Goal: Task Accomplishment & Management: Manage account settings

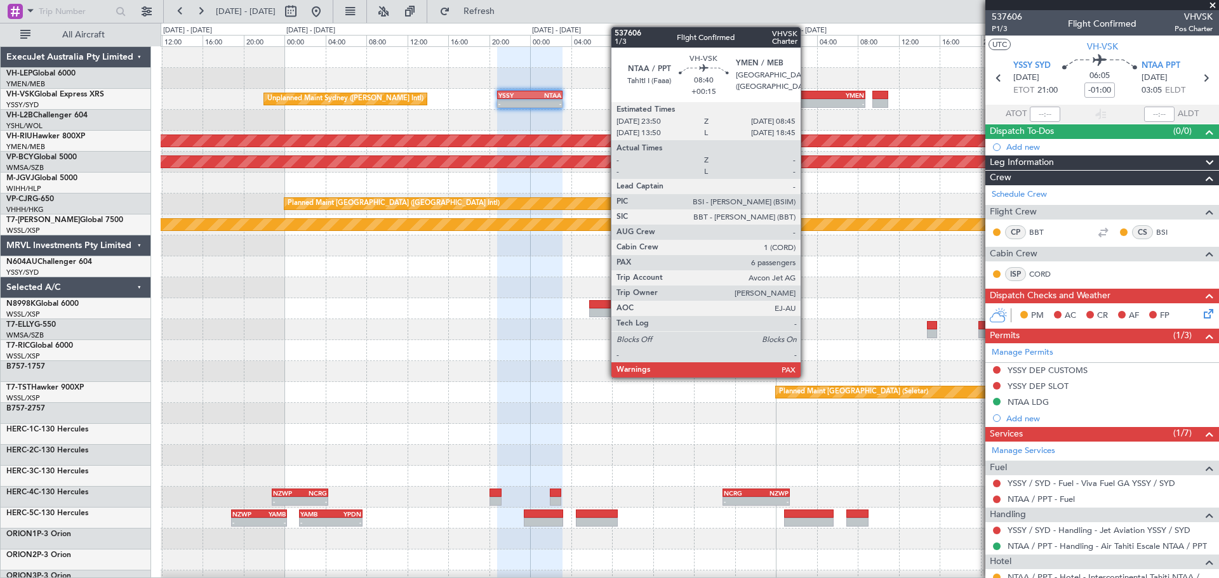
click at [806, 99] on div "- -" at bounding box center [818, 103] width 91 height 9
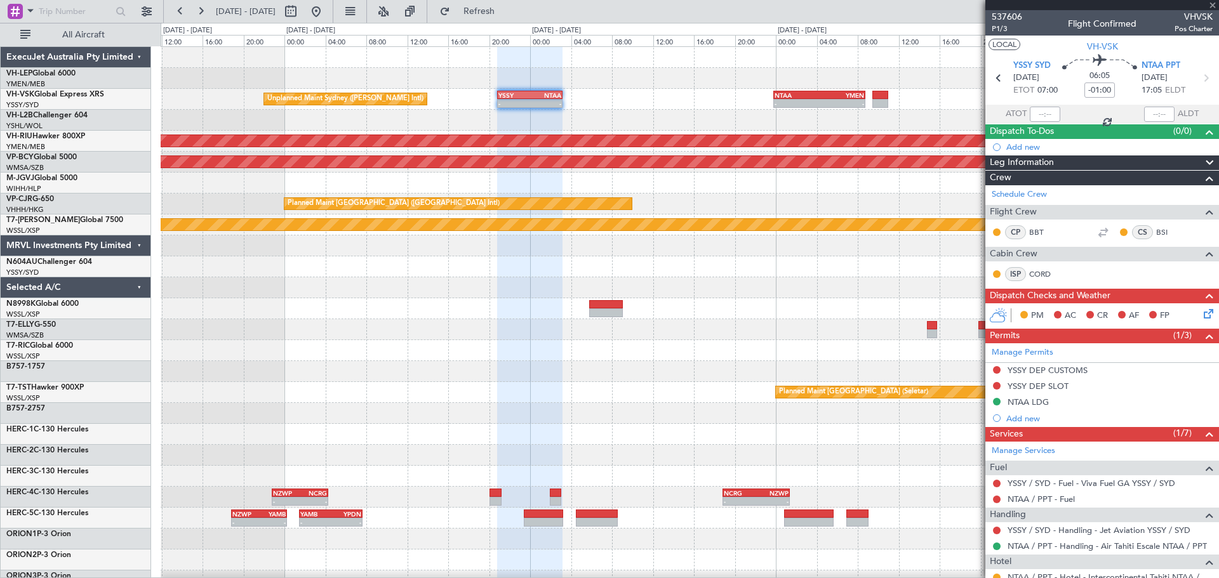
type input "+00:15"
type input "6"
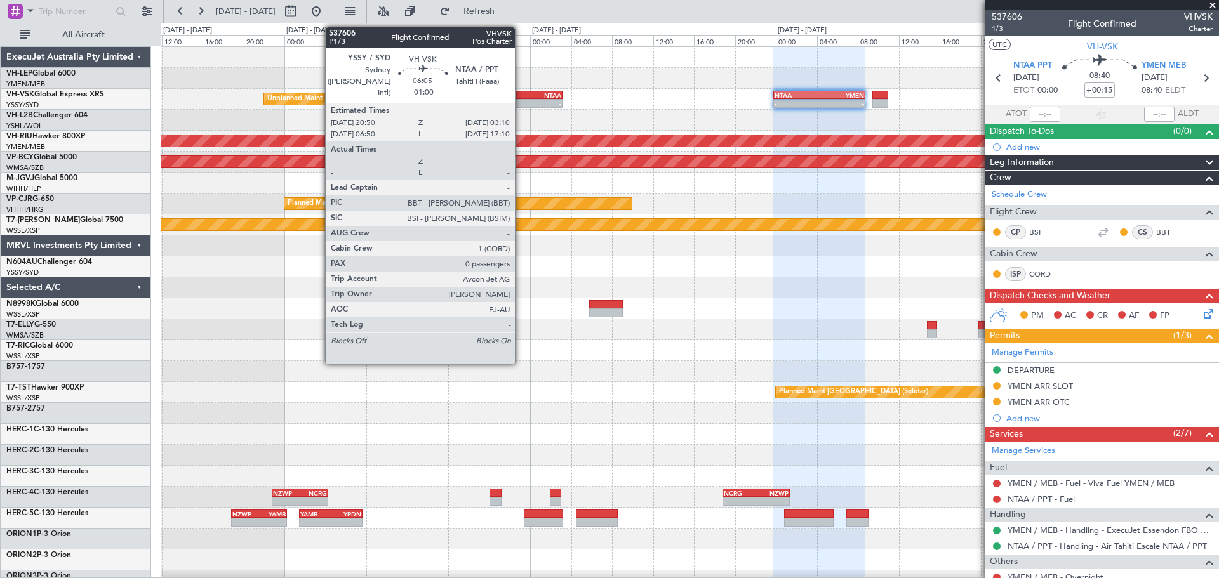
click at [521, 99] on div "- -" at bounding box center [529, 103] width 65 height 9
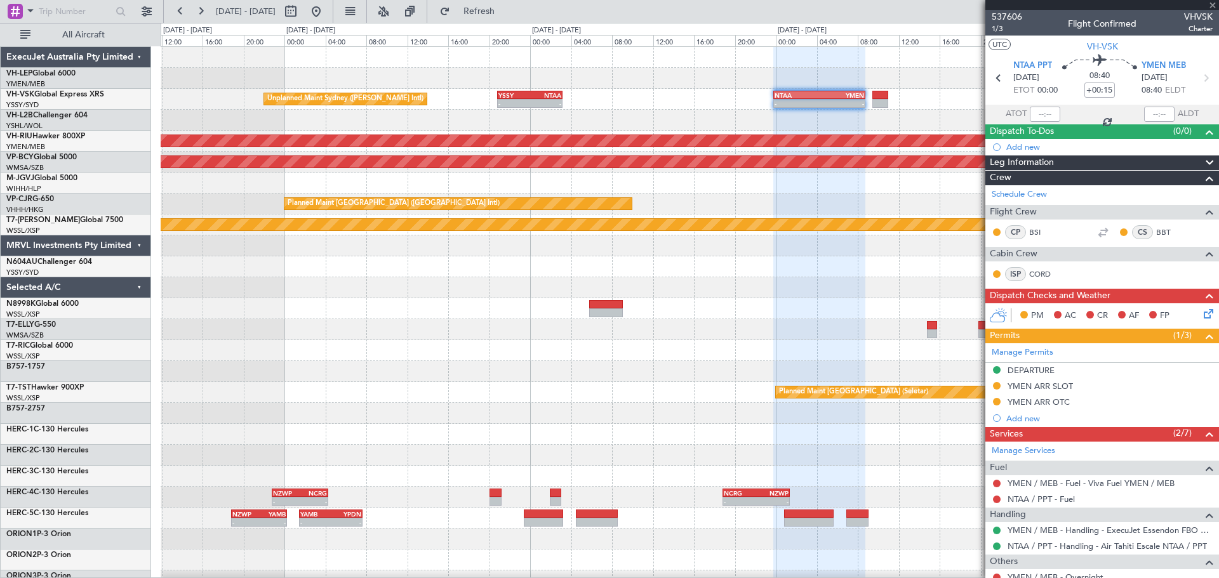
type input "-01:00"
type input "0"
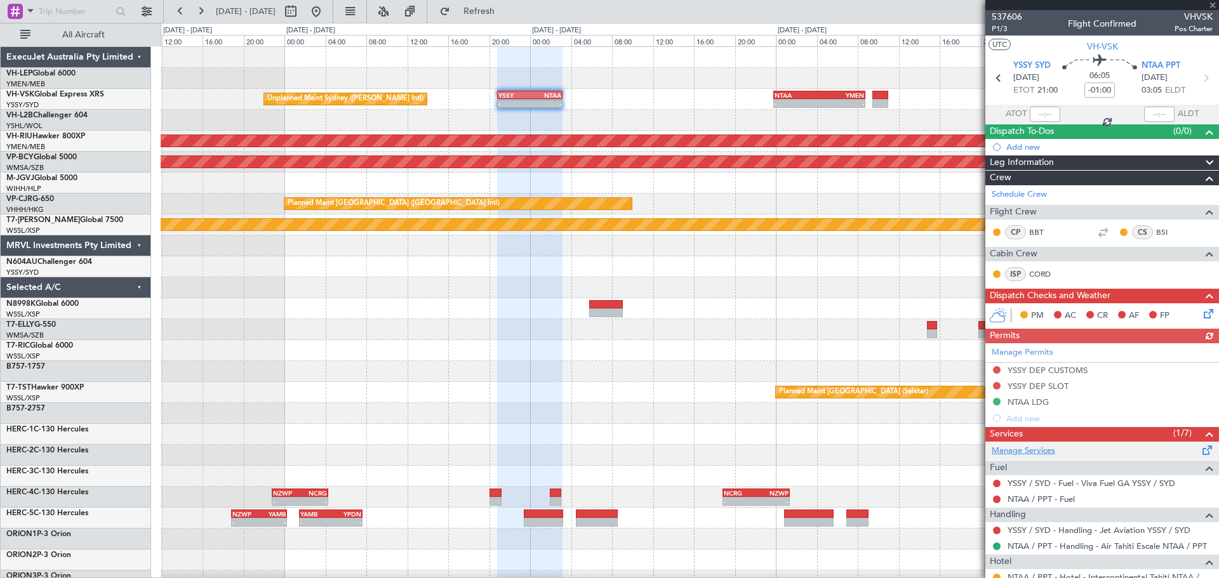
click at [1020, 451] on link "Manage Services" at bounding box center [1023, 451] width 63 height 13
click at [1011, 192] on link "Schedule Crew" at bounding box center [1019, 195] width 55 height 13
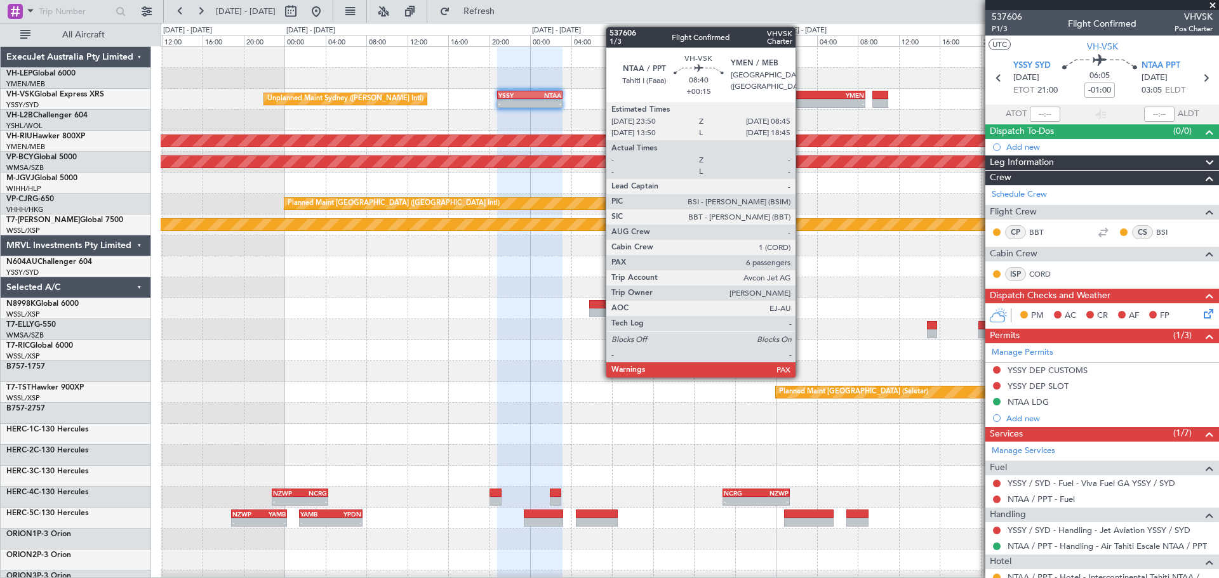
click at [801, 95] on div "NTAA" at bounding box center [796, 95] width 44 height 8
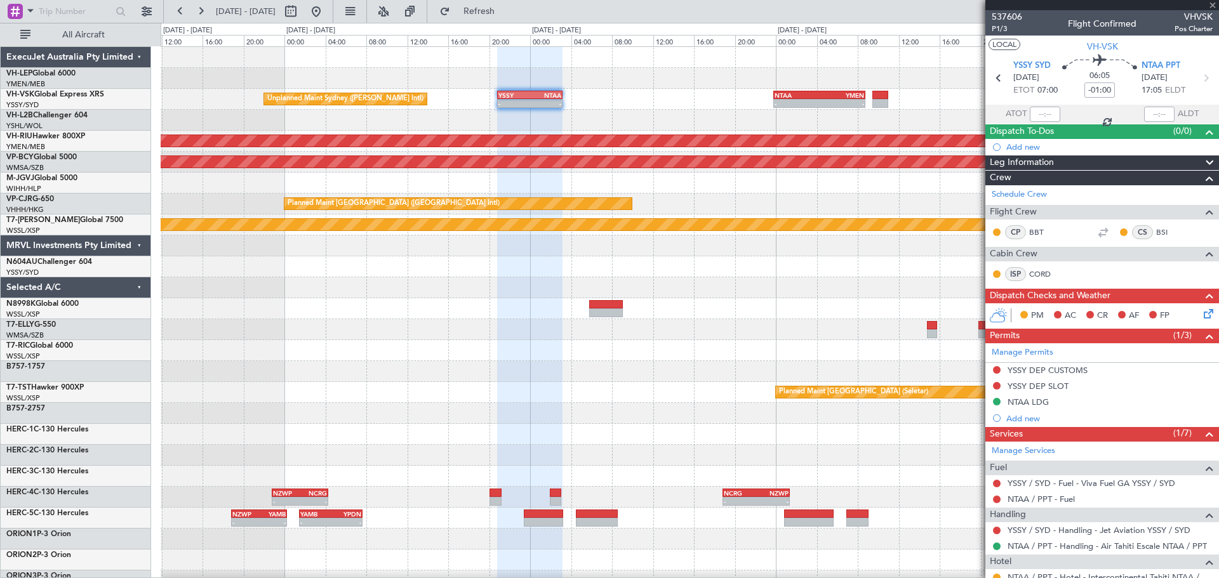
type input "+00:15"
type input "6"
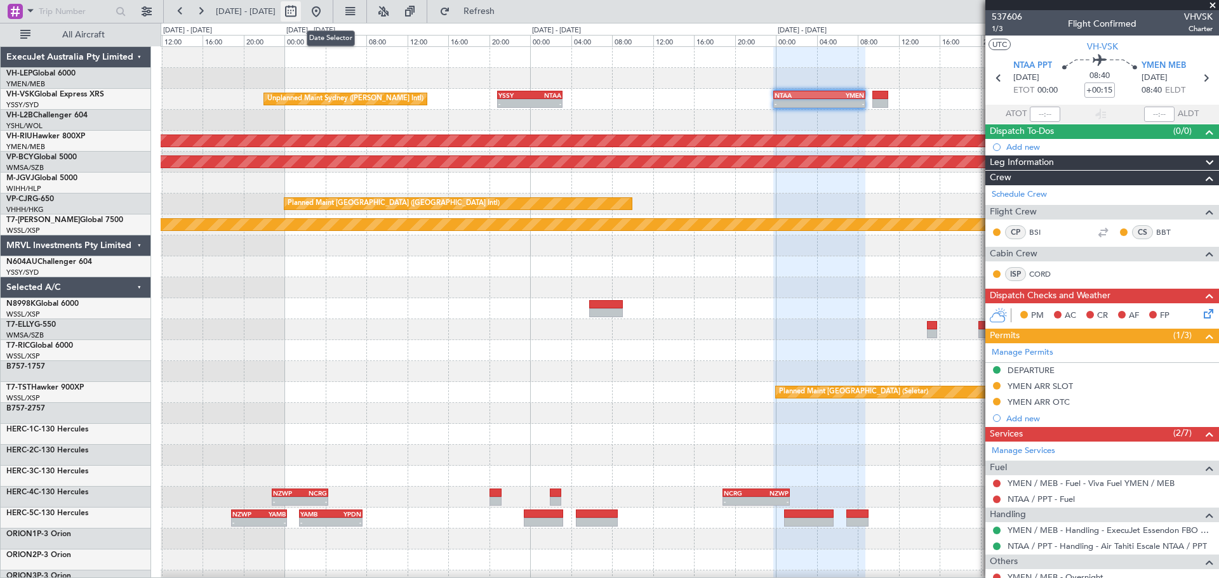
click at [301, 11] on button at bounding box center [291, 11] width 20 height 20
select select "9"
select select "2025"
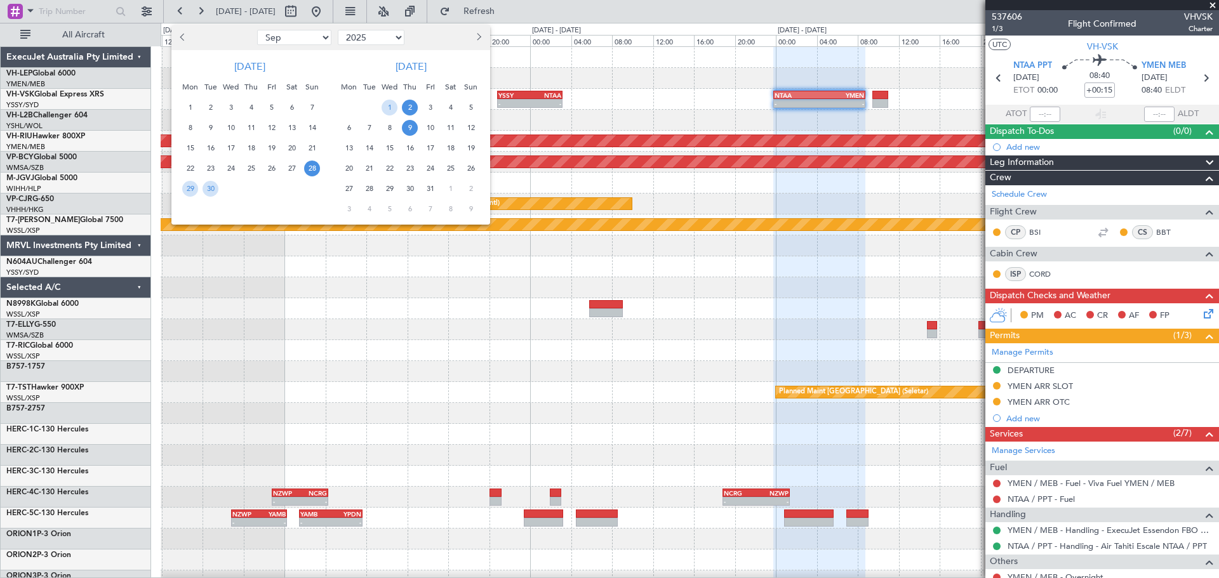
click at [402, 126] on span "9" at bounding box center [410, 128] width 16 height 16
click at [409, 126] on span "9" at bounding box center [410, 128] width 16 height 16
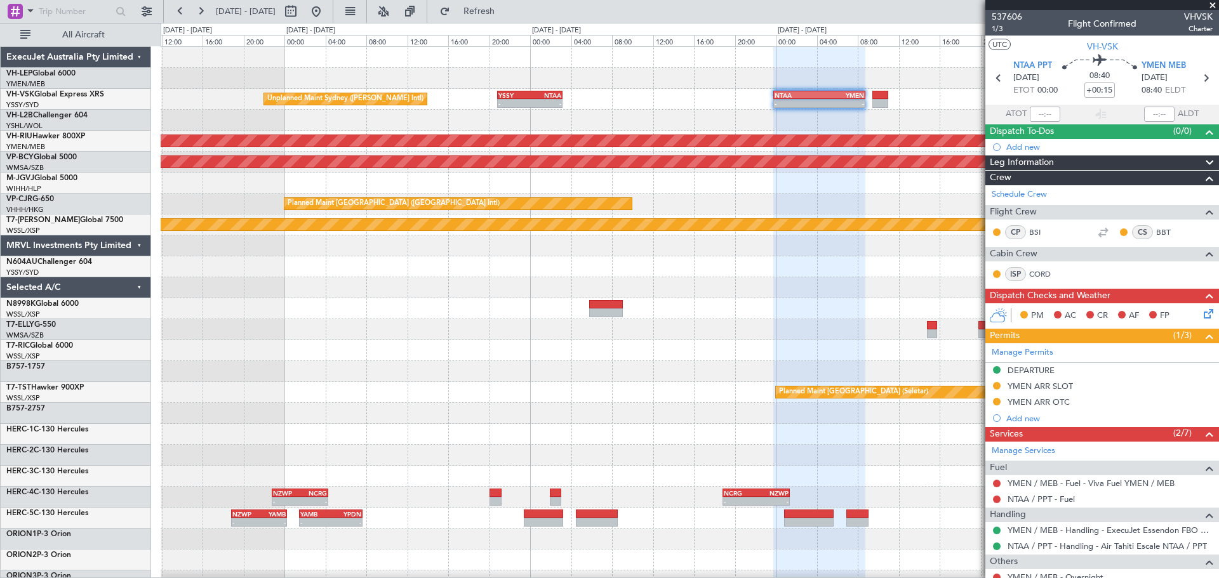
select select "10"
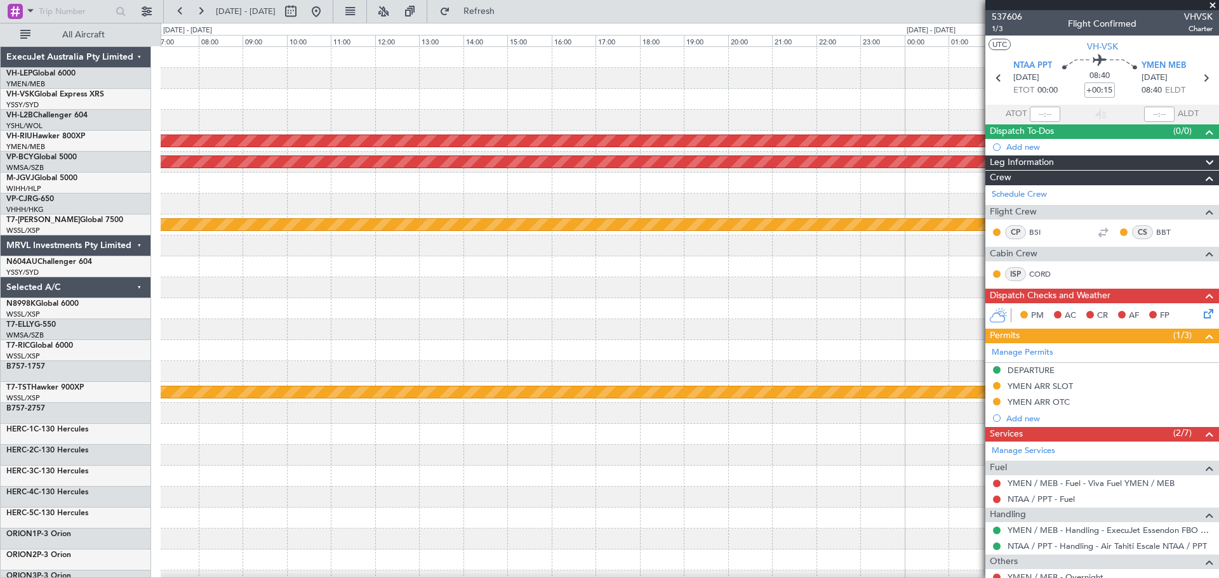
click at [263, 201] on div "- - YMEN 06:20 Z YSSY 07:45 Z Planned Maint [GEOGRAPHIC_DATA] ([GEOGRAPHIC_DATA…" at bounding box center [690, 392] width 1058 height 691
click at [171, 220] on div "- - YMEN 06:20 Z YSSY 07:45 Z Planned Maint [GEOGRAPHIC_DATA] ([GEOGRAPHIC_DATA…" at bounding box center [690, 392] width 1058 height 691
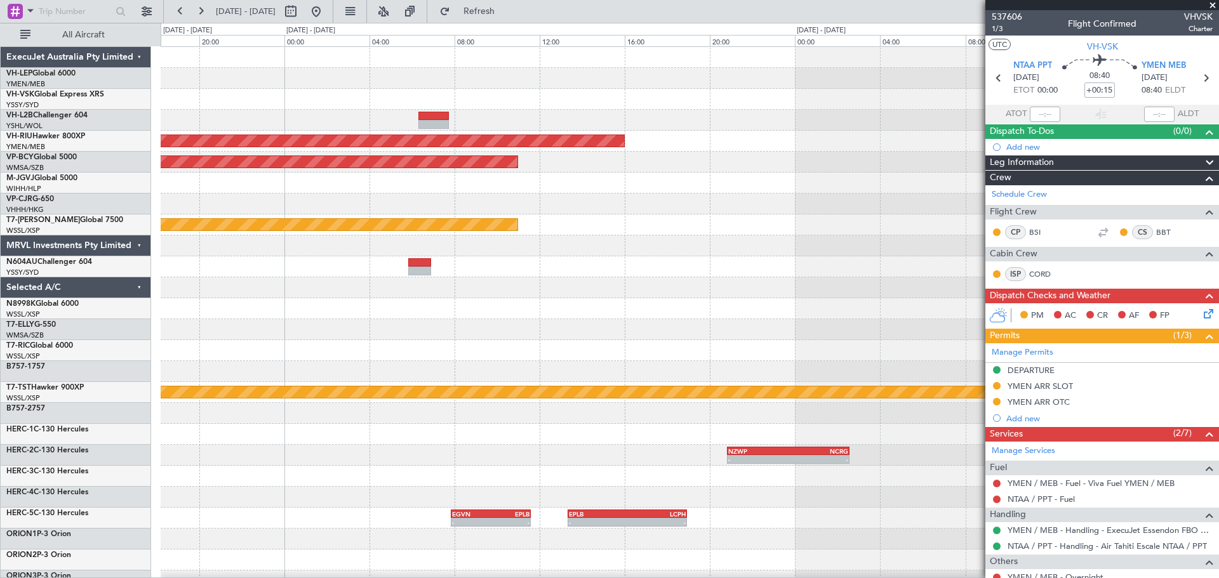
click at [286, 205] on div "Planned Maint [GEOGRAPHIC_DATA] ([GEOGRAPHIC_DATA]) Unplanned Maint [GEOGRAPHIC…" at bounding box center [690, 392] width 1058 height 691
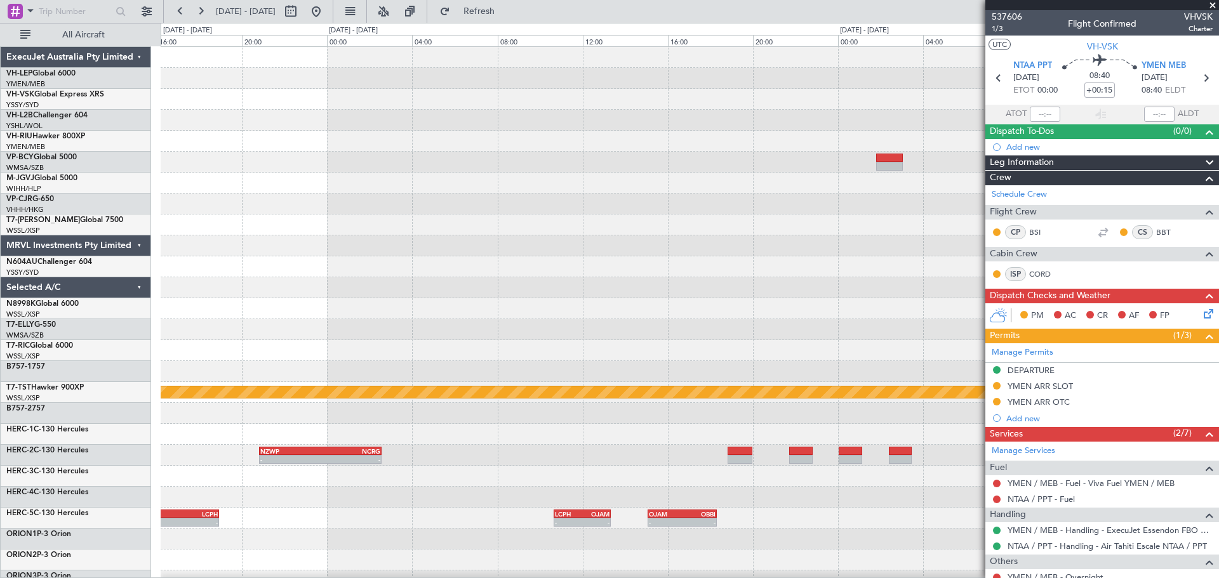
click at [303, 220] on div "Planned Maint [GEOGRAPHIC_DATA] ([GEOGRAPHIC_DATA]) Unplanned Maint [GEOGRAPHIC…" at bounding box center [690, 392] width 1058 height 691
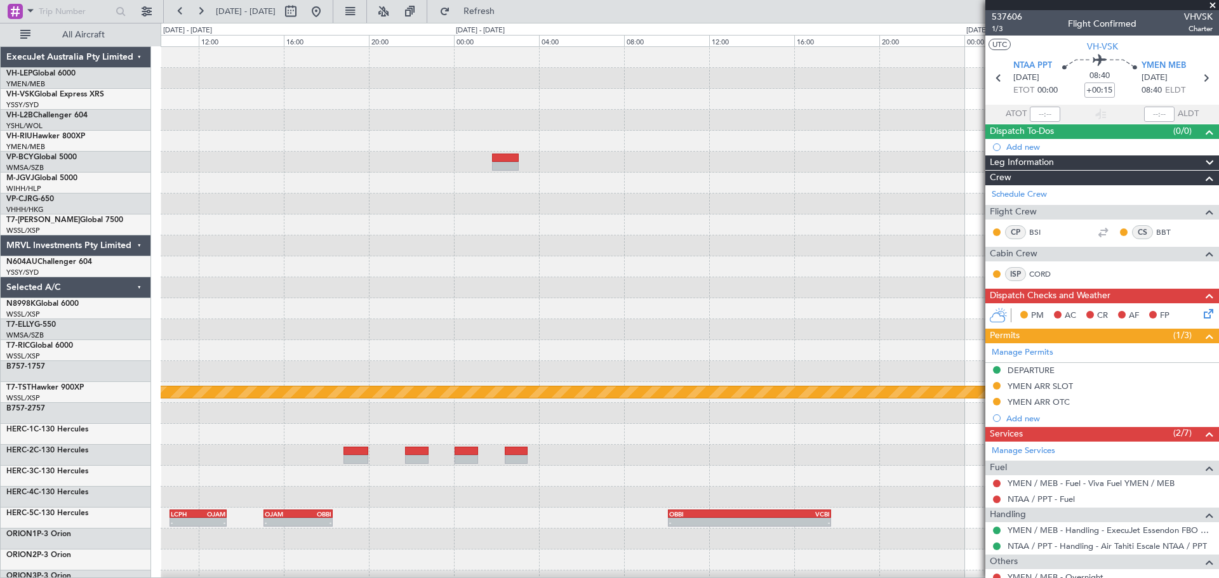
click at [178, 217] on div "Planned Maint [GEOGRAPHIC_DATA] (Seletar) NZWP 20:50 Z NCRG 02:35 Z - - - - LCP…" at bounding box center [690, 392] width 1058 height 691
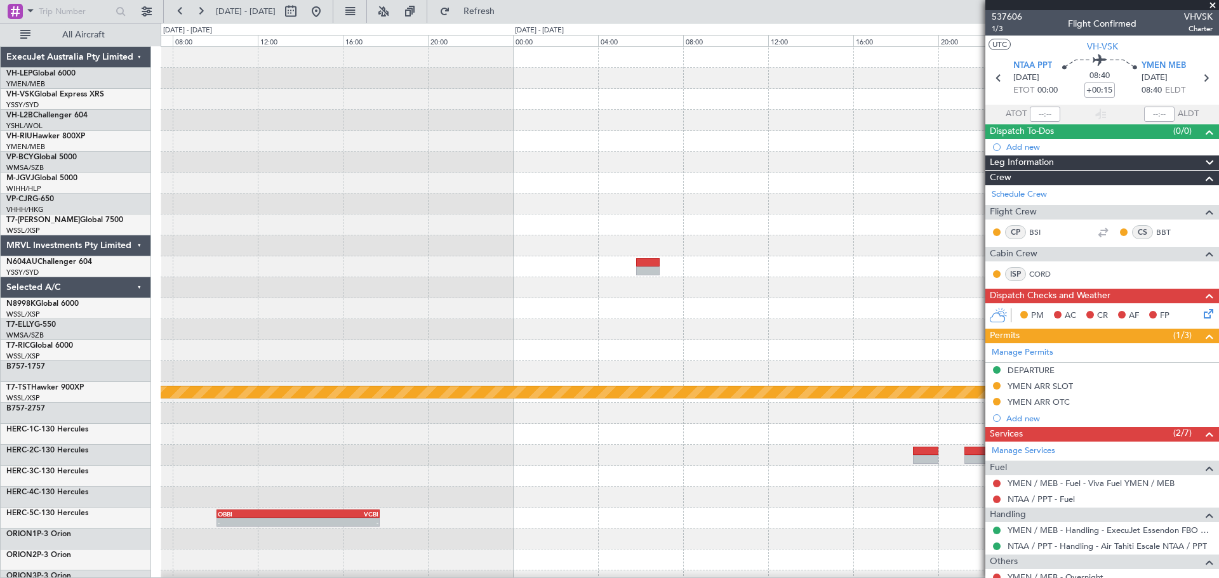
click at [90, 225] on div "Planned Maint [GEOGRAPHIC_DATA] (Seletar) - - NCRG 18:50 Z NZOH 01:55 Z - - OBB…" at bounding box center [609, 300] width 1219 height 555
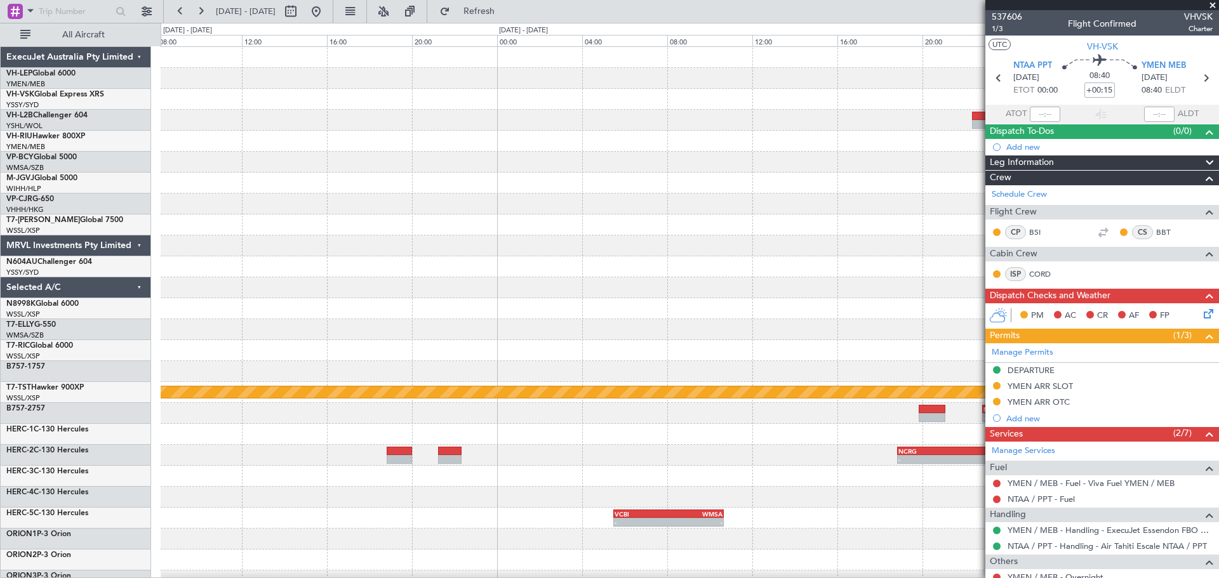
click at [184, 222] on div "- - OMSJ 06:50 [PERSON_NAME] 14:20 Z Planned Maint [GEOGRAPHIC_DATA] (Seletar) …" at bounding box center [690, 392] width 1058 height 691
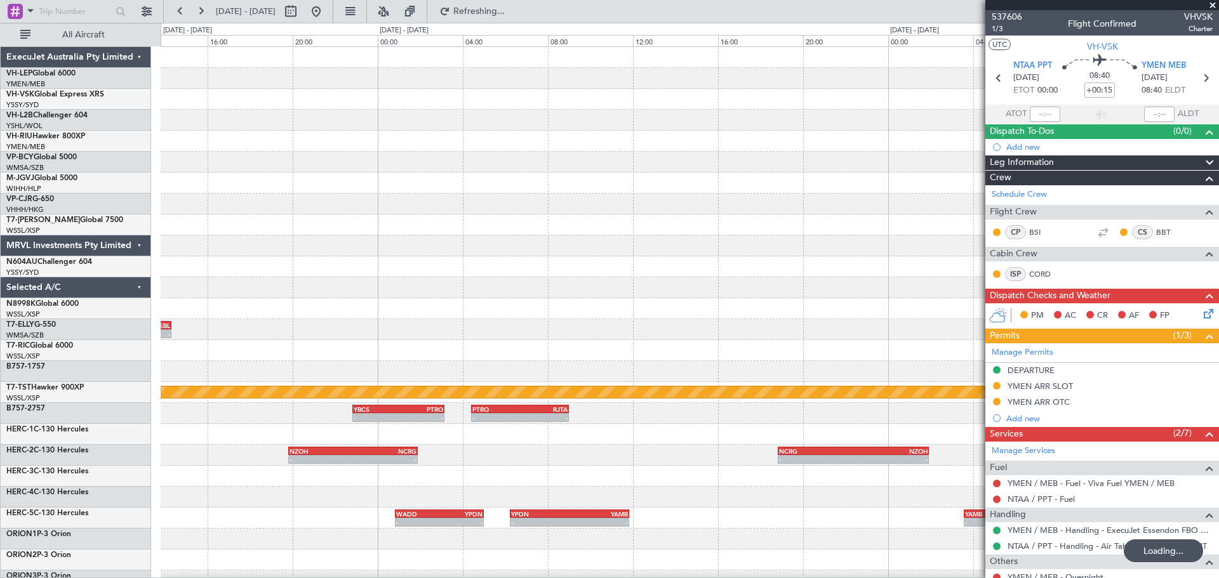
click at [86, 233] on div "- - OMSJ 06:50 [PERSON_NAME] 14:20 Z Planned Maint [GEOGRAPHIC_DATA] (Seletar) …" at bounding box center [609, 300] width 1219 height 555
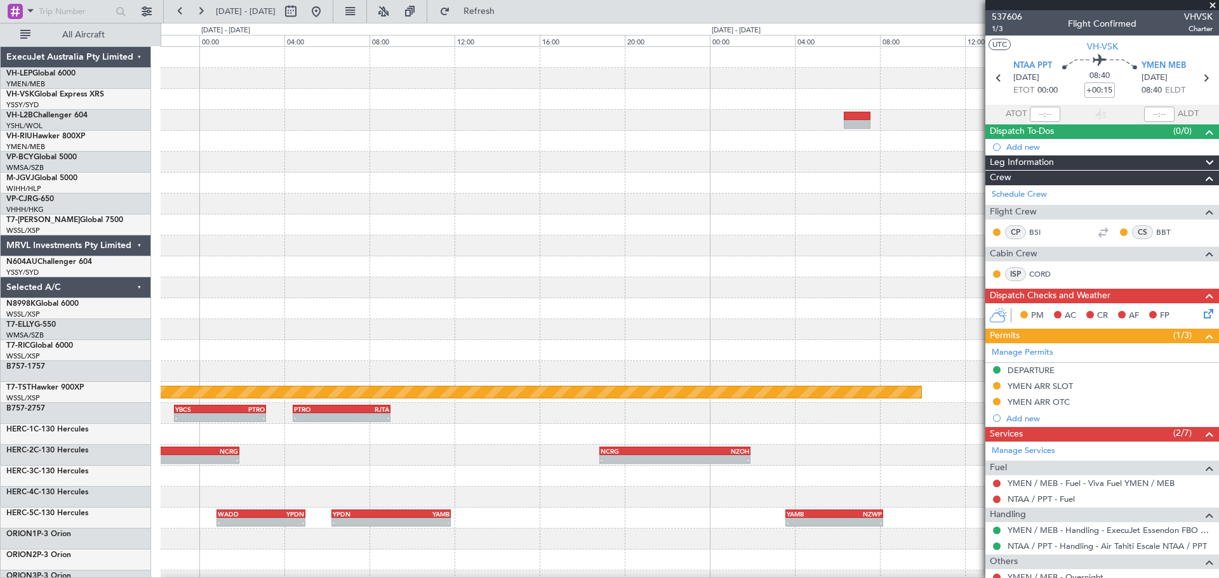
click at [358, 208] on div "- - OMSJ 06:50 [PERSON_NAME] 14:20 Z Planned Maint [GEOGRAPHIC_DATA] (Seletar) …" at bounding box center [690, 392] width 1058 height 691
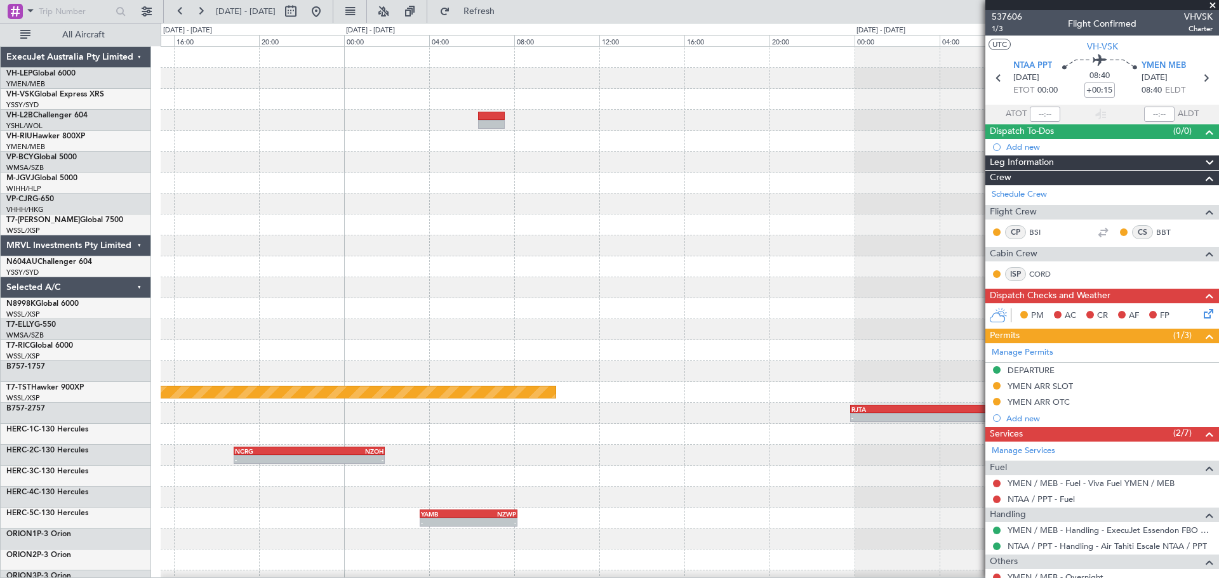
click at [308, 213] on div "Planned Maint [GEOGRAPHIC_DATA] (Seletar) - - RJTA 23:50 Z YBCS 07:30 Z PTRO 04…" at bounding box center [690, 392] width 1058 height 691
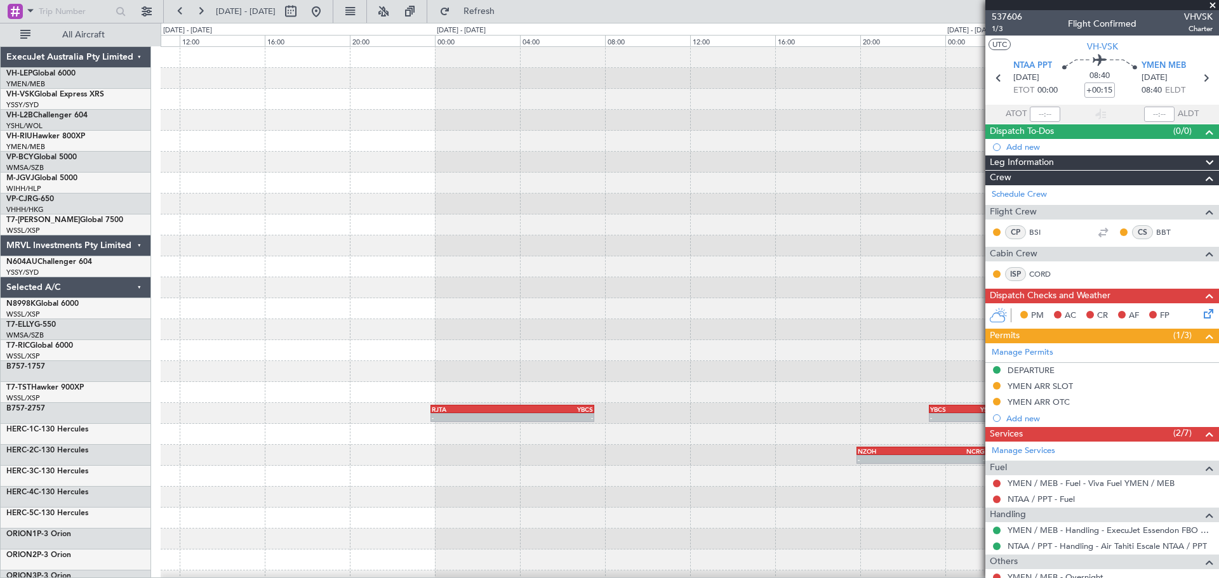
click at [237, 246] on div "Planned Maint [GEOGRAPHIC_DATA] (Seletar) - - RJTA 23:50 Z YBCS 07:30 Z - - YBC…" at bounding box center [690, 392] width 1058 height 691
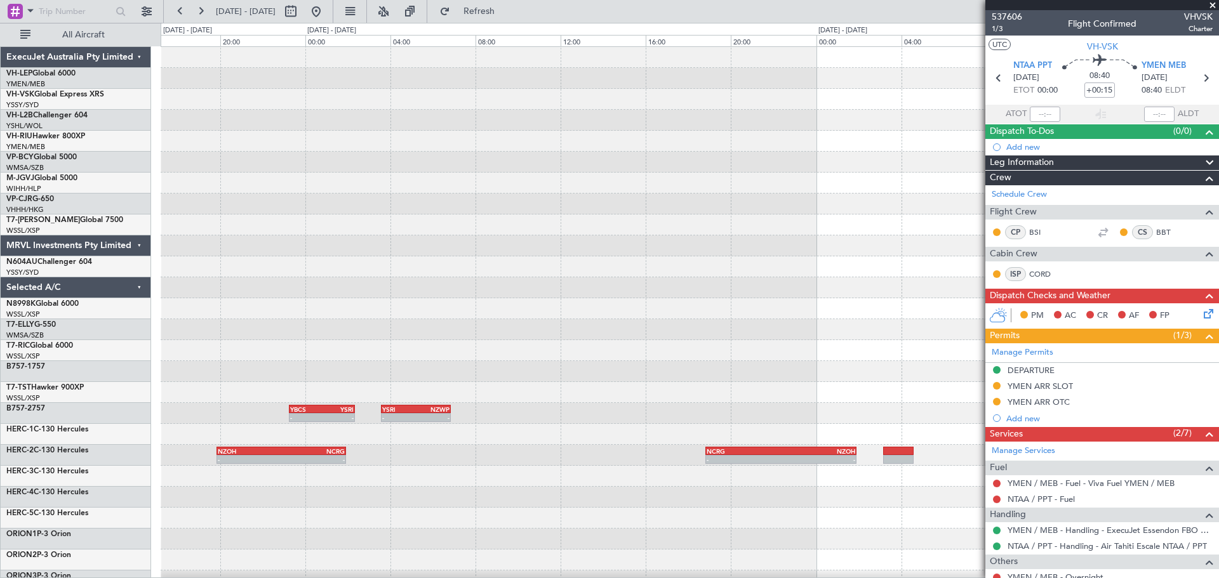
click at [312, 215] on div "- - YBCS 23:15 Z YSRI 02:20 Z - - YSRI 03:35 Z NZWP 06:50 Z - - RJTA 23:50 Z YB…" at bounding box center [690, 392] width 1058 height 691
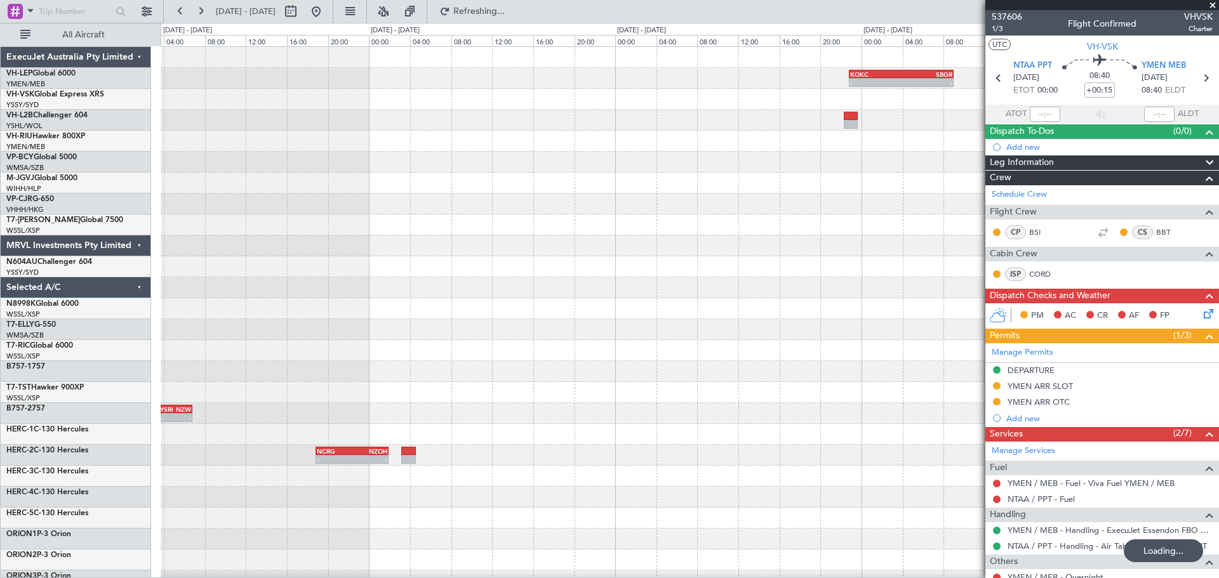
click at [415, 277] on div "- - KOKC 22:50 Z SBGR 09:00 Z - - YSRI 03:35 Z NZWP 06:50 Z YBCS 23:15 Z YSRI 0…" at bounding box center [690, 392] width 1058 height 691
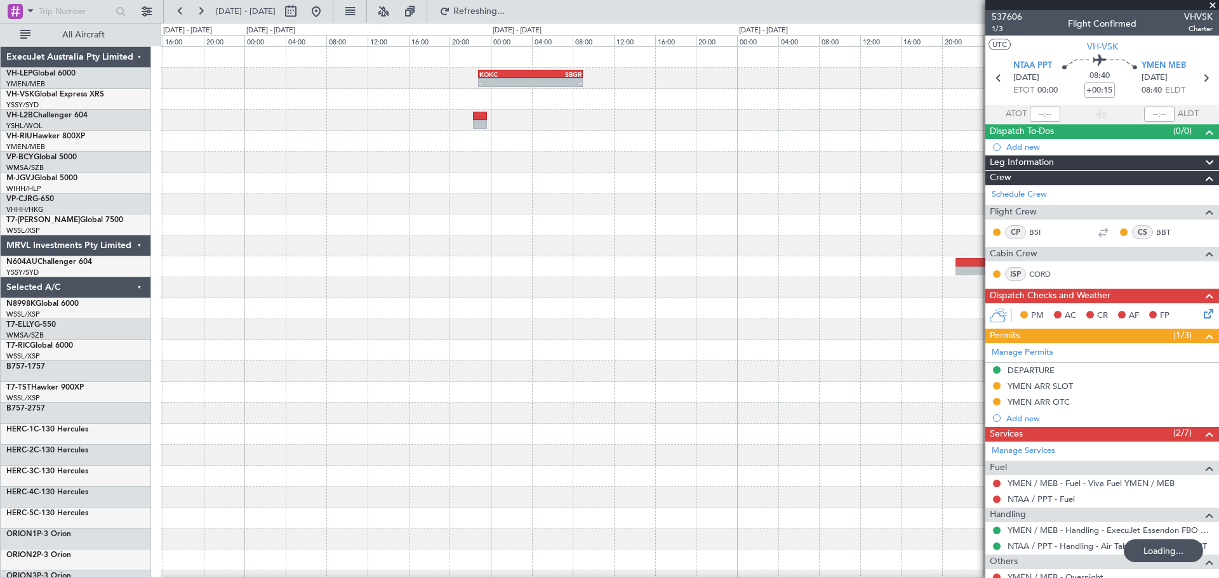
click at [213, 272] on div "- - KOKC 22:50 Z SBGR 09:00 Z - - NCRG 18:50 Z NZOH 01:55 Z" at bounding box center [690, 392] width 1058 height 691
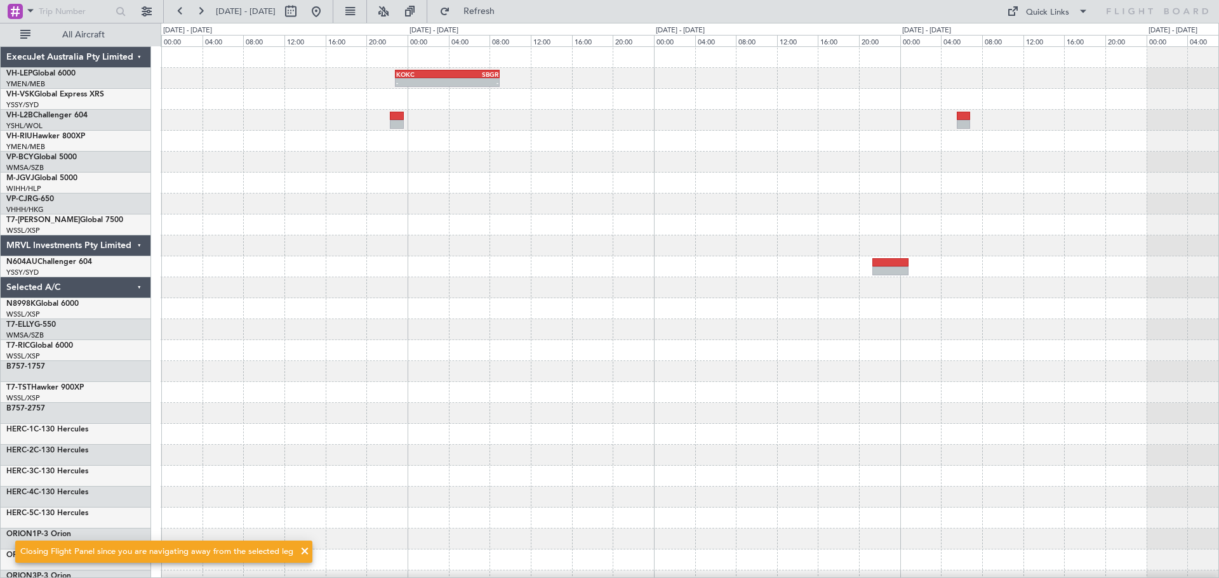
click at [495, 187] on div "- - KOKC 22:50 Z SBGR 09:00 Z - - NCRG 18:50 Z NZOH 01:55 Z" at bounding box center [690, 392] width 1058 height 691
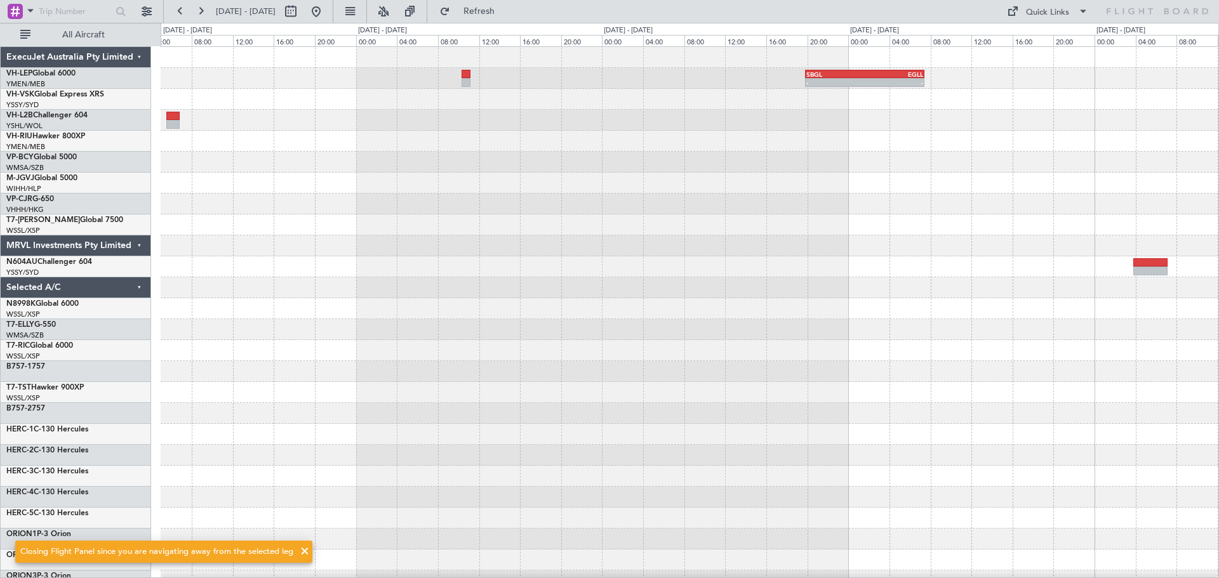
click at [309, 258] on div "SBGL 19:50 Z EGLL 07:25 Z - -" at bounding box center [690, 392] width 1058 height 691
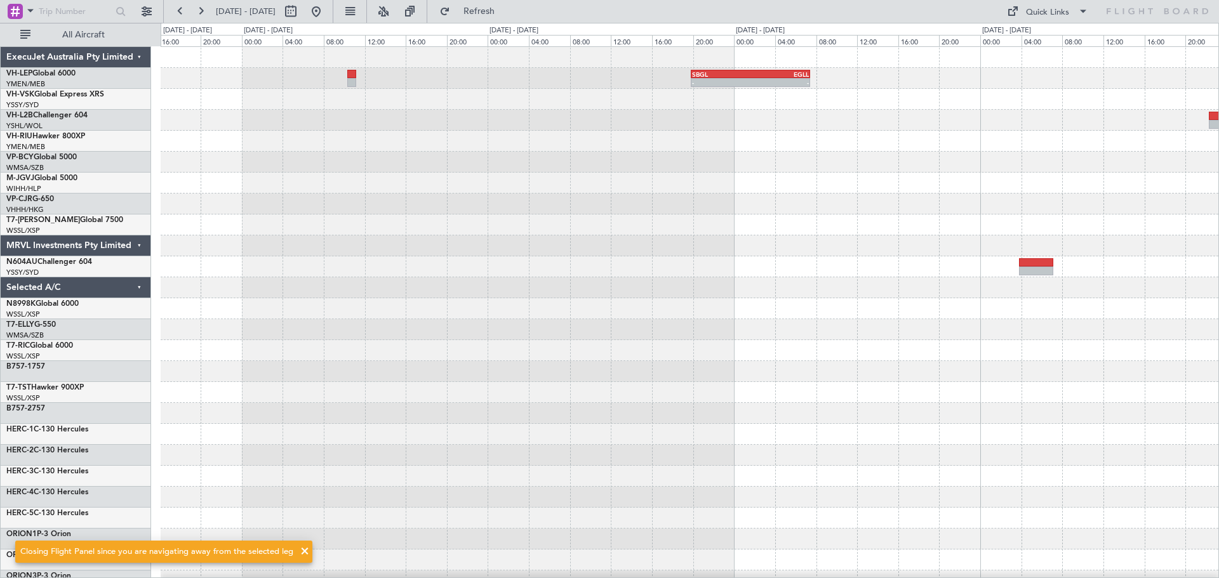
click at [255, 265] on div "SBGL 19:50 Z EGLL 07:25 Z - -" at bounding box center [690, 392] width 1058 height 691
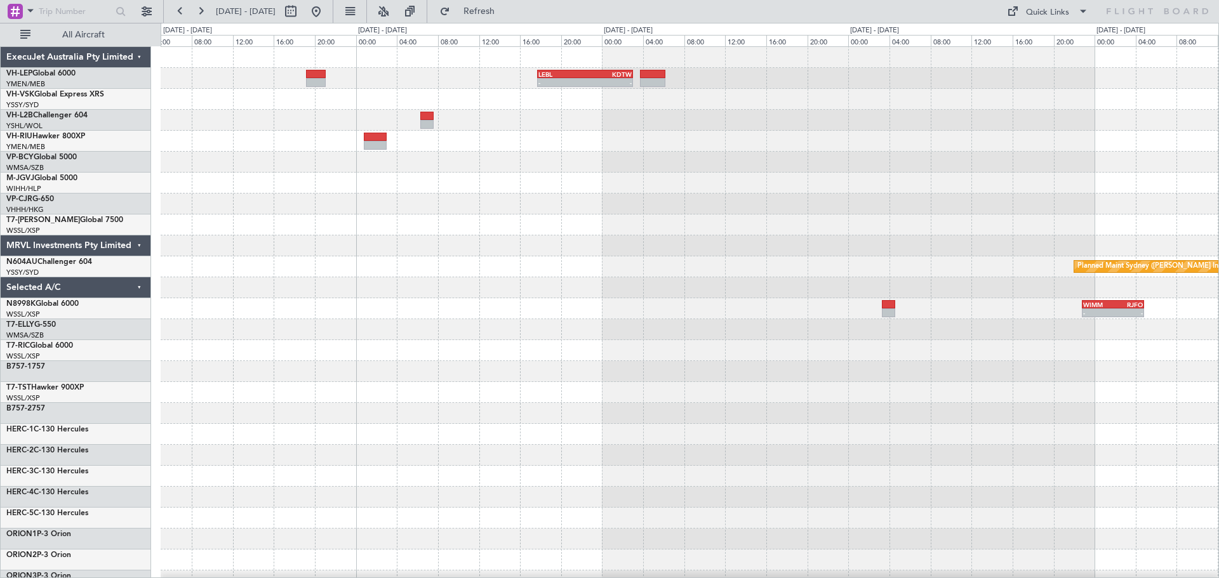
click at [100, 256] on div "- - LEBL 17:45 Z KDTW 03:01 Z Planned Maint Sydney ([PERSON_NAME] Intl) - - WIM…" at bounding box center [609, 300] width 1219 height 555
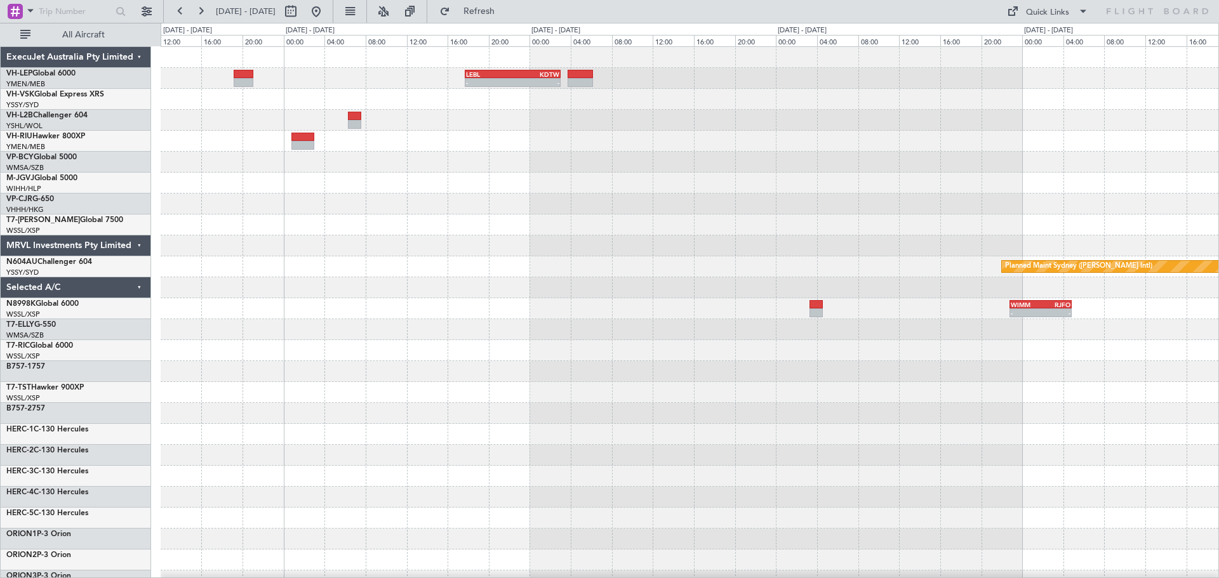
click at [315, 213] on div "- - LEBL 17:45 Z KDTW 03:01 Z Planned Maint Sydney ([PERSON_NAME] Intl) - - WIM…" at bounding box center [690, 392] width 1058 height 691
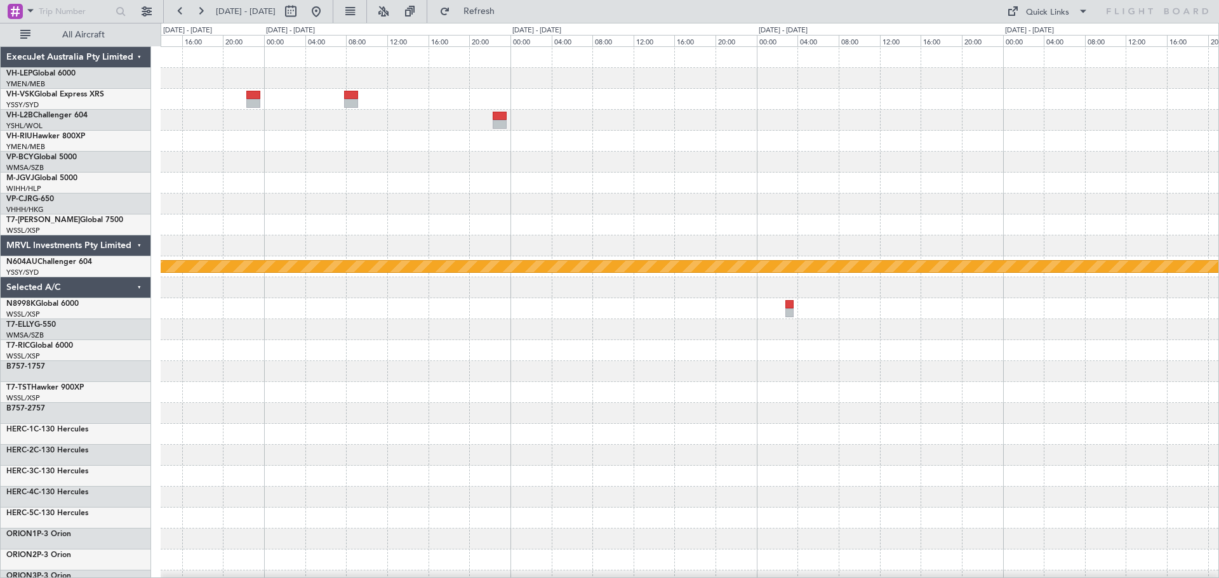
click at [148, 212] on div "Planned Maint Sydney ([PERSON_NAME] Intl) WIMM 22:50 Z RJFO 04:50 Z - - ExecuJe…" at bounding box center [609, 300] width 1219 height 555
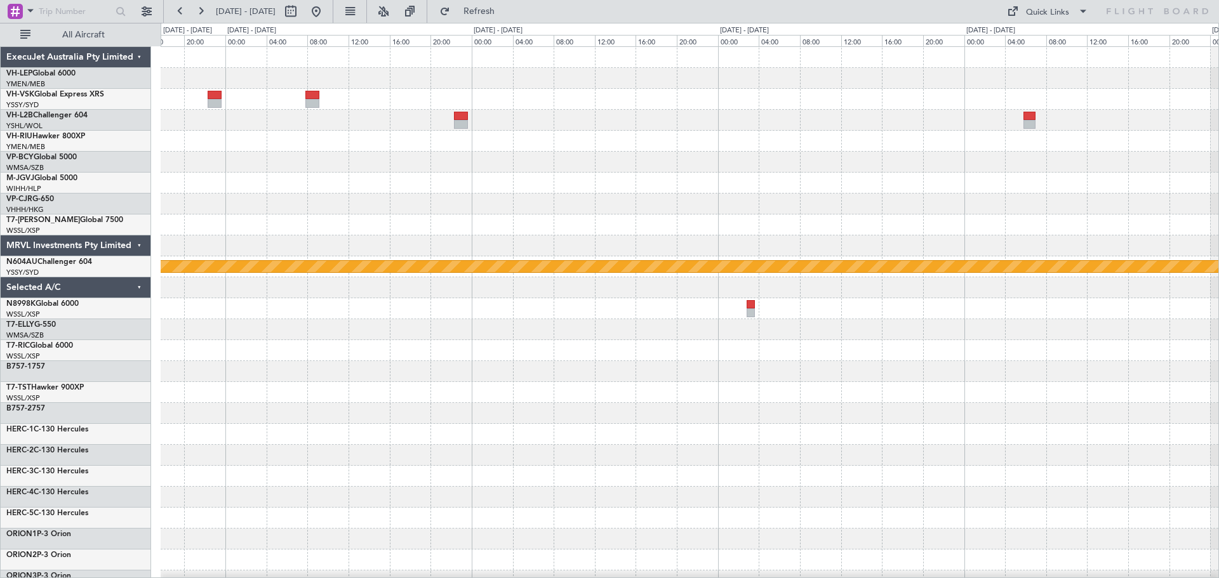
click at [230, 226] on div "Planned Maint Sydney ([PERSON_NAME] Intl) - - RJFF 00:50 Z WIMM 07:10 Z WIMM 22…" at bounding box center [690, 392] width 1058 height 691
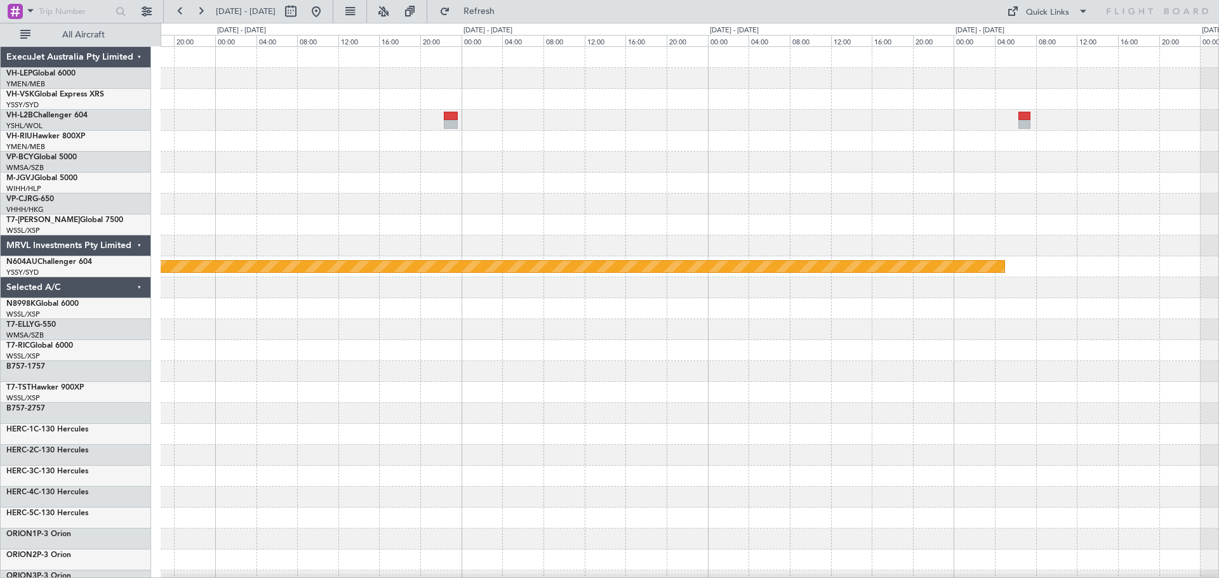
click at [216, 227] on div "Planned Maint Sydney ([PERSON_NAME] Intl)" at bounding box center [690, 392] width 1058 height 691
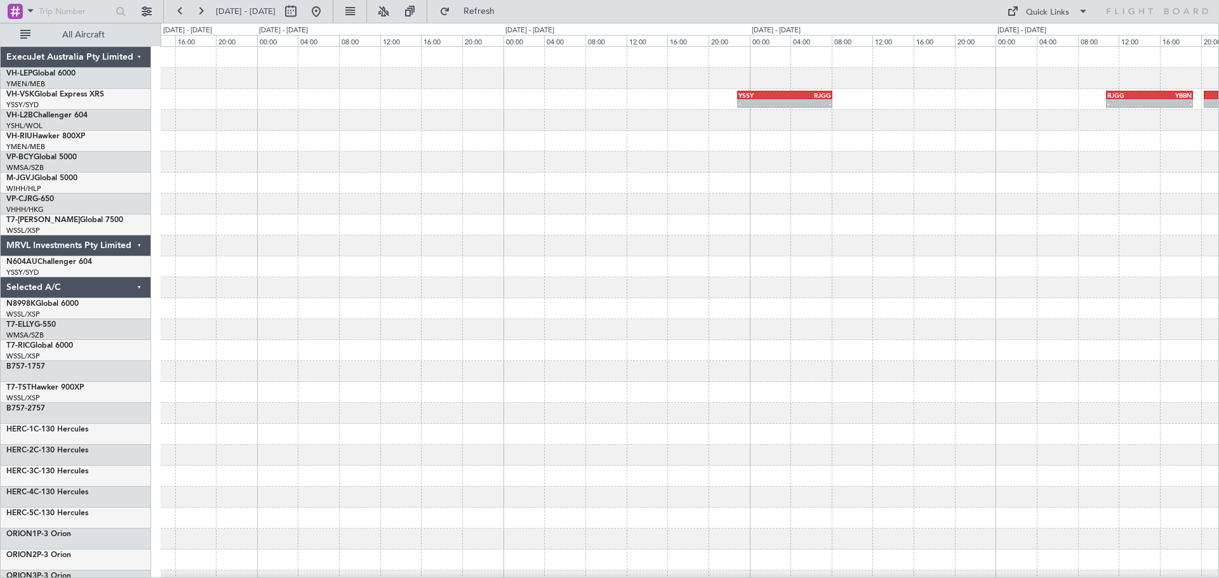
click at [260, 227] on div "- - YSSY 22:50 Z RJGG 08:05 Z - - RJGG 10:50 Z YBBN 19:15 Z" at bounding box center [690, 392] width 1058 height 691
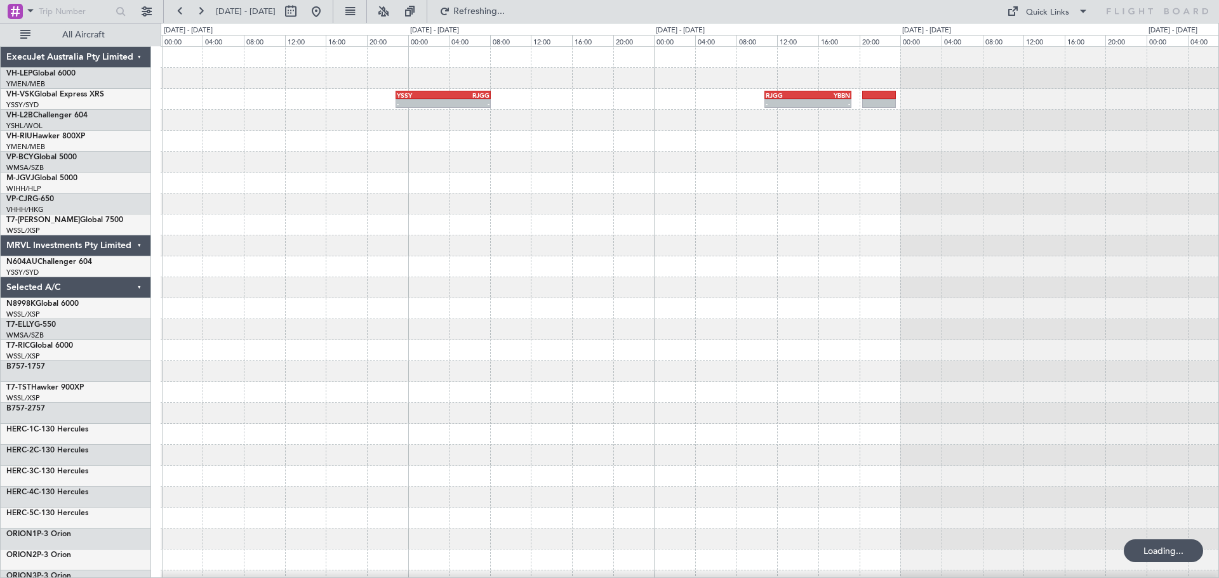
click at [402, 259] on div "- - YSSY 22:50 Z RJGG 08:05 Z - - RJGG 10:50 Z YBBN 19:15 Z" at bounding box center [690, 392] width 1058 height 691
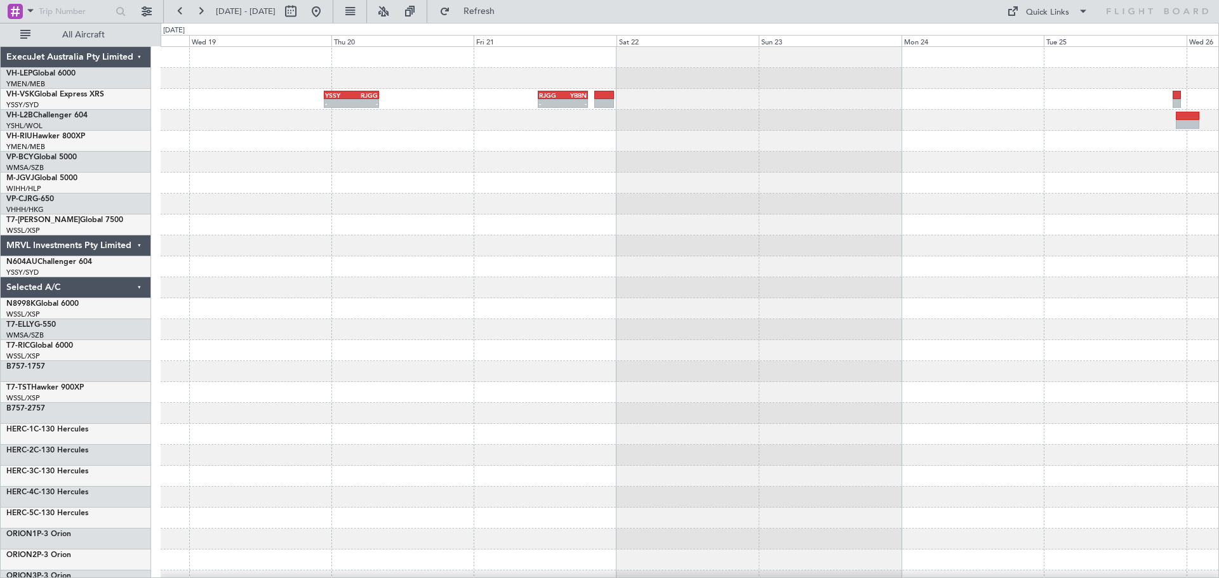
click at [359, 284] on div "- - YSSY 22:50 Z RJGG 08:05 Z - - RJGG 10:50 Z YBBN 19:15 Z" at bounding box center [690, 392] width 1058 height 691
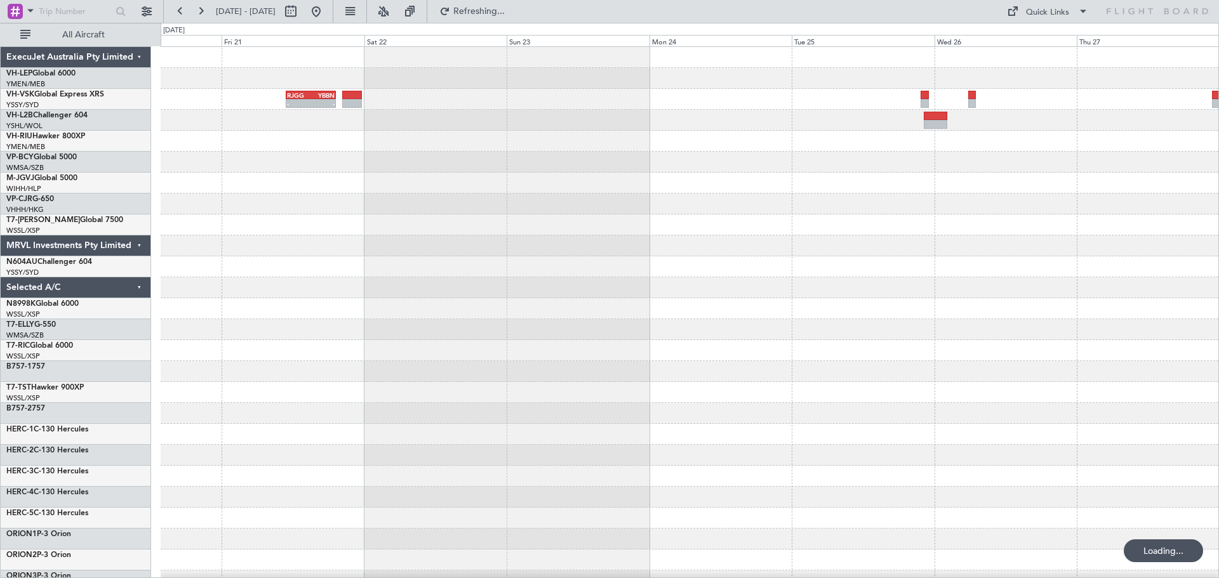
click at [382, 230] on div "- - RJGG 10:50 Z YBBN 19:15 Z YSSY 22:50 Z RJGG 08:05 Z - - - - YBBN 03:00 Z RJ…" at bounding box center [690, 392] width 1058 height 691
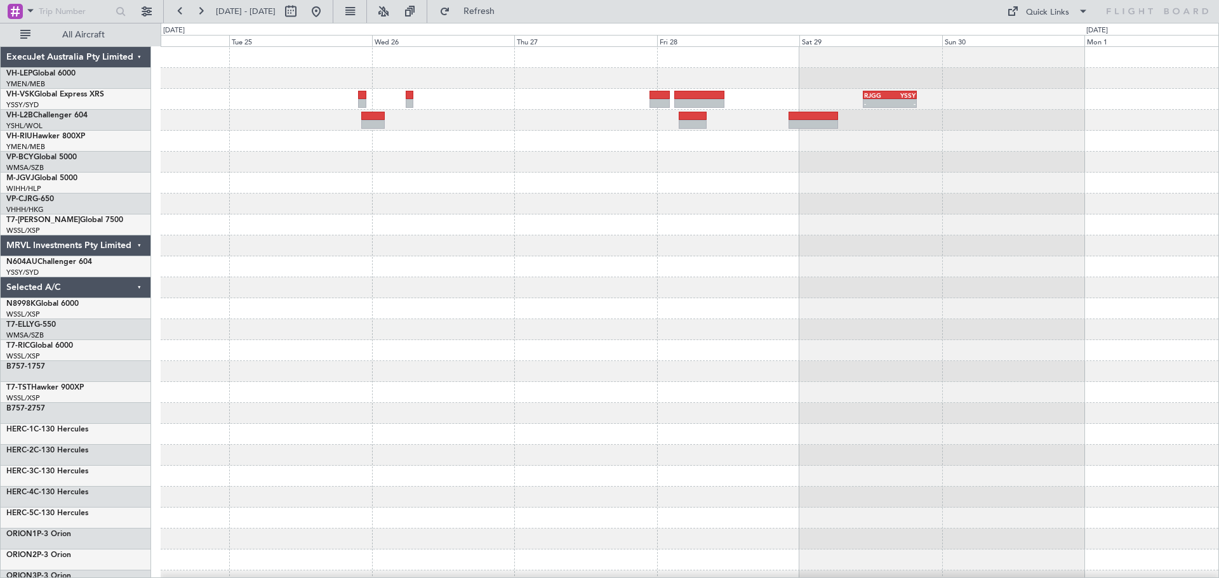
click at [412, 177] on div "- - RJGG 10:45 Z YSSY 19:50 Z" at bounding box center [690, 392] width 1058 height 691
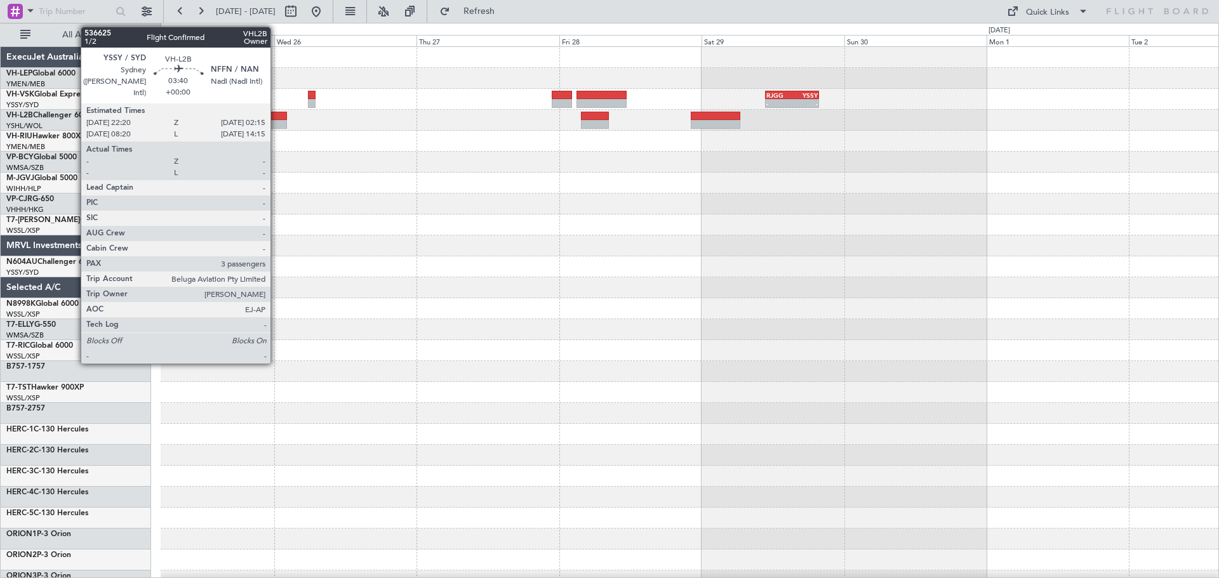
click at [276, 126] on div at bounding box center [274, 124] width 23 height 9
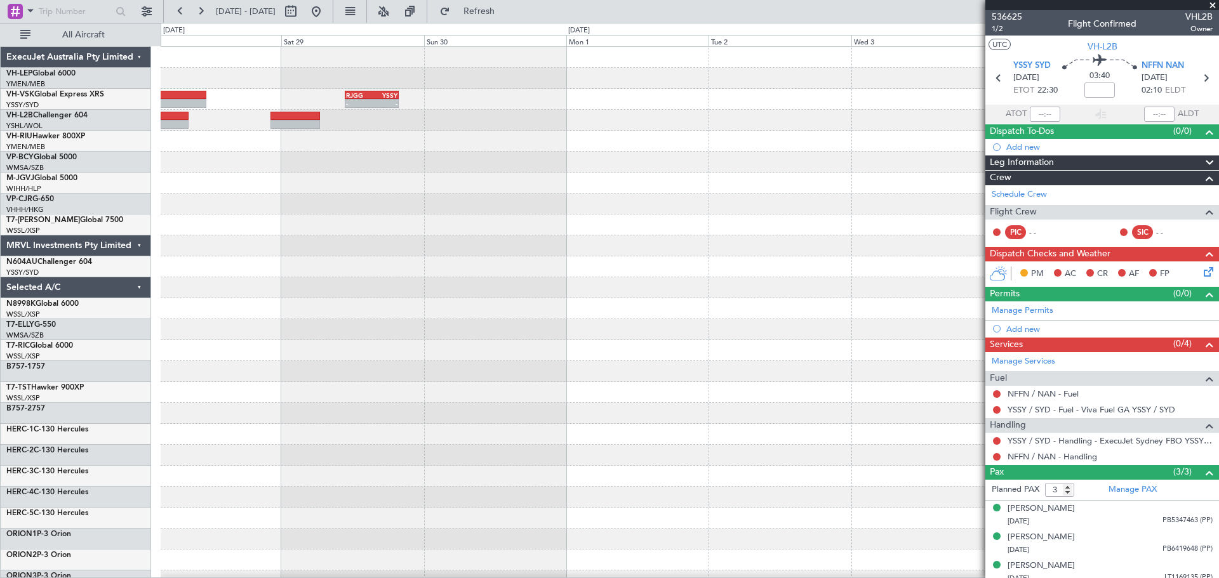
click at [445, 241] on div "- - RJGG 10:45 Z YSSY 19:50 Z" at bounding box center [690, 392] width 1058 height 691
click at [388, 186] on div at bounding box center [690, 183] width 1058 height 21
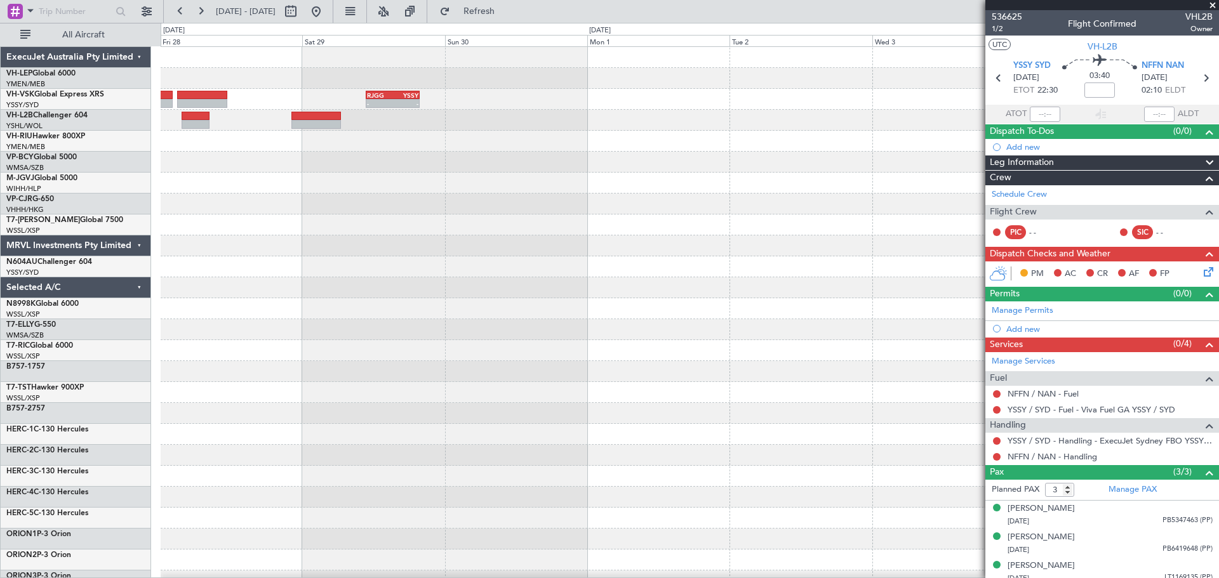
click at [499, 190] on div "- - RJGG 10:45 Z YSSY 19:50 Z" at bounding box center [690, 392] width 1058 height 691
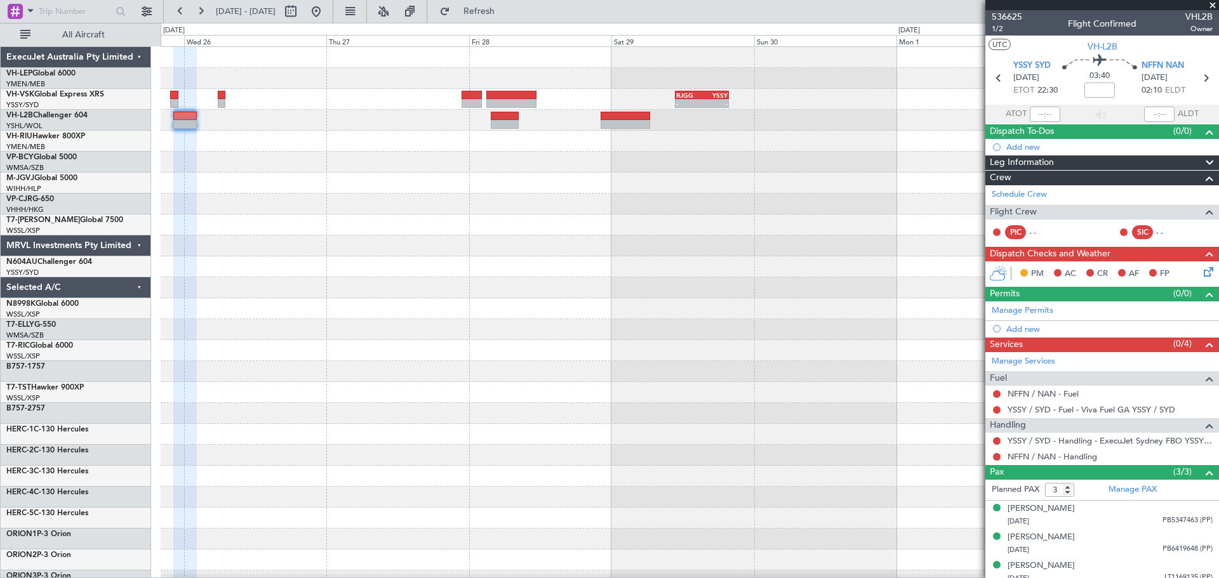
click at [542, 203] on div "- - RJGG 10:45 Z YSSY 19:50 Z" at bounding box center [690, 392] width 1058 height 691
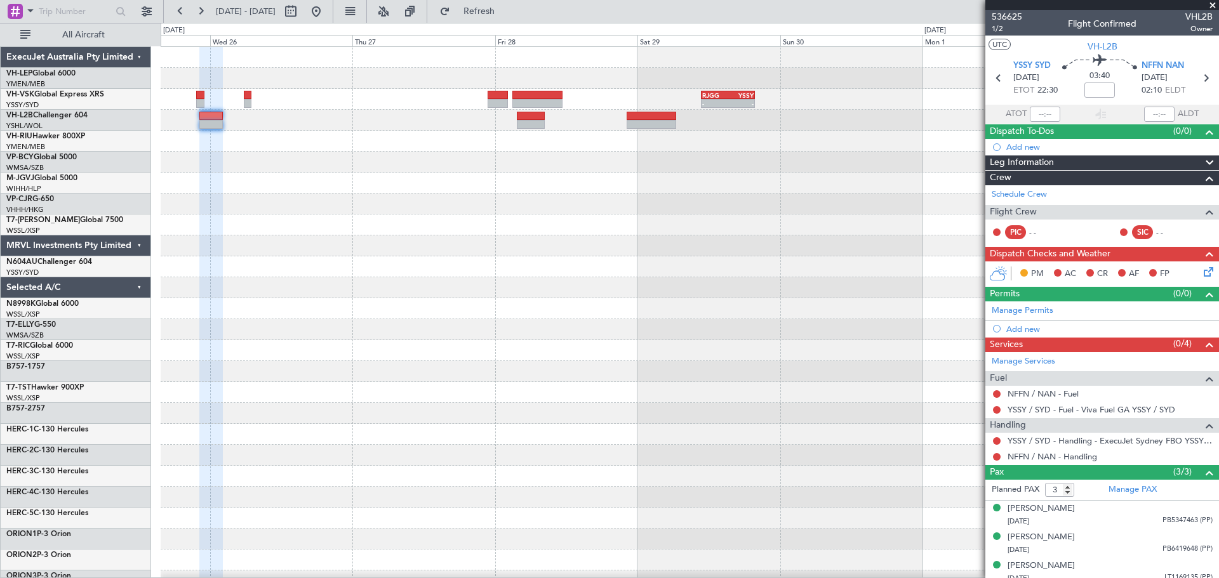
click at [684, 228] on div "- - RJGG 10:45 Z YSSY 19:50 Z" at bounding box center [690, 392] width 1058 height 691
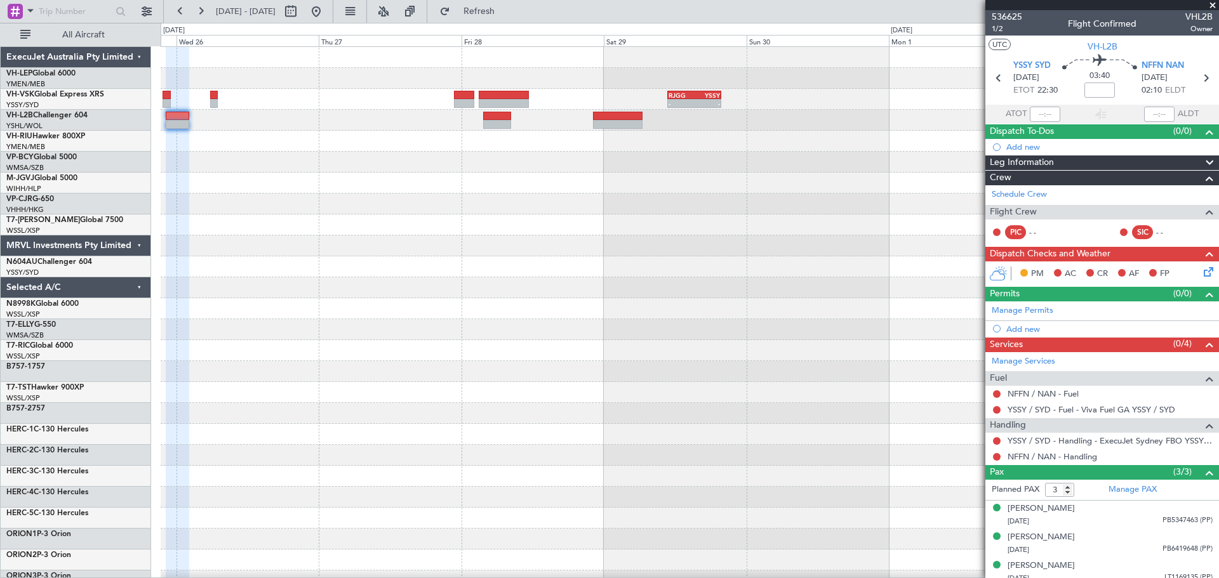
click at [416, 169] on div "- - RJGG 10:45 Z YSSY 19:50 Z" at bounding box center [690, 392] width 1058 height 691
click at [219, 216] on div "- - RJGG 10:45 Z YSSY 19:50 Z" at bounding box center [690, 392] width 1058 height 691
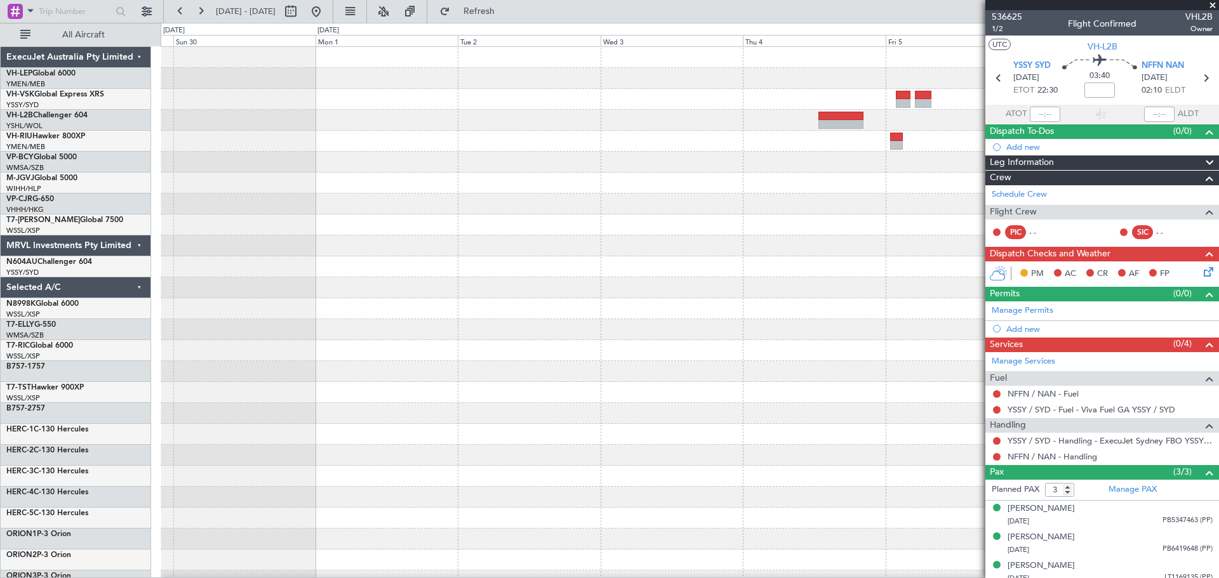
click at [213, 227] on div "- - RJGG 10:45 Z YSSY 19:50 Z" at bounding box center [690, 392] width 1058 height 691
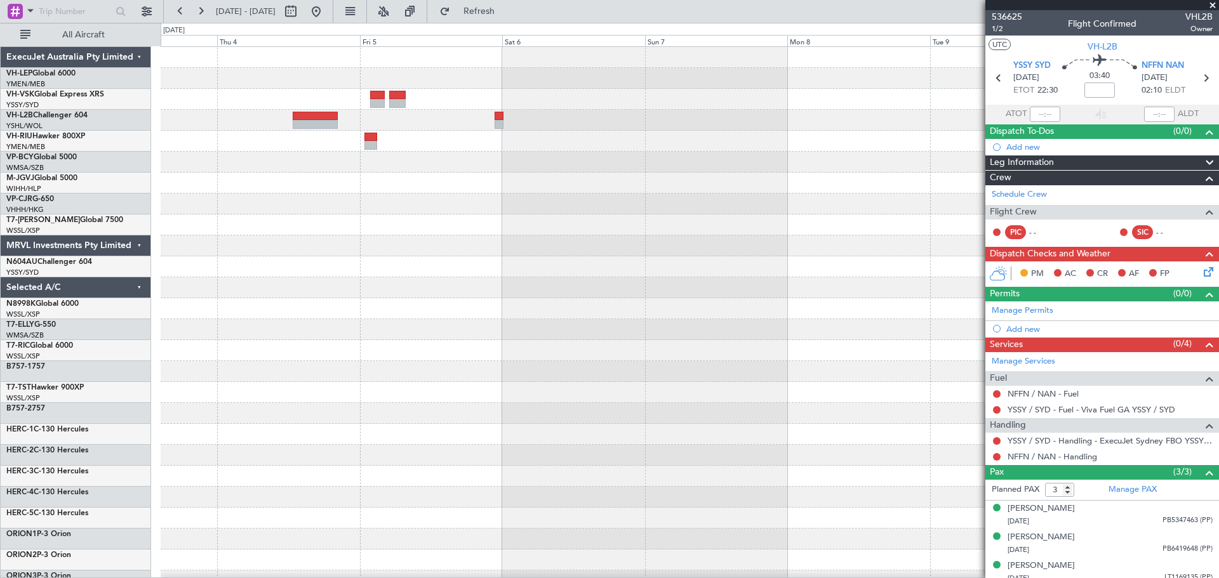
click at [701, 219] on div at bounding box center [690, 392] width 1058 height 691
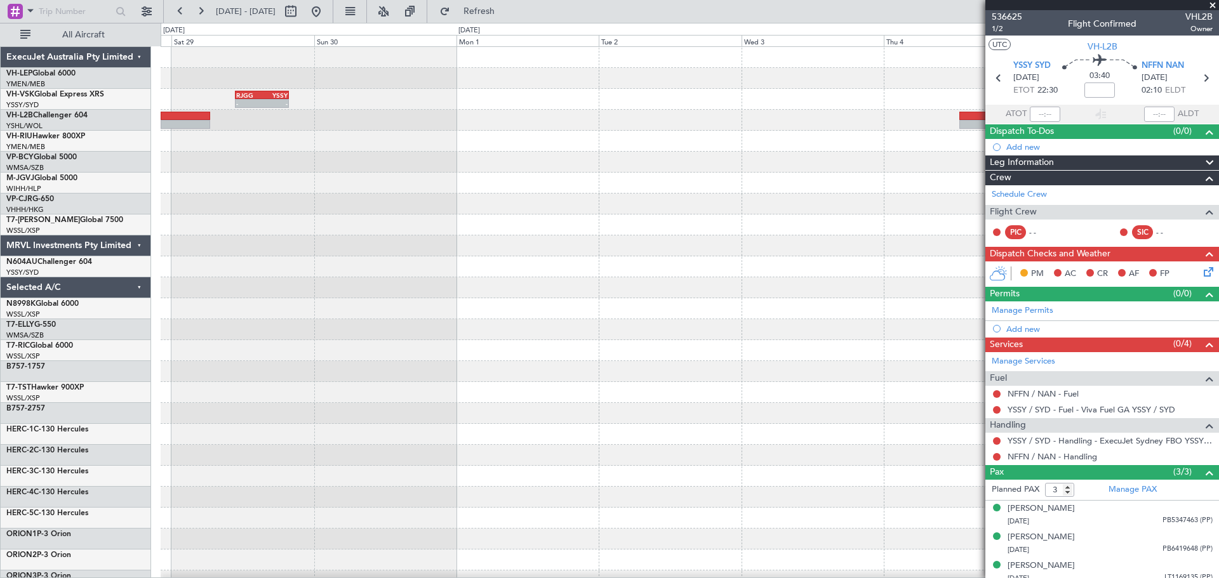
click at [781, 272] on div "- - RJGG 10:45 Z YSSY 19:50 Z" at bounding box center [690, 392] width 1058 height 691
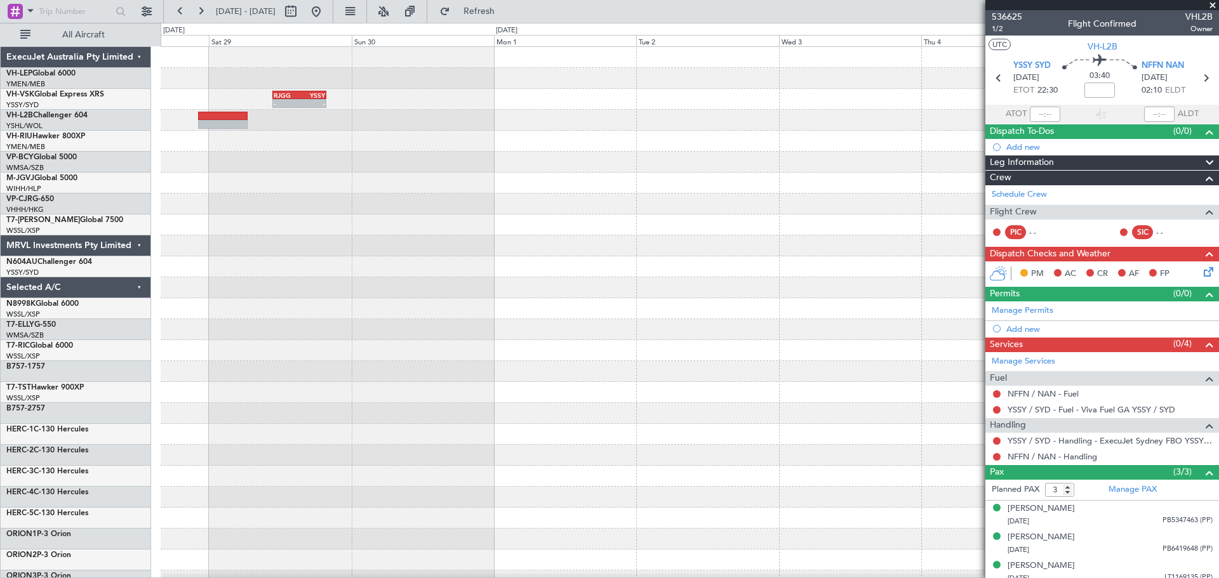
click at [800, 281] on div "- - RJGG 10:45 Z YSSY 19:50 Z" at bounding box center [690, 392] width 1058 height 691
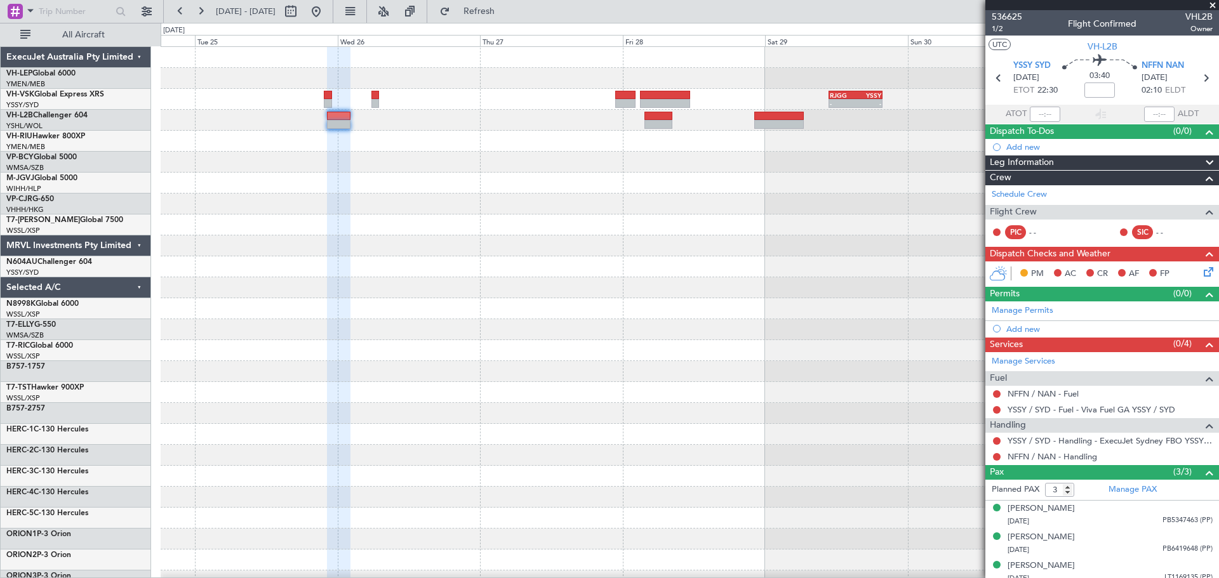
click at [794, 261] on div at bounding box center [690, 266] width 1058 height 21
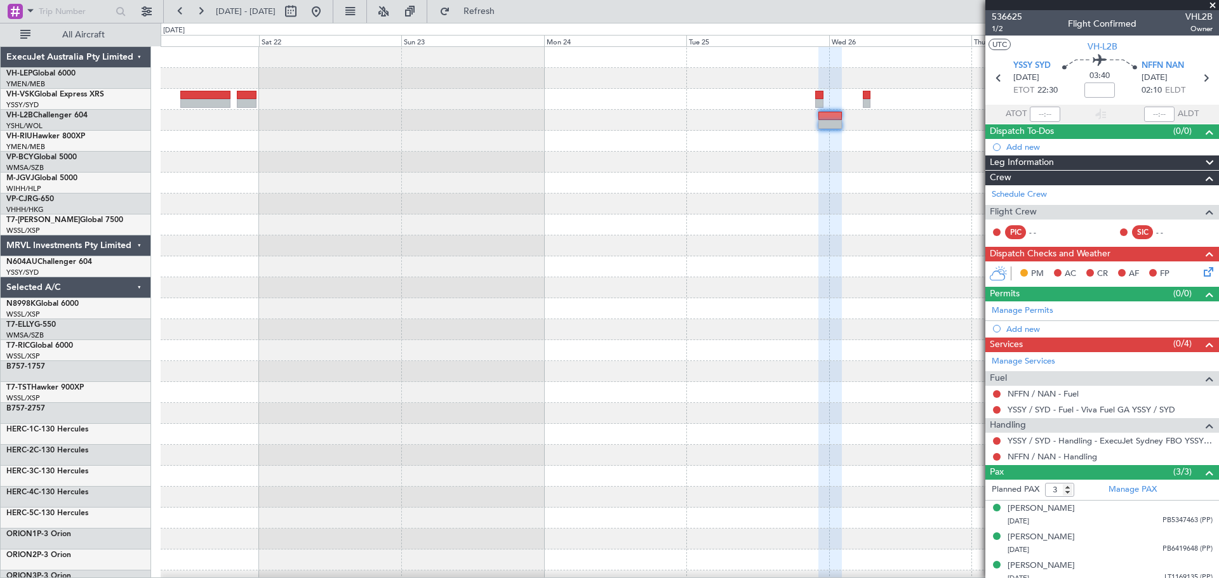
click at [658, 180] on div at bounding box center [690, 183] width 1058 height 21
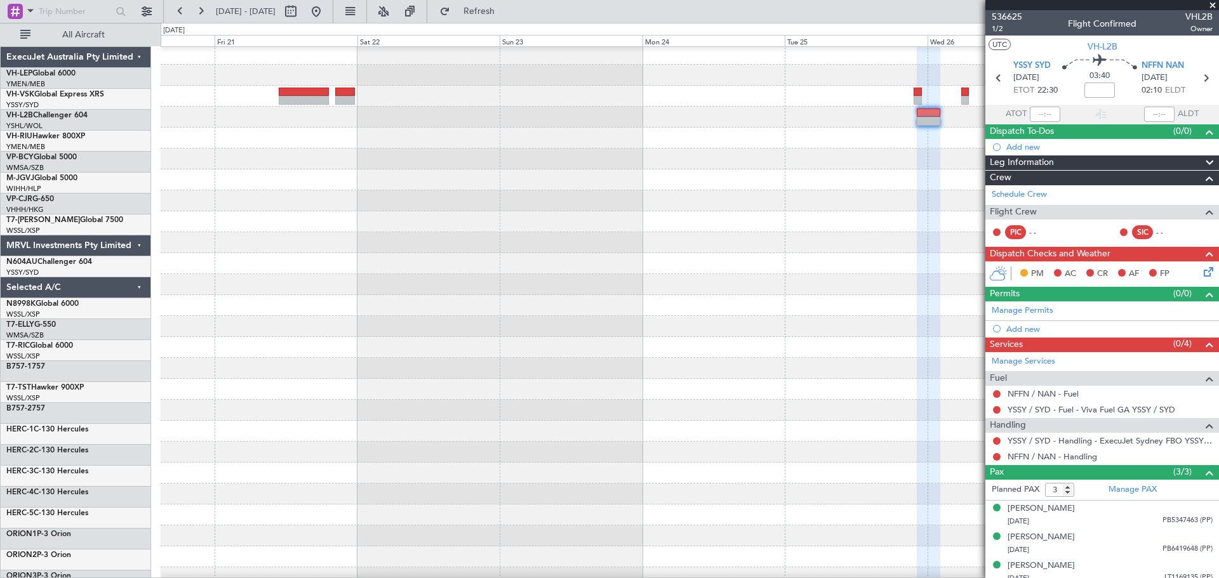
click at [281, 227] on div "YSSY 22:50 Z RJGG 08:05 Z - - - - RJGG 10:45 Z YSSY 19:50 Z" at bounding box center [690, 389] width 1058 height 691
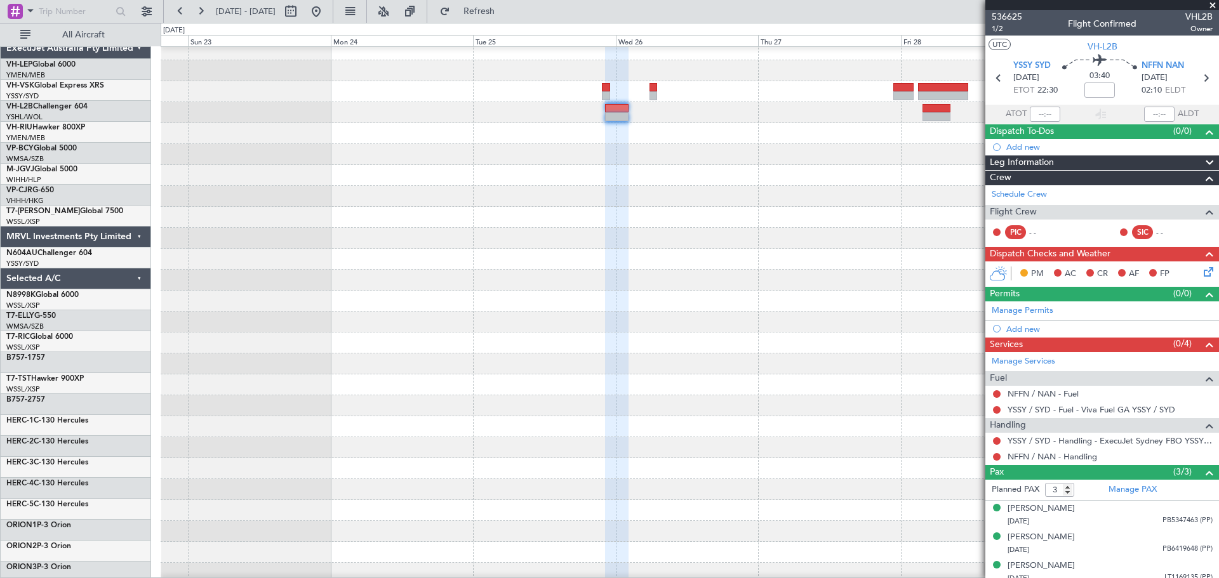
scroll to position [6, 0]
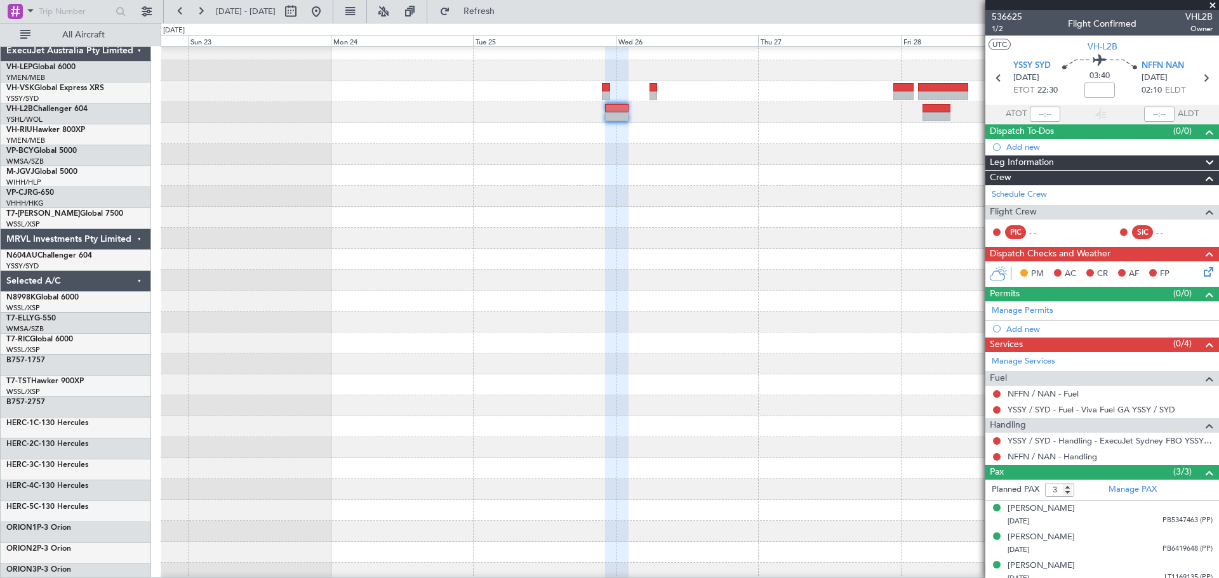
click at [569, 274] on div at bounding box center [690, 280] width 1058 height 21
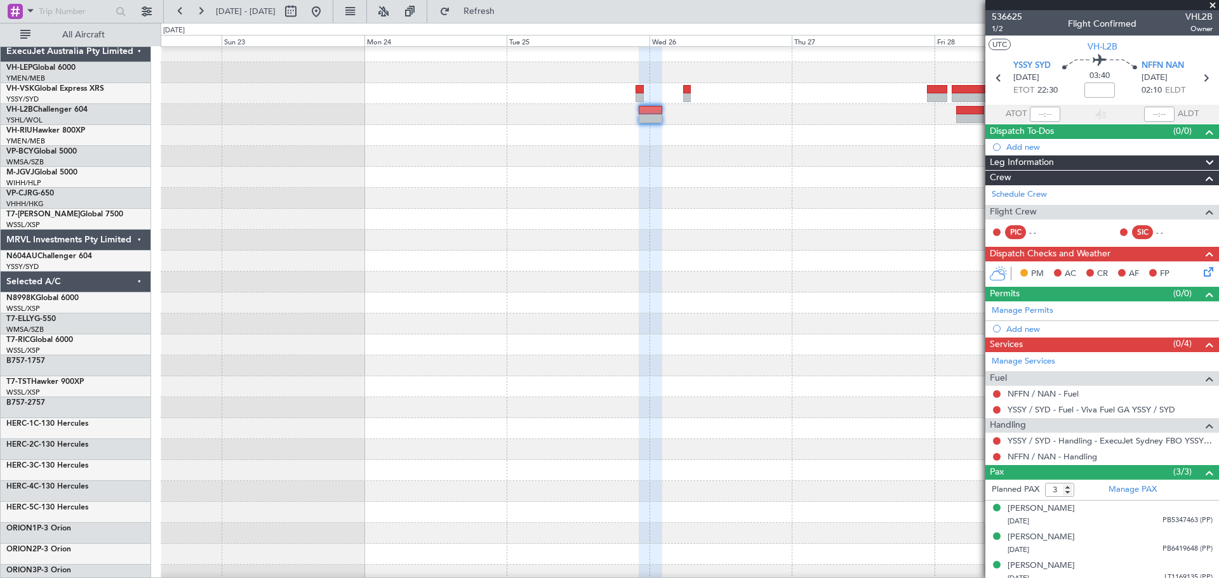
scroll to position [0, 0]
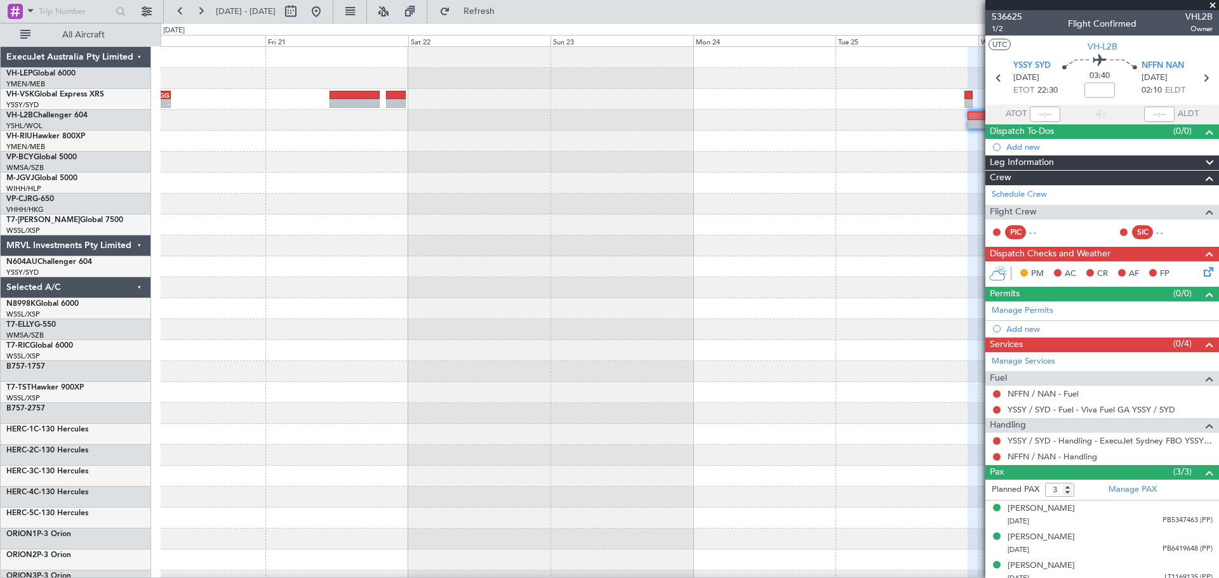
click at [604, 302] on div "YSSY 22:50 Z RJGG 08:05 Z - - - - RJGG 10:45 Z YSSY 19:50 Z" at bounding box center [690, 392] width 1058 height 691
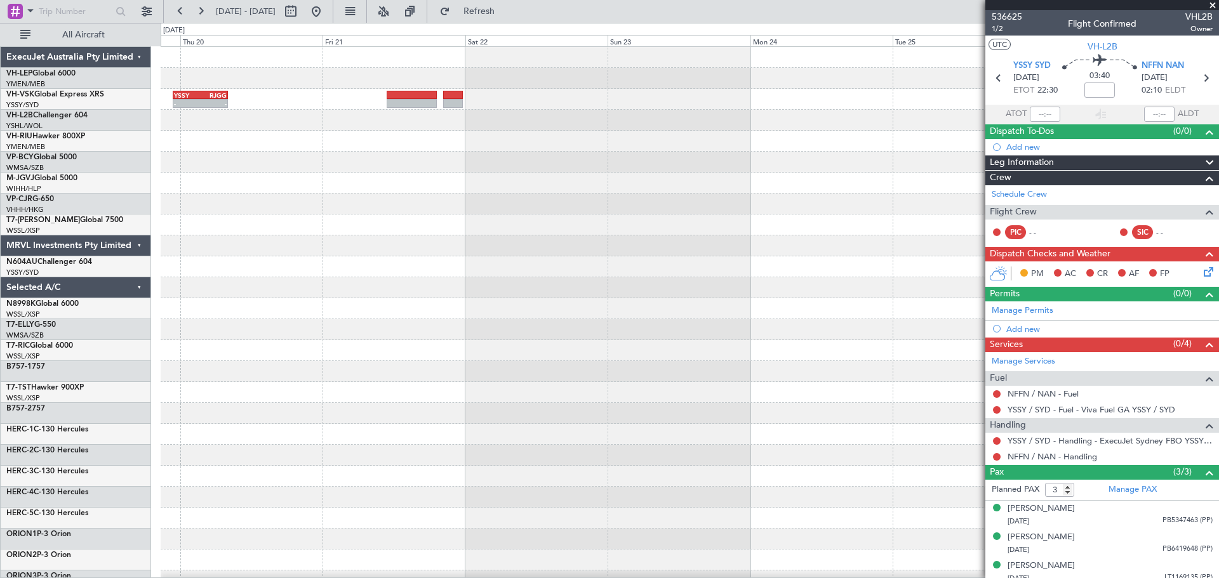
click at [682, 292] on div at bounding box center [690, 287] width 1058 height 21
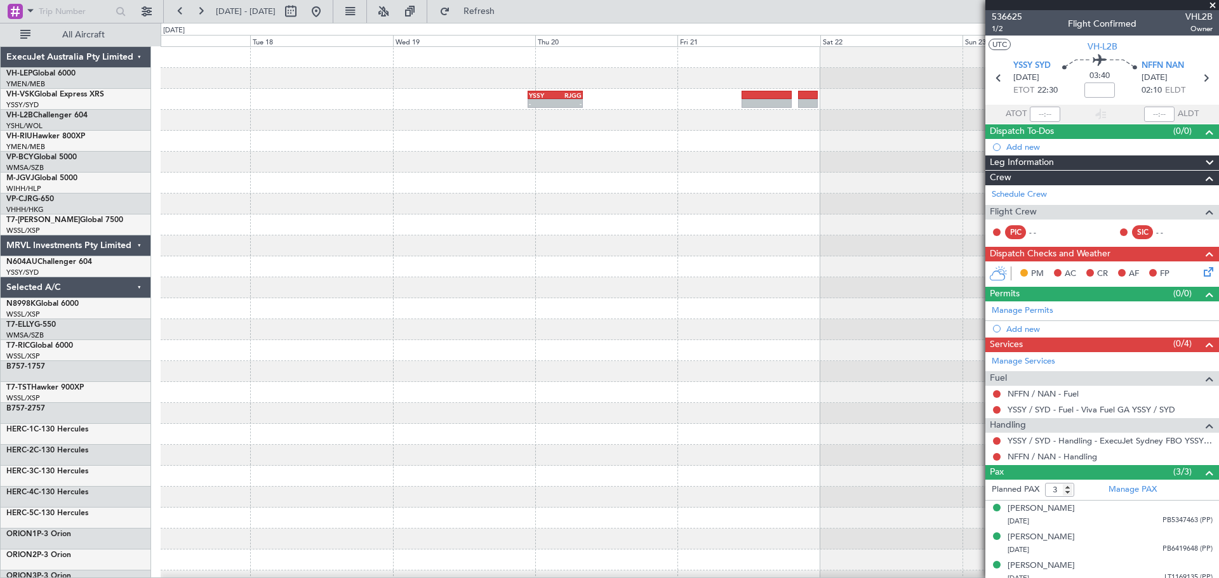
click at [691, 290] on div at bounding box center [690, 287] width 1058 height 21
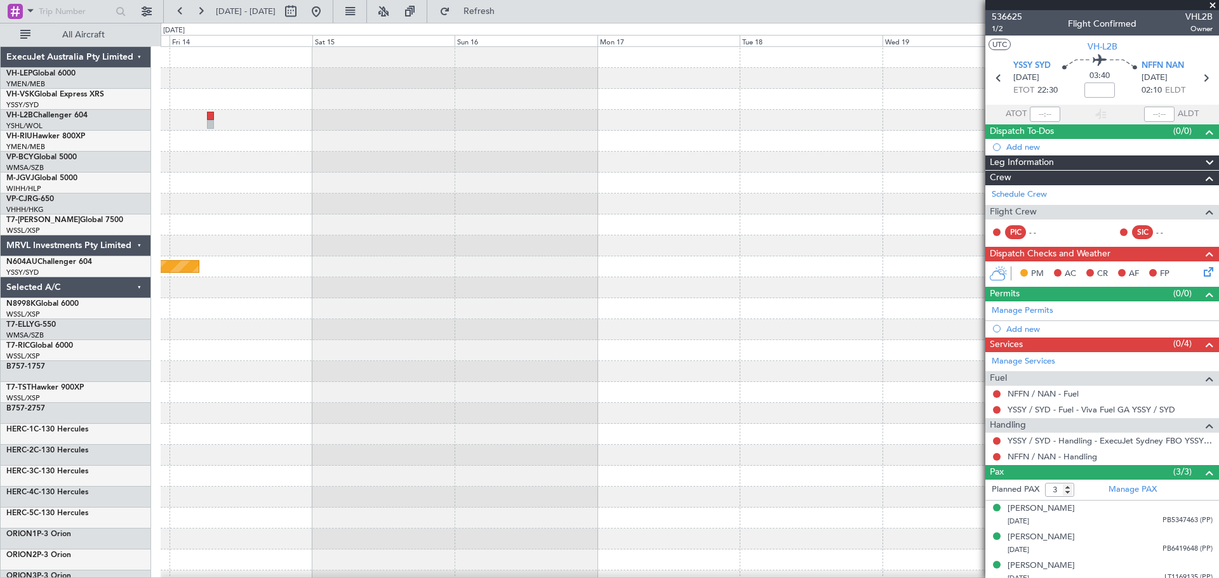
click at [770, 293] on div at bounding box center [690, 287] width 1058 height 21
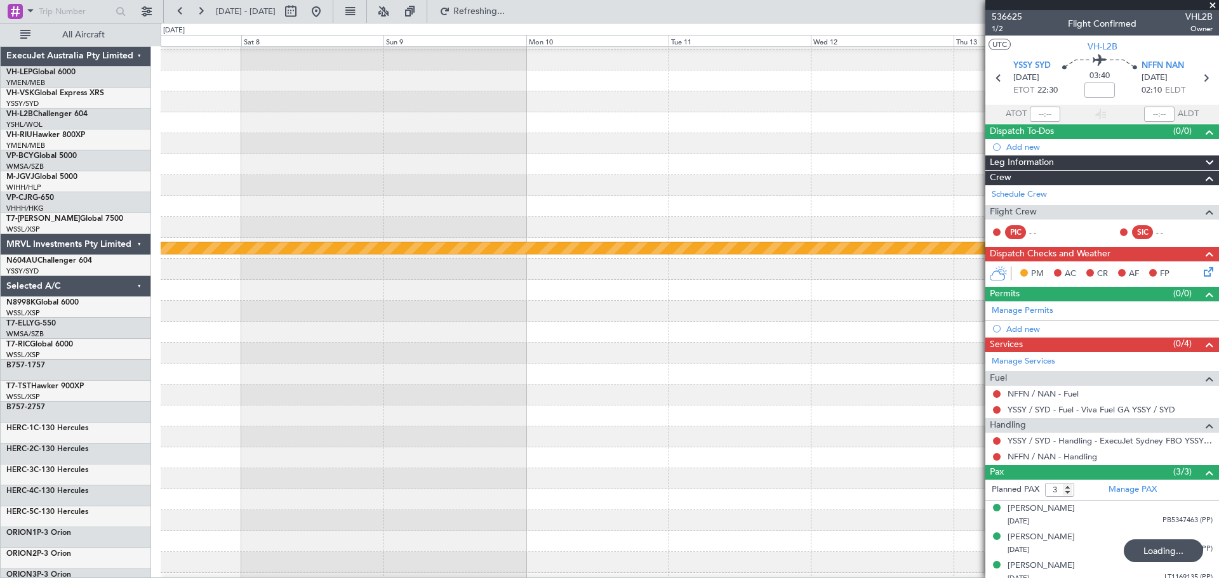
scroll to position [23, 0]
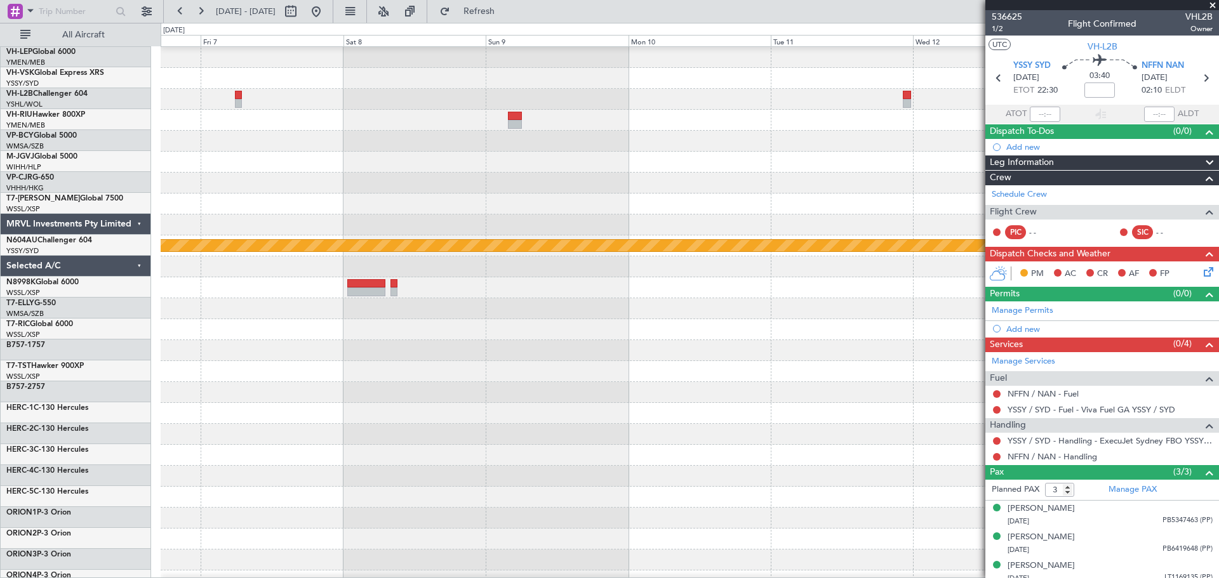
click at [649, 180] on div at bounding box center [690, 183] width 1058 height 21
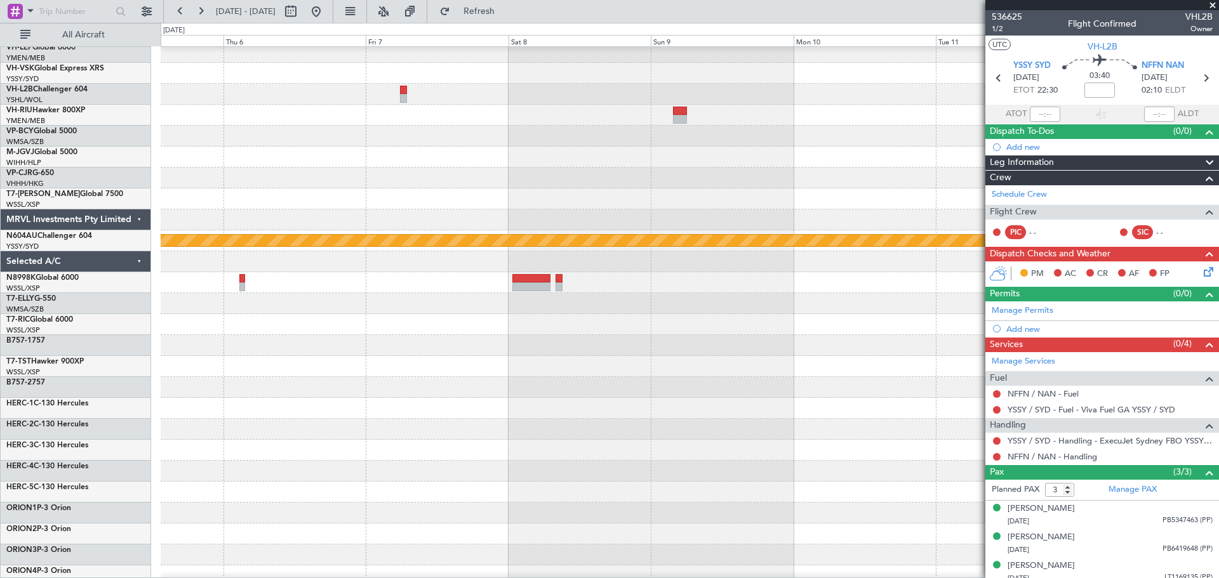
click at [860, 187] on div at bounding box center [690, 178] width 1058 height 21
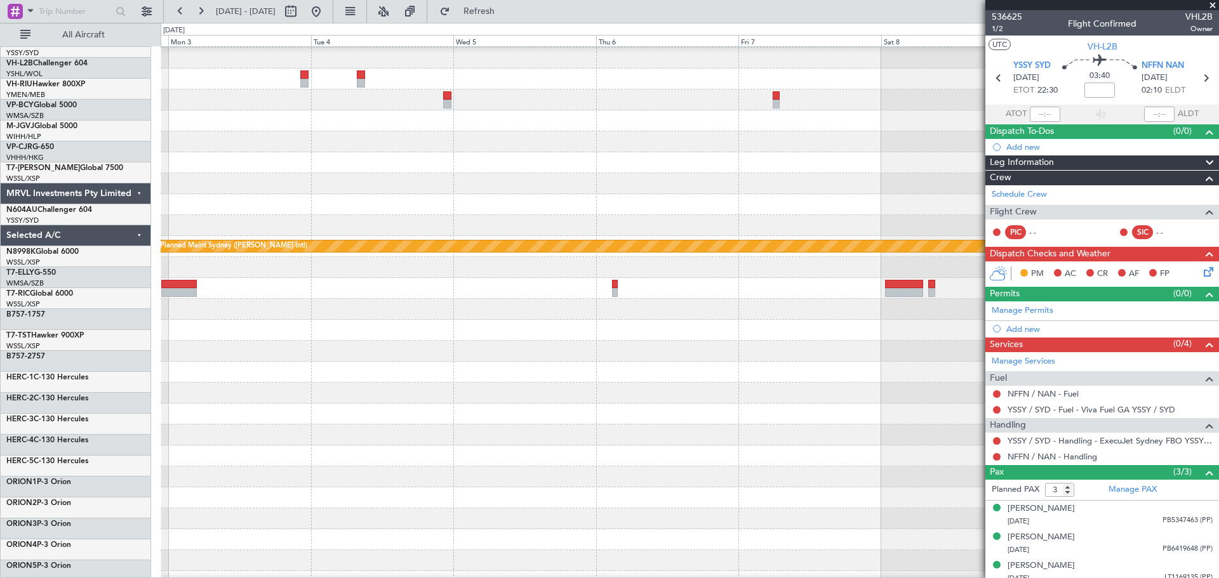
click at [973, 152] on div at bounding box center [690, 162] width 1058 height 21
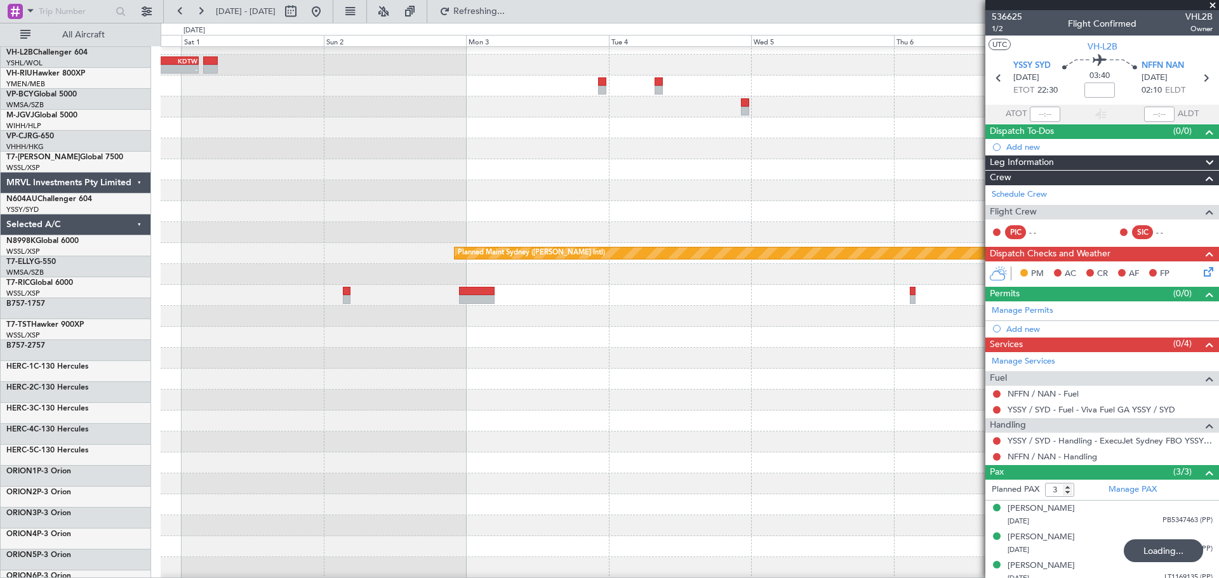
scroll to position [0, 0]
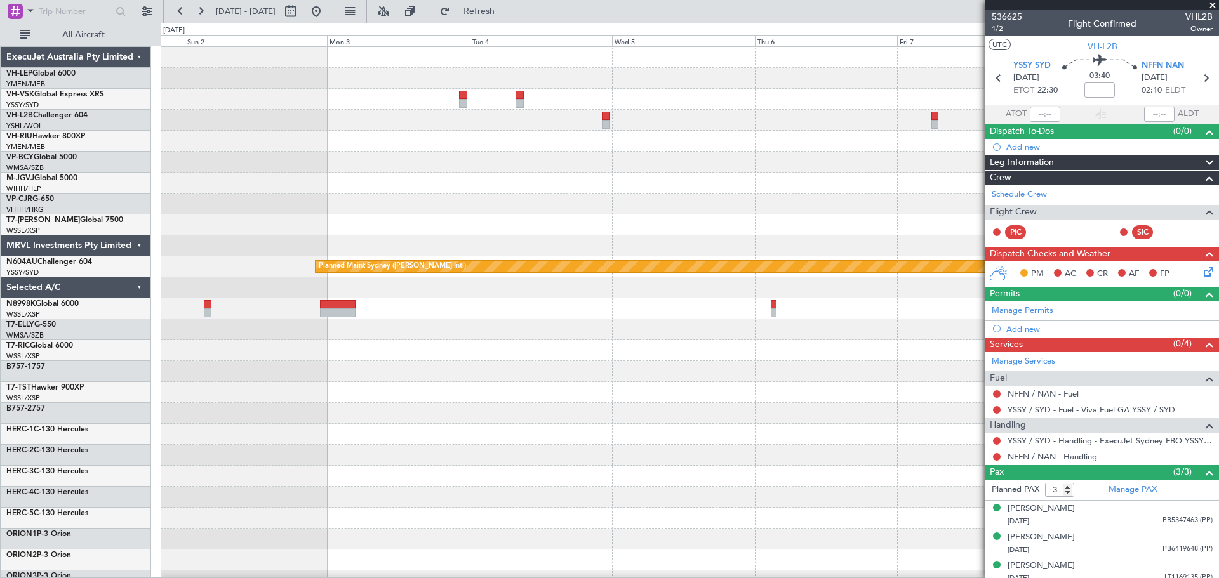
click at [203, 230] on div "LEBL 17:45 Z KDTW 03:01 Z - - Planned Maint Sydney ([PERSON_NAME] Intl)" at bounding box center [690, 392] width 1058 height 691
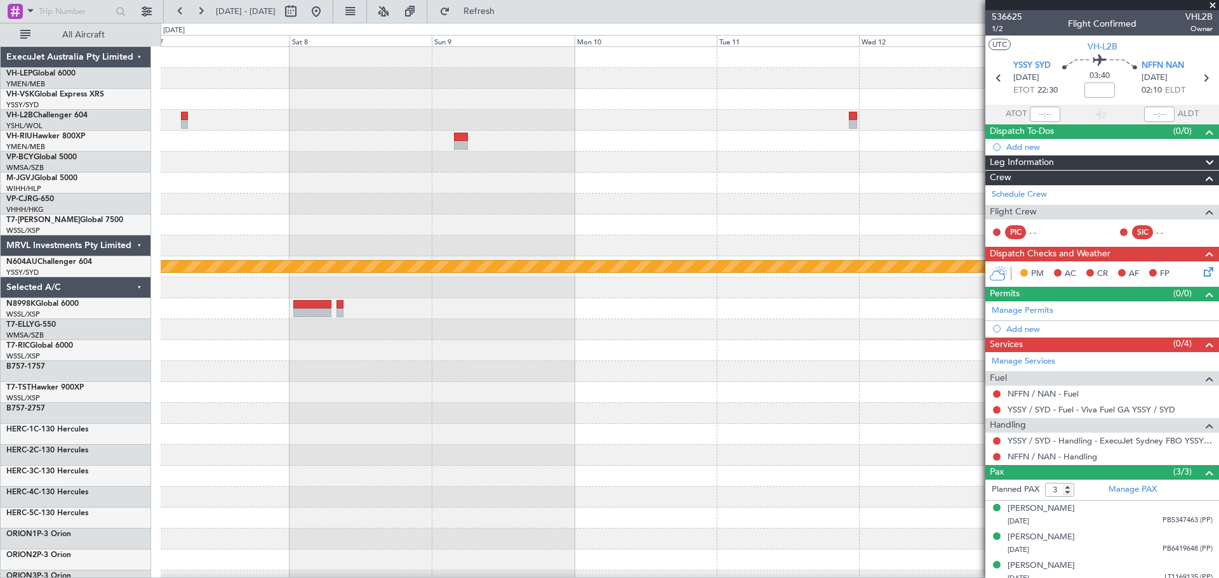
click at [64, 305] on div "Planned Maint Sydney ([PERSON_NAME] Intl) ExecuJet Australia Pty Limited VH-LEP…" at bounding box center [609, 300] width 1219 height 555
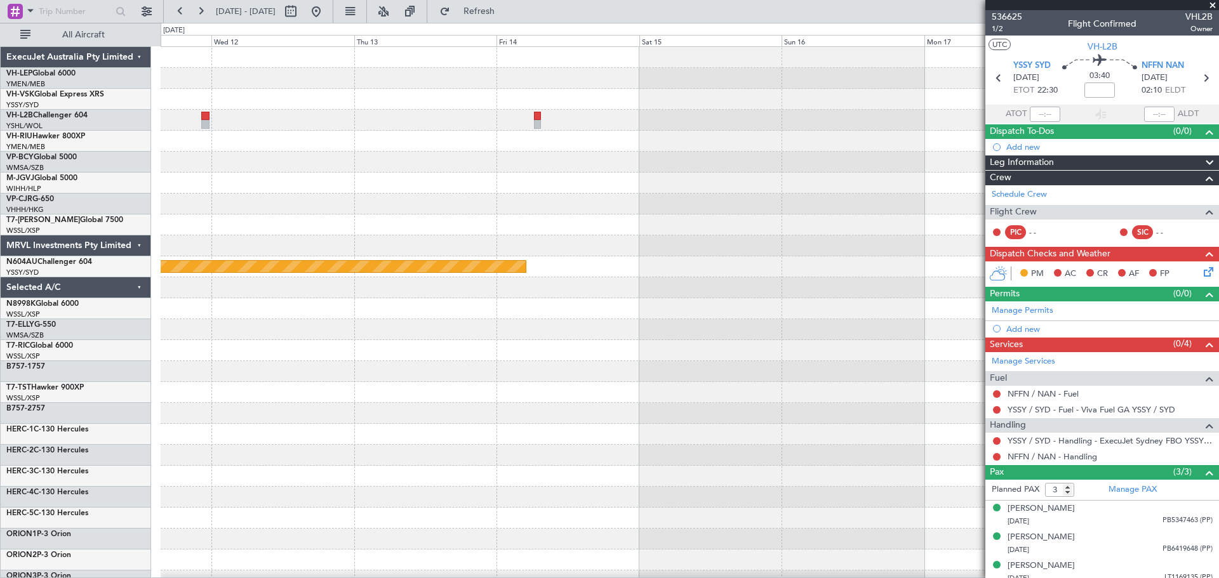
click at [421, 314] on div "- - YSSY 22:50 Z RJGG 08:05 Z Planned Maint Sydney ([PERSON_NAME] Intl)" at bounding box center [690, 392] width 1058 height 691
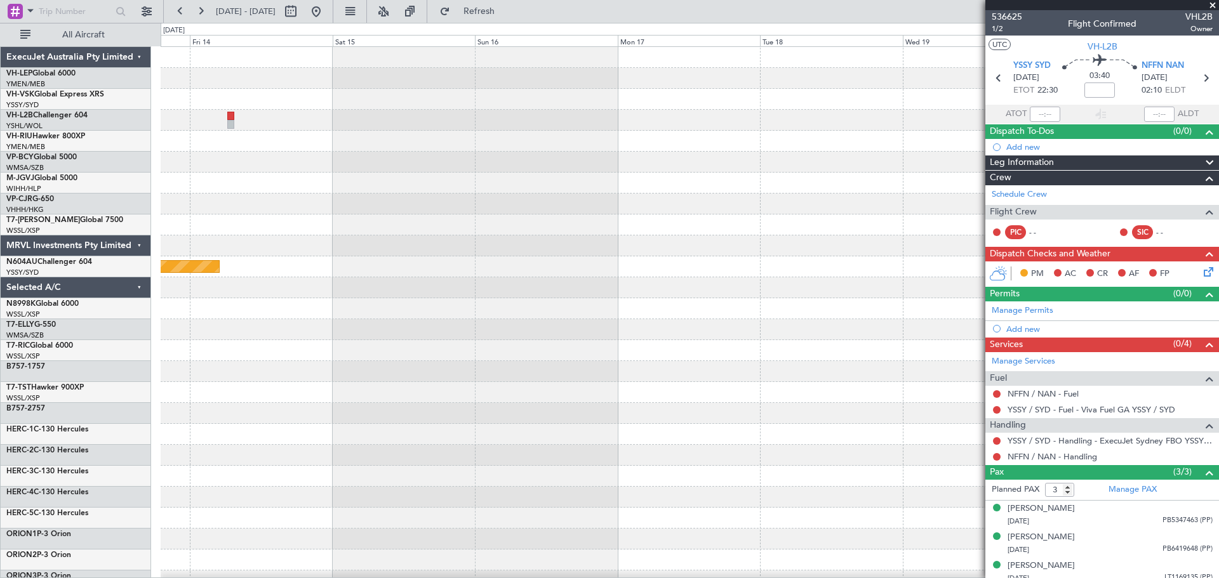
click at [311, 331] on div "YSSY 22:50 Z RJGG 08:05 Z - - Planned Maint Sydney ([PERSON_NAME] Intl)" at bounding box center [690, 392] width 1058 height 691
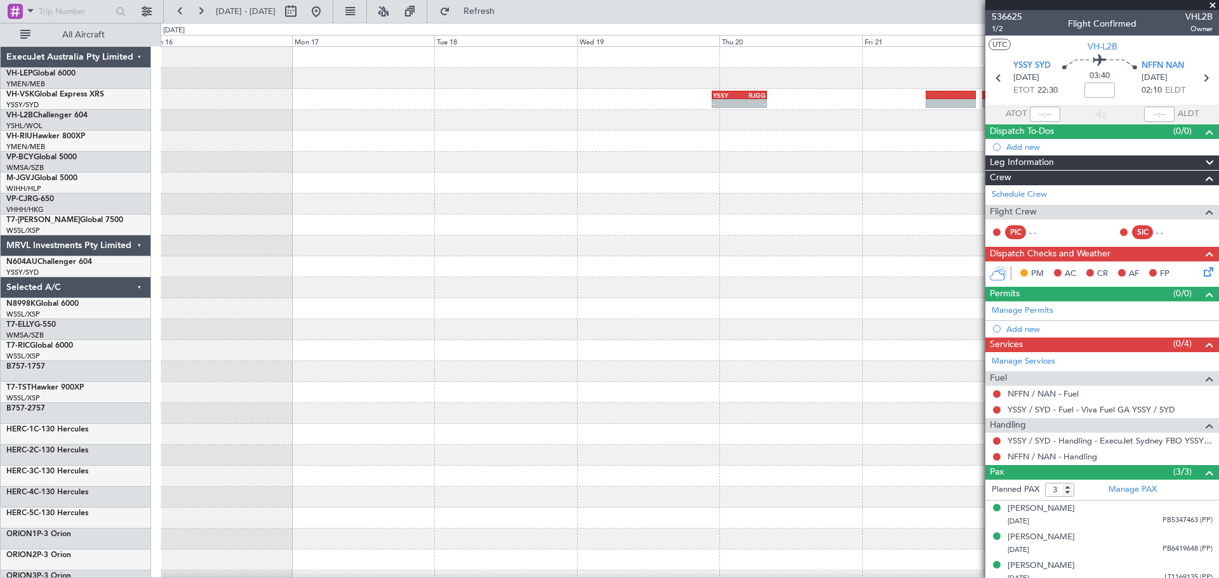
click at [774, 331] on div "YSSY 22:50 Z RJGG 08:05 Z - -" at bounding box center [690, 392] width 1058 height 691
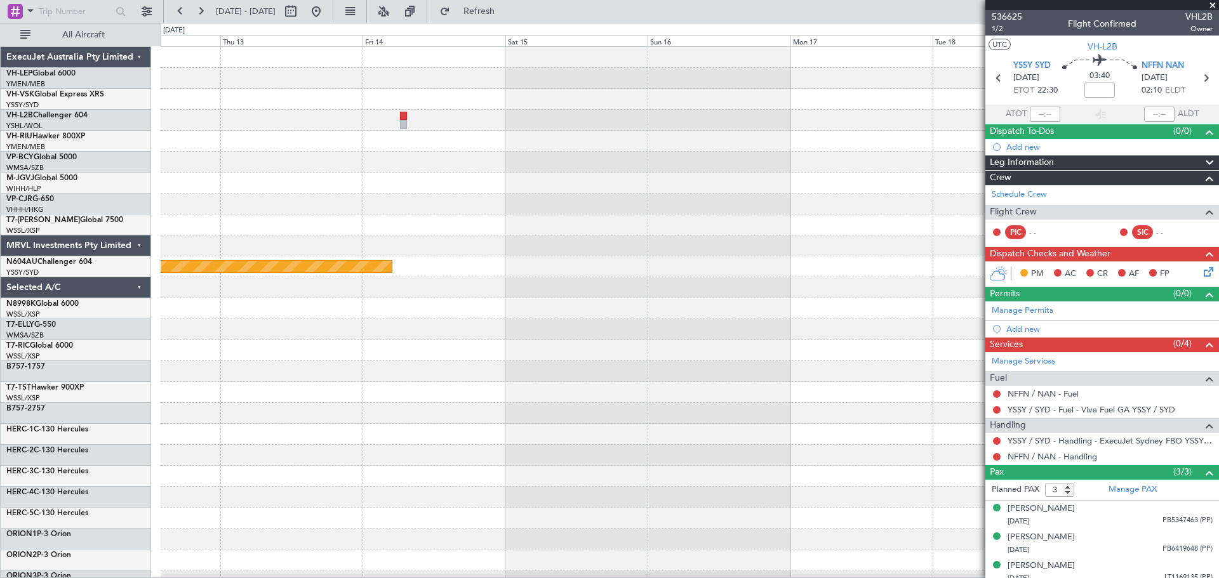
click at [682, 301] on div "YSSY 22:50 Z RJGG 08:05 Z - - Planned Maint Sydney ([PERSON_NAME] Intl)" at bounding box center [690, 392] width 1058 height 691
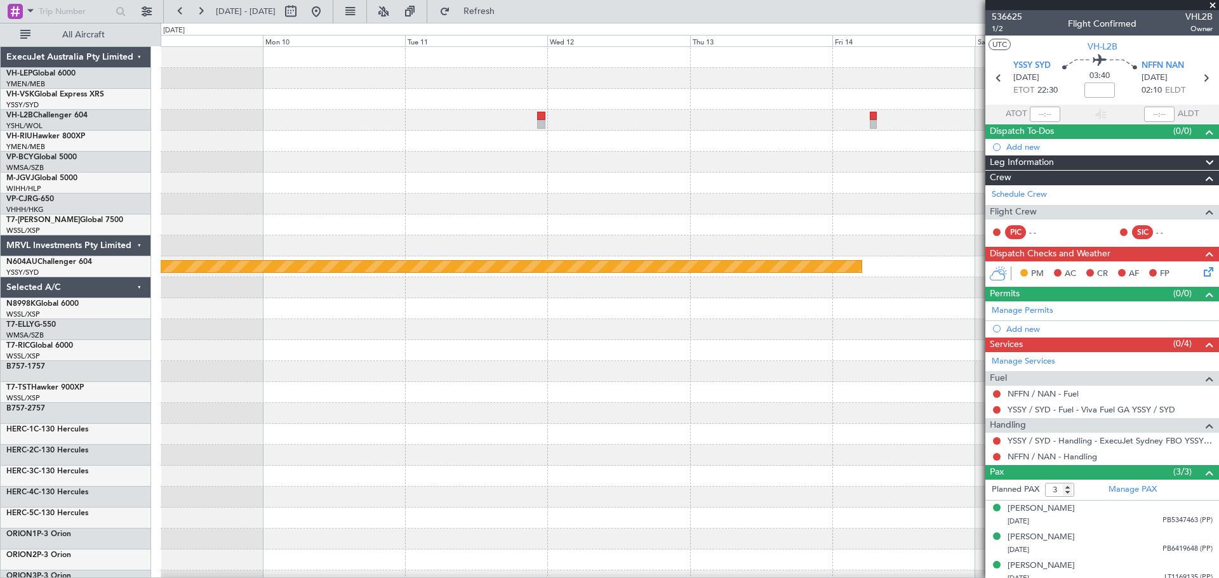
click at [740, 317] on div at bounding box center [690, 308] width 1058 height 21
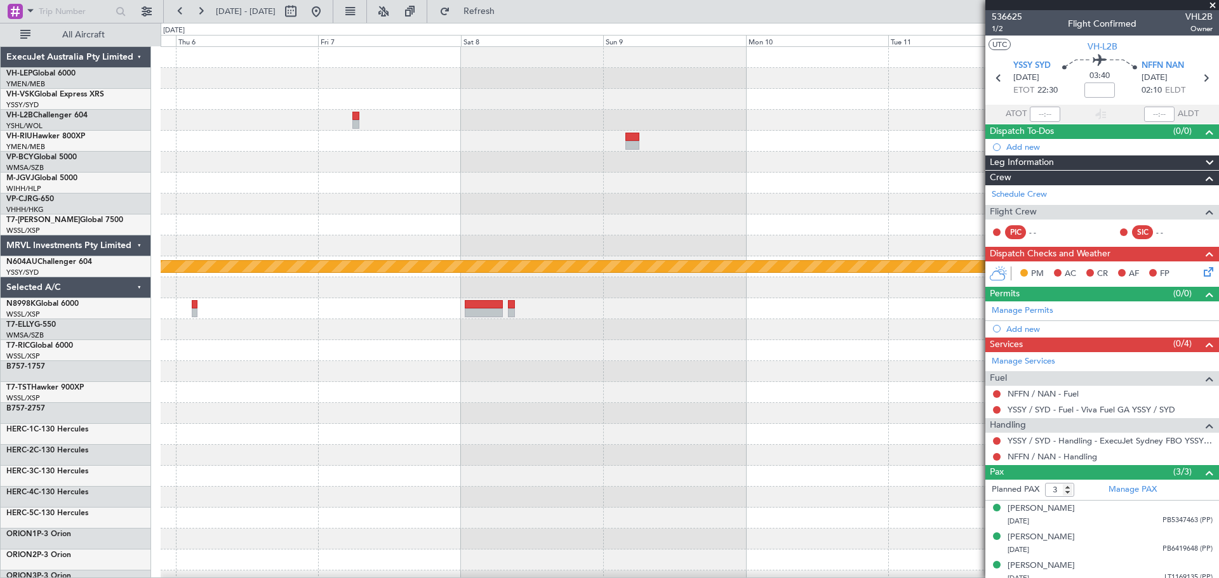
click at [789, 321] on div "Planned Maint Sydney ([PERSON_NAME] Intl)" at bounding box center [690, 392] width 1058 height 691
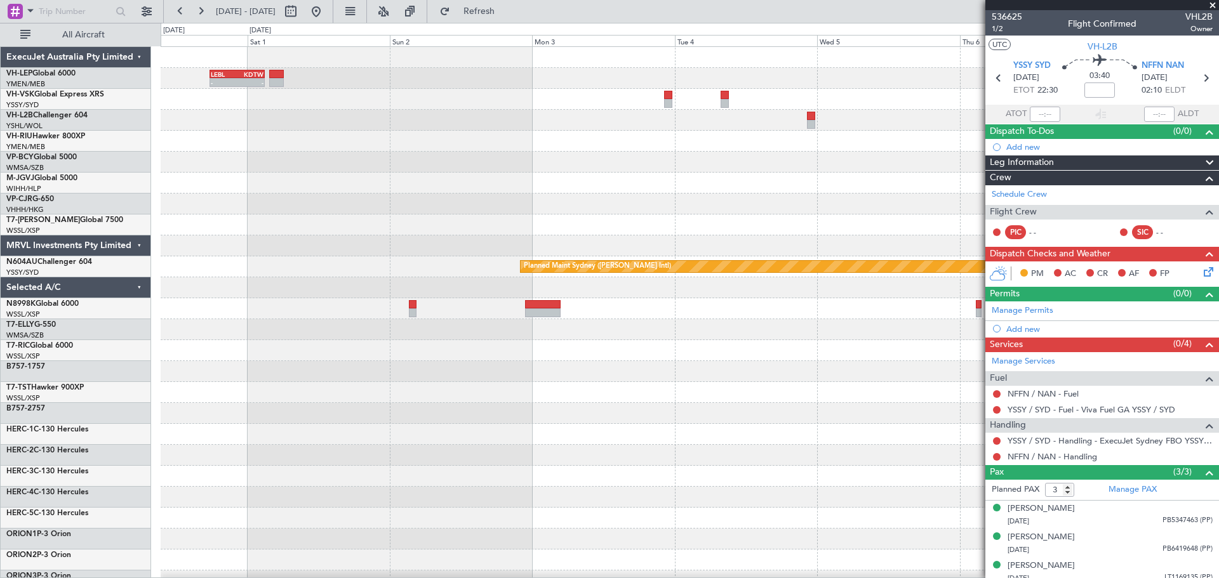
click at [664, 324] on div "- - LEBL 17:45 Z KDTW 03:01 Z Planned Maint Sydney ([PERSON_NAME] Intl)" at bounding box center [690, 392] width 1058 height 691
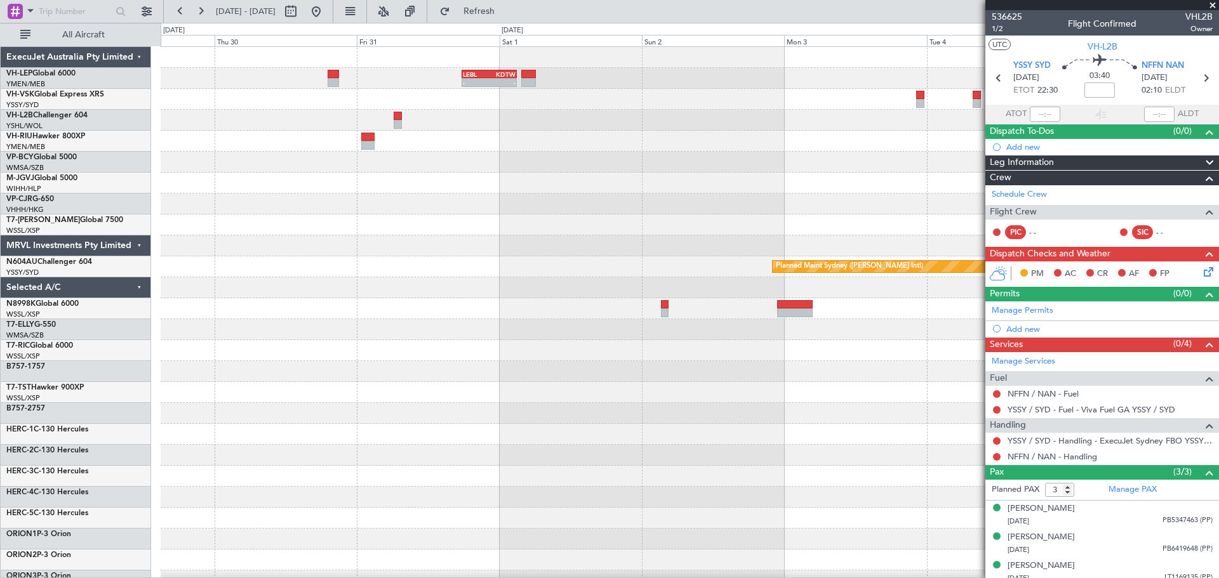
click at [783, 305] on div at bounding box center [690, 308] width 1058 height 21
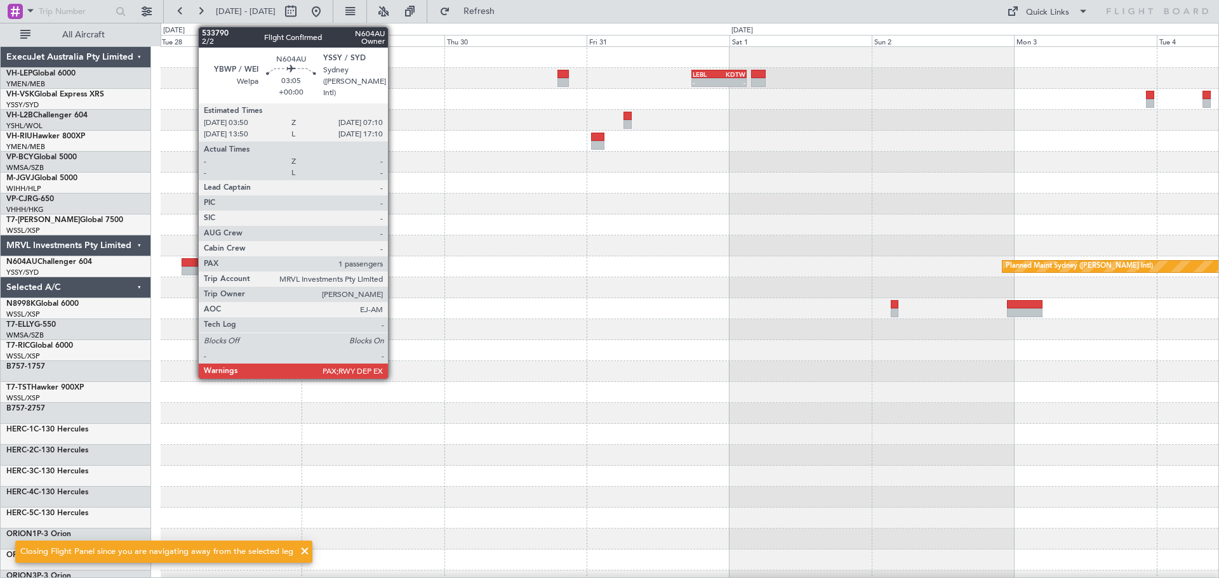
click at [192, 265] on div at bounding box center [192, 262] width 20 height 9
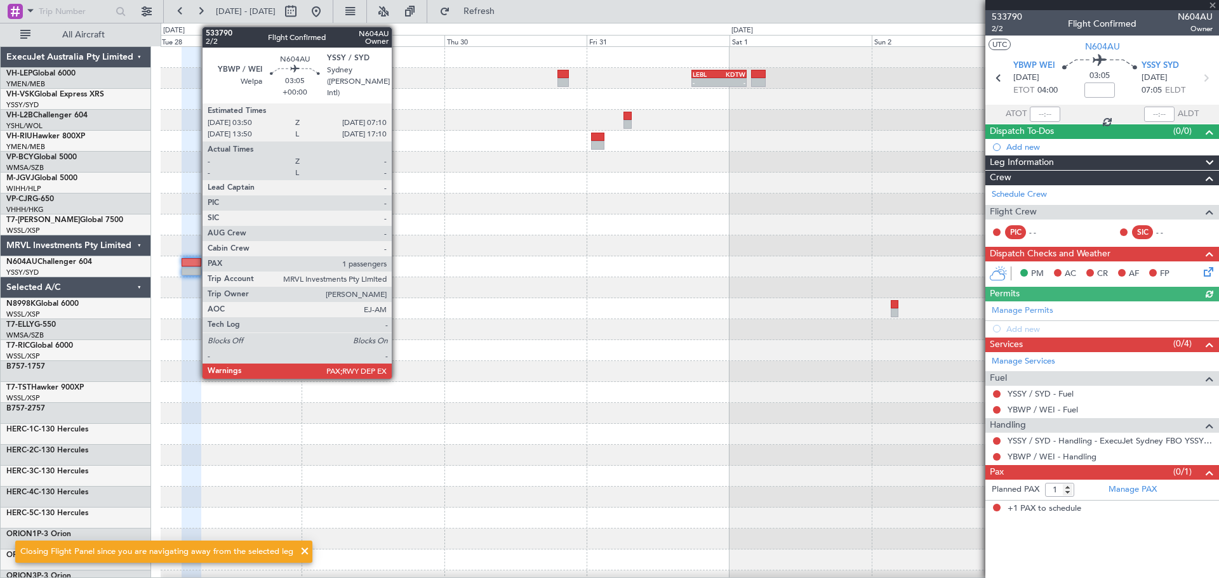
click at [196, 263] on div at bounding box center [192, 262] width 20 height 9
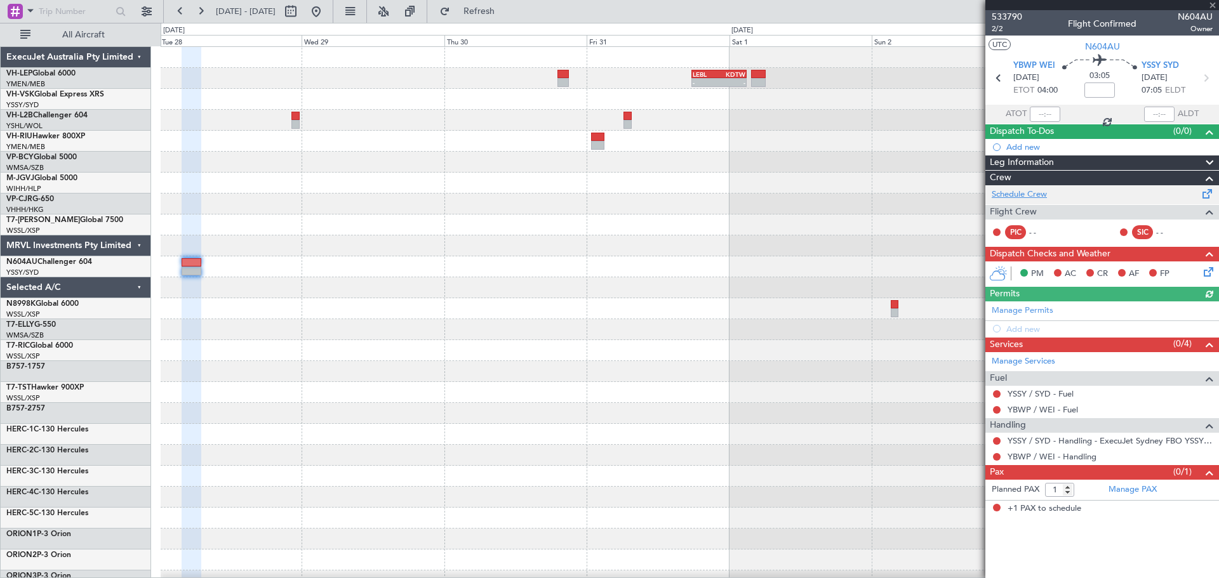
click at [1016, 193] on link "Schedule Crew" at bounding box center [1019, 195] width 55 height 13
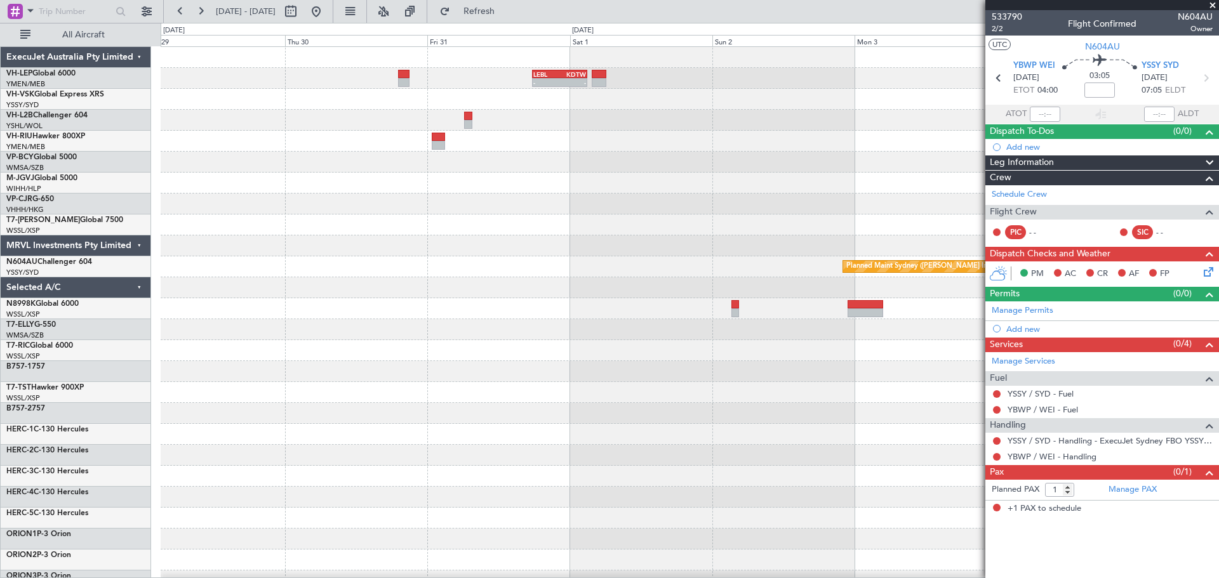
click at [100, 206] on div "- - LEBL 17:45 Z KDTW 03:01 Z SBGL 19:50 Z EGLL 07:25 Z - - Planned Maint Sydne…" at bounding box center [609, 300] width 1219 height 555
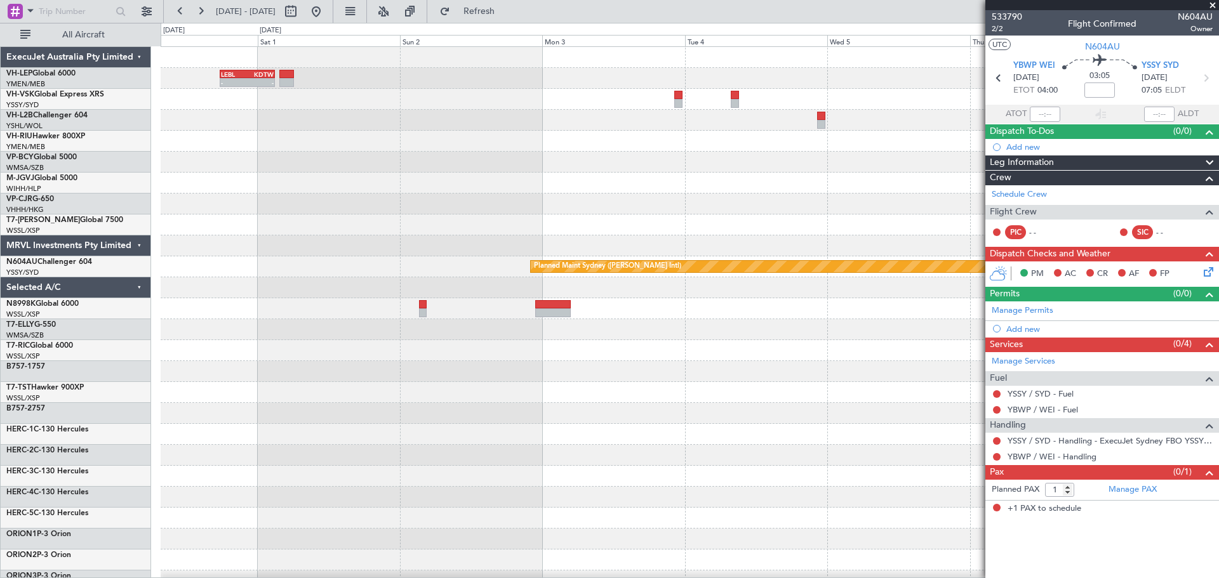
click at [426, 159] on div "- - LEBL 17:45 Z KDTW 03:01 Z Planned Maint Sydney ([PERSON_NAME] Intl)" at bounding box center [690, 392] width 1058 height 691
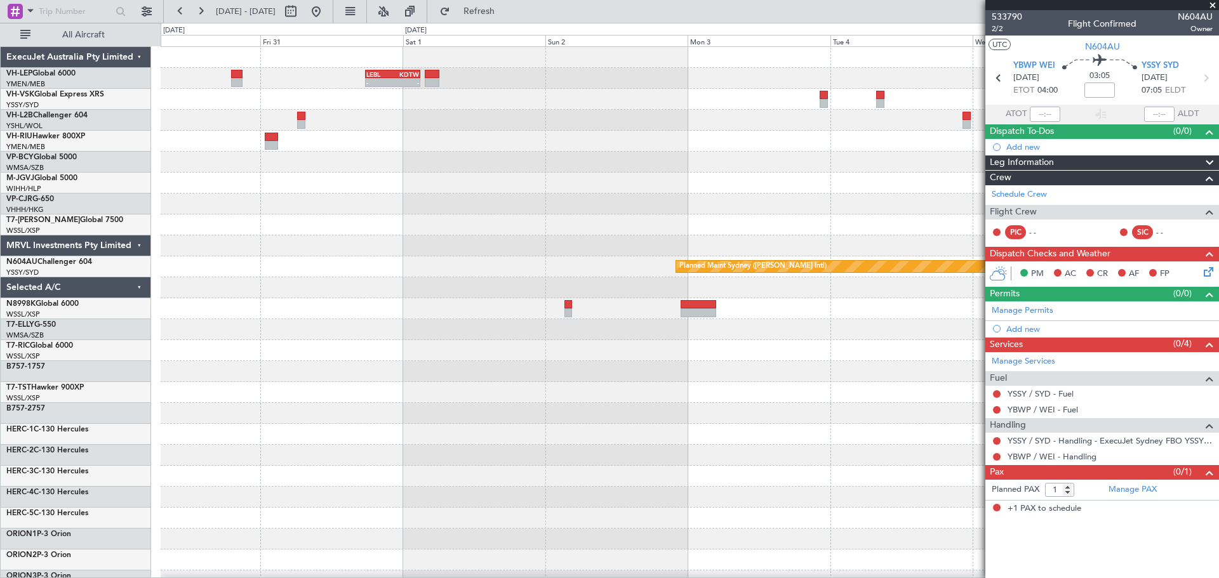
click at [649, 124] on div "- - LEBL 17:45 Z KDTW 03:01 Z Planned Maint Sydney ([PERSON_NAME] Intl)" at bounding box center [690, 392] width 1058 height 691
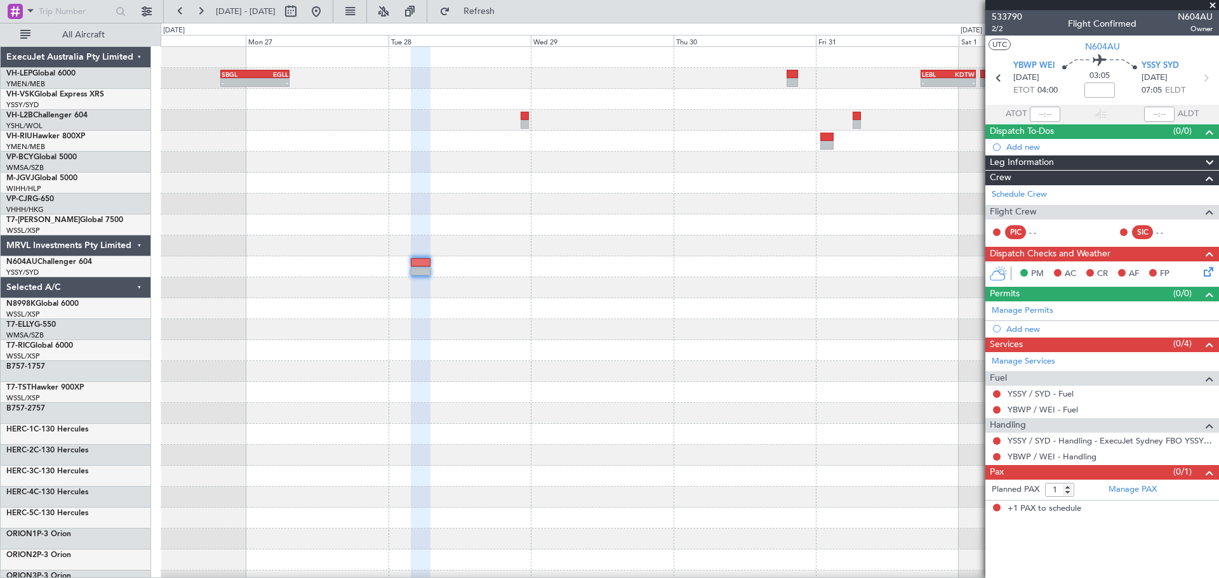
click at [628, 149] on div at bounding box center [690, 141] width 1058 height 21
click at [363, 321] on div "- - SBGL 19:50 Z EGLL 07:25 Z - - LEBL 17:45 Z KDTW 03:01 Z Planned Maint Sydne…" at bounding box center [690, 392] width 1058 height 691
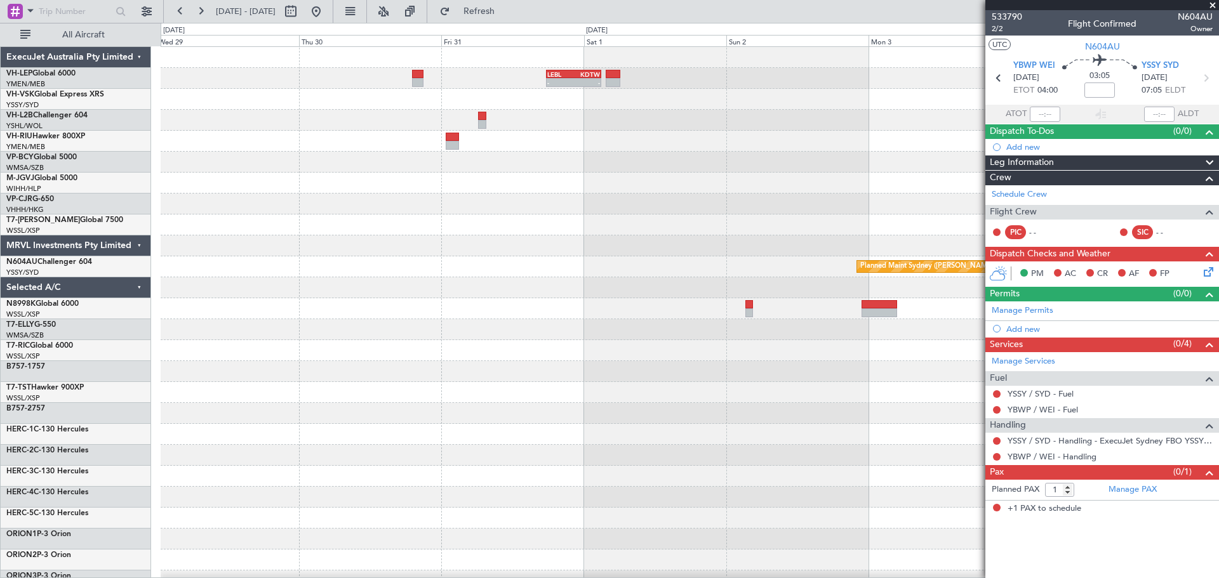
click at [196, 353] on div "- - LEBL 17:45 Z KDTW 03:01 Z SBGL 19:50 Z EGLL 07:25 Z - - Planned Maint Sydne…" at bounding box center [690, 392] width 1058 height 691
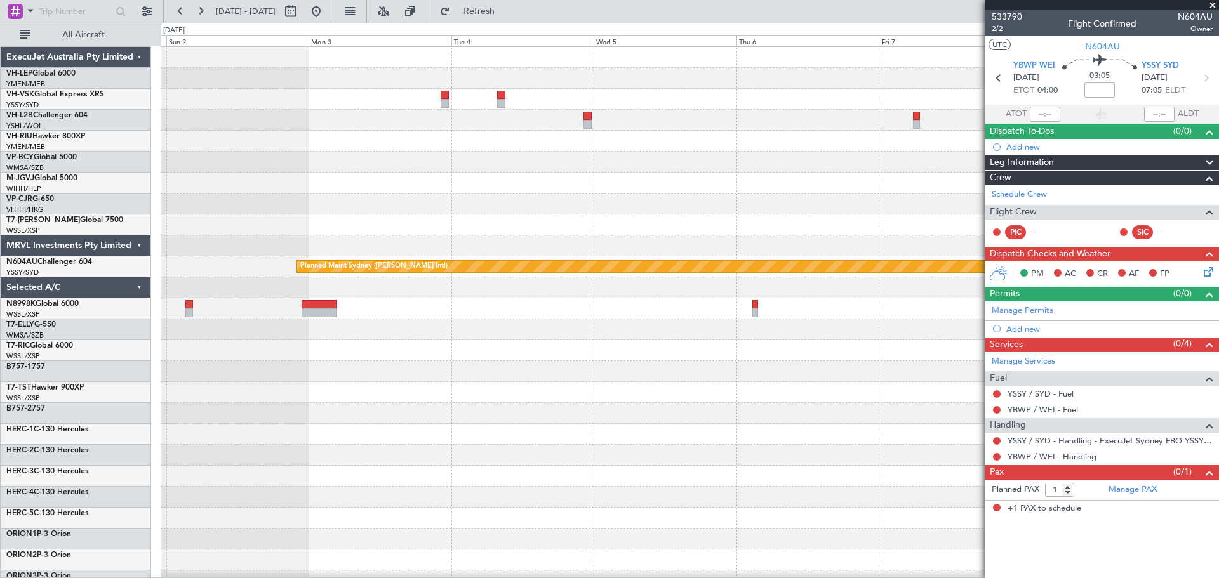
click at [292, 353] on div "- - LEBL 17:45 Z KDTW 03:01 Z Planned Maint Sydney ([PERSON_NAME] Intl)" at bounding box center [690, 392] width 1058 height 691
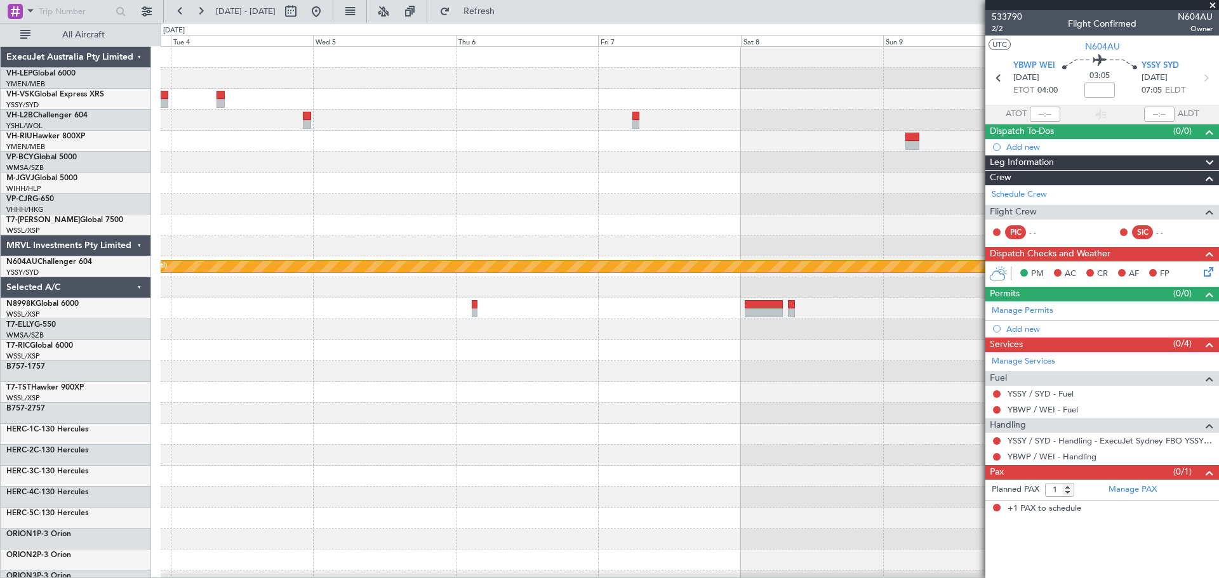
click at [491, 338] on div at bounding box center [690, 329] width 1058 height 21
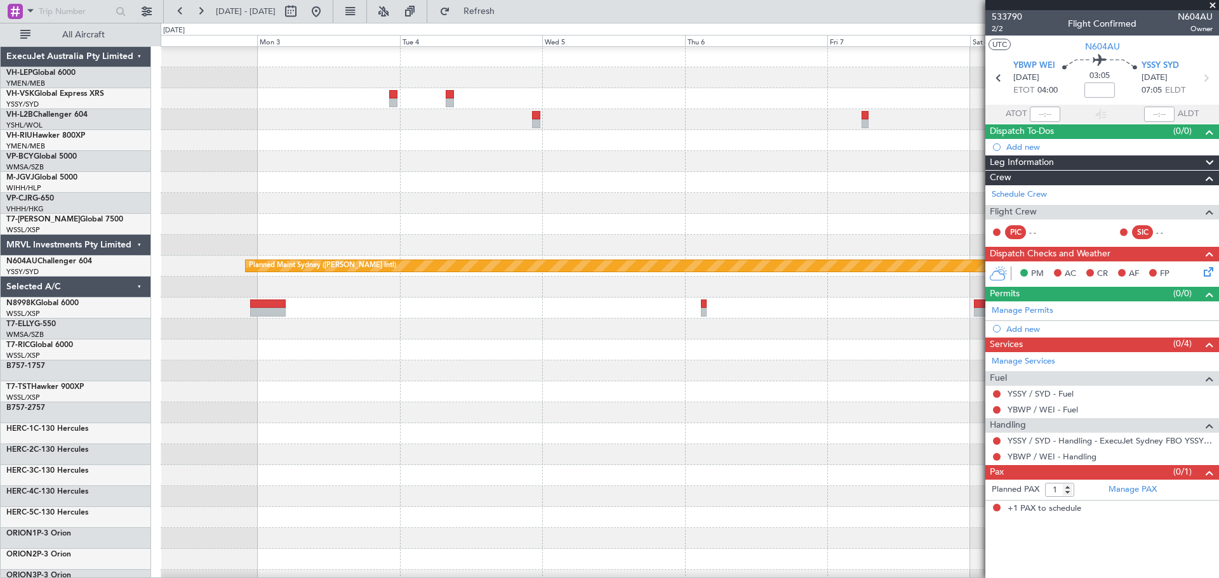
click at [521, 344] on div at bounding box center [690, 350] width 1058 height 21
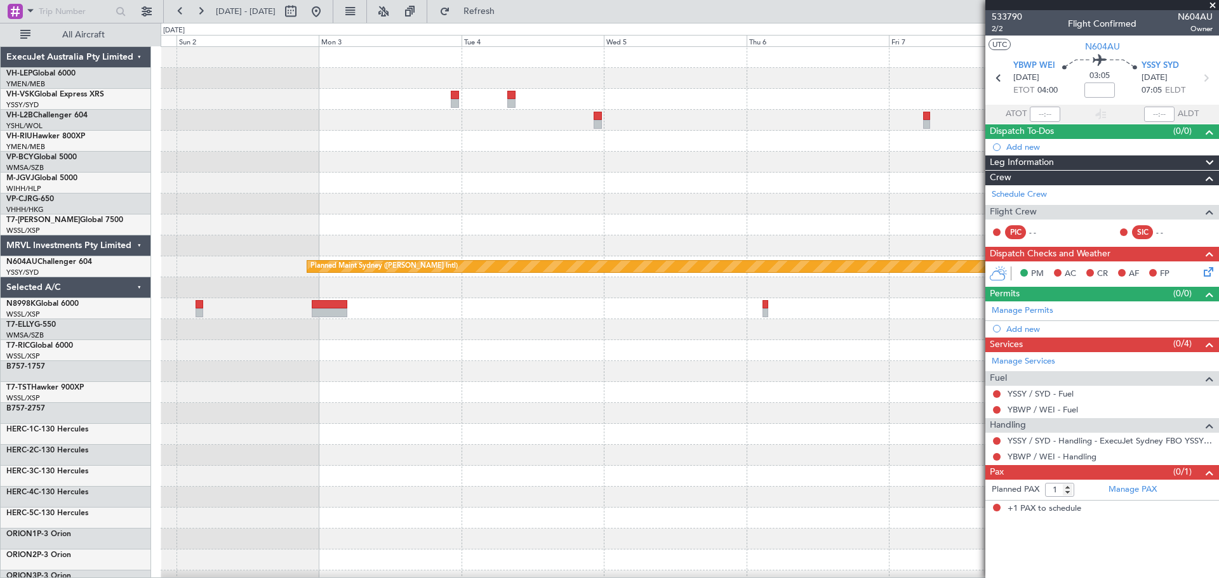
click at [493, 258] on div "- - LEBL 17:45 Z KDTW 03:01 Z Planned Maint Sydney ([PERSON_NAME] Intl)" at bounding box center [690, 392] width 1058 height 691
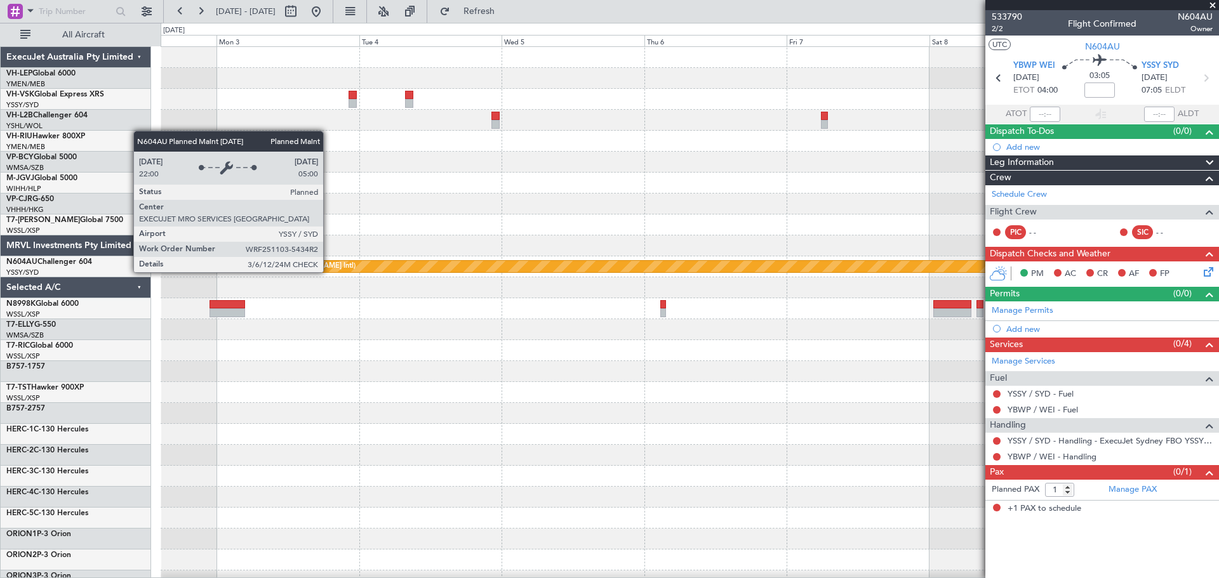
click at [778, 256] on div "Planned Maint Sydney ([PERSON_NAME] Intl)" at bounding box center [690, 266] width 1058 height 21
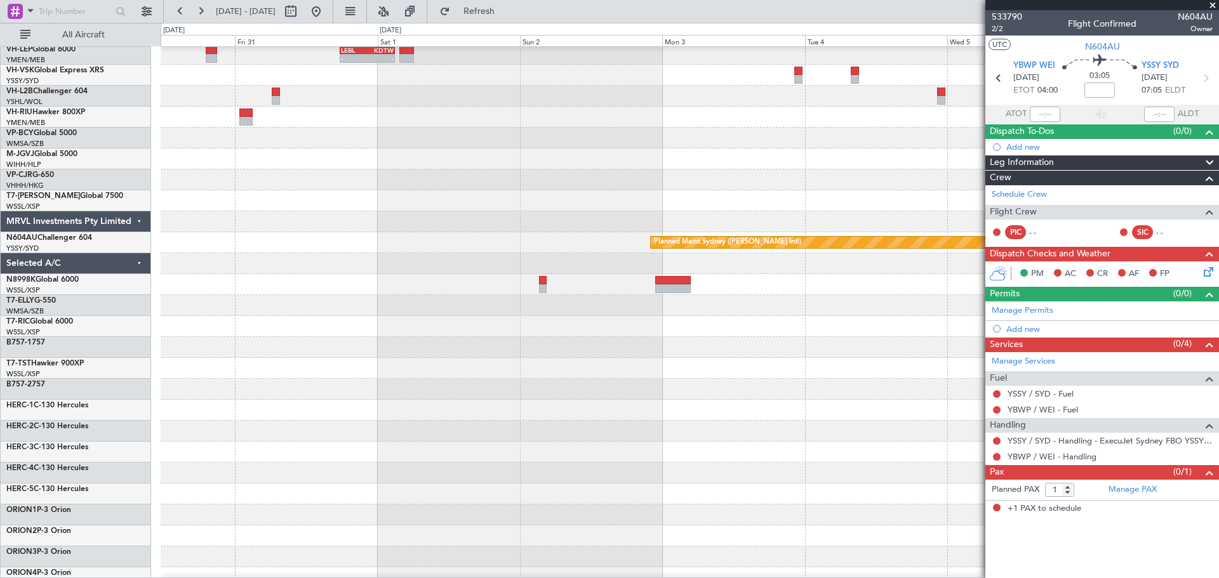
click at [778, 232] on div "Planned Maint Sydney ([PERSON_NAME] Intl)" at bounding box center [690, 242] width 1058 height 21
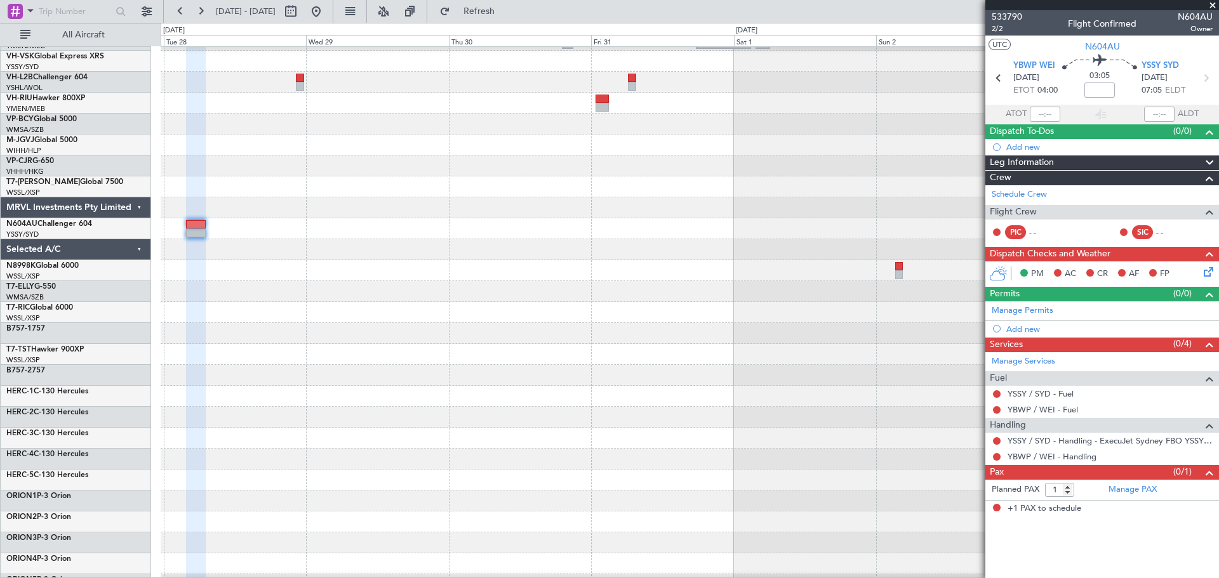
click at [594, 281] on div at bounding box center [690, 270] width 1058 height 21
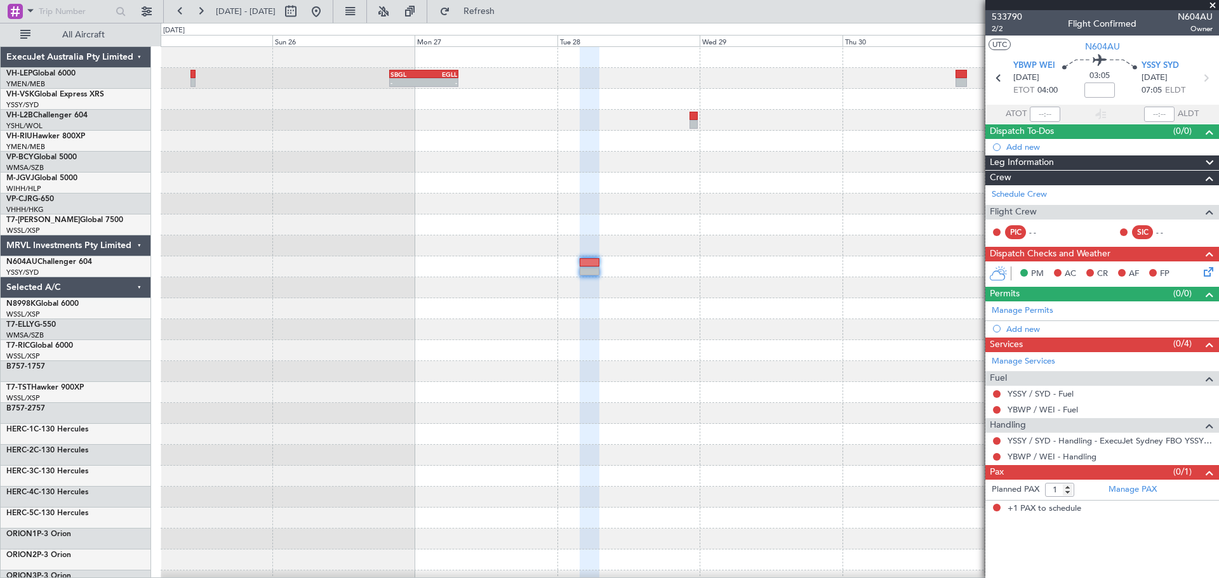
click at [698, 319] on div at bounding box center [690, 308] width 1058 height 21
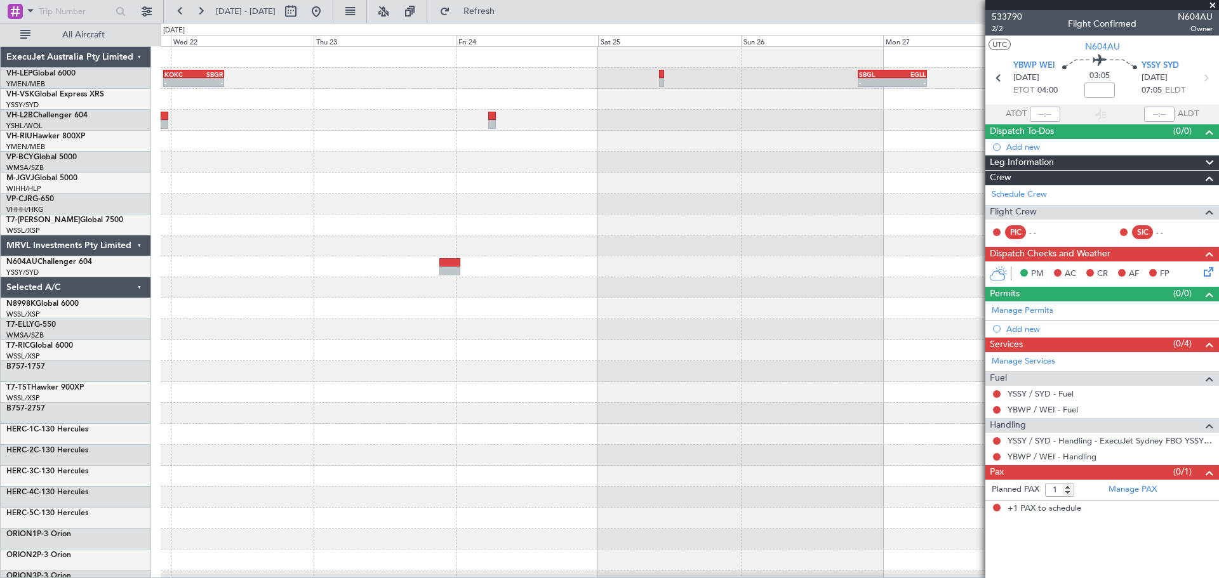
click at [760, 338] on div at bounding box center [690, 329] width 1058 height 21
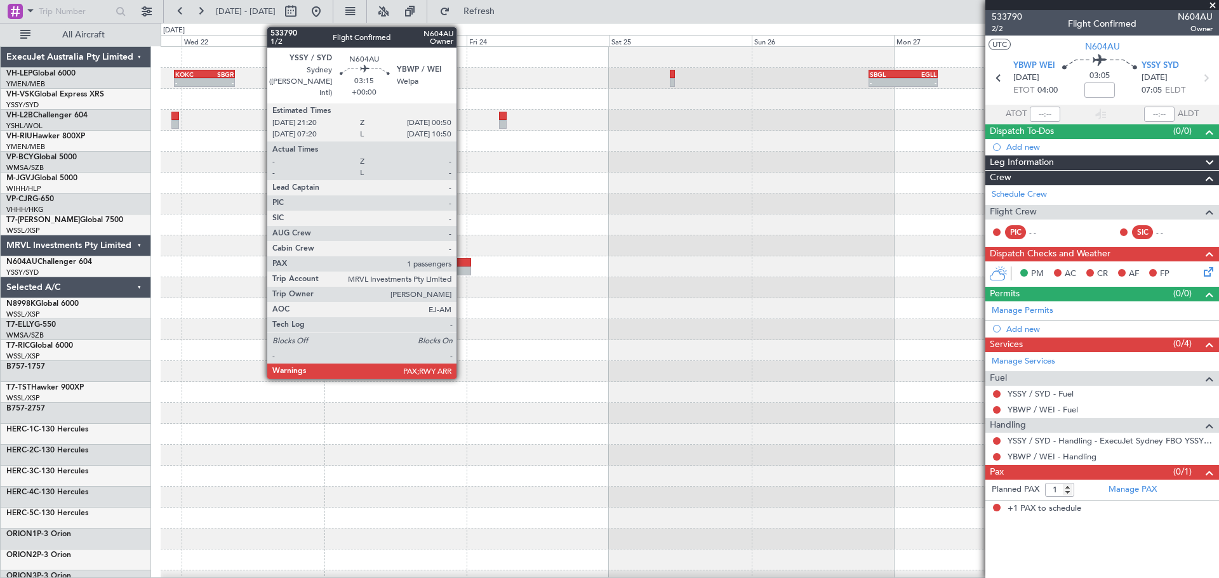
click at [462, 267] on div at bounding box center [460, 271] width 21 height 9
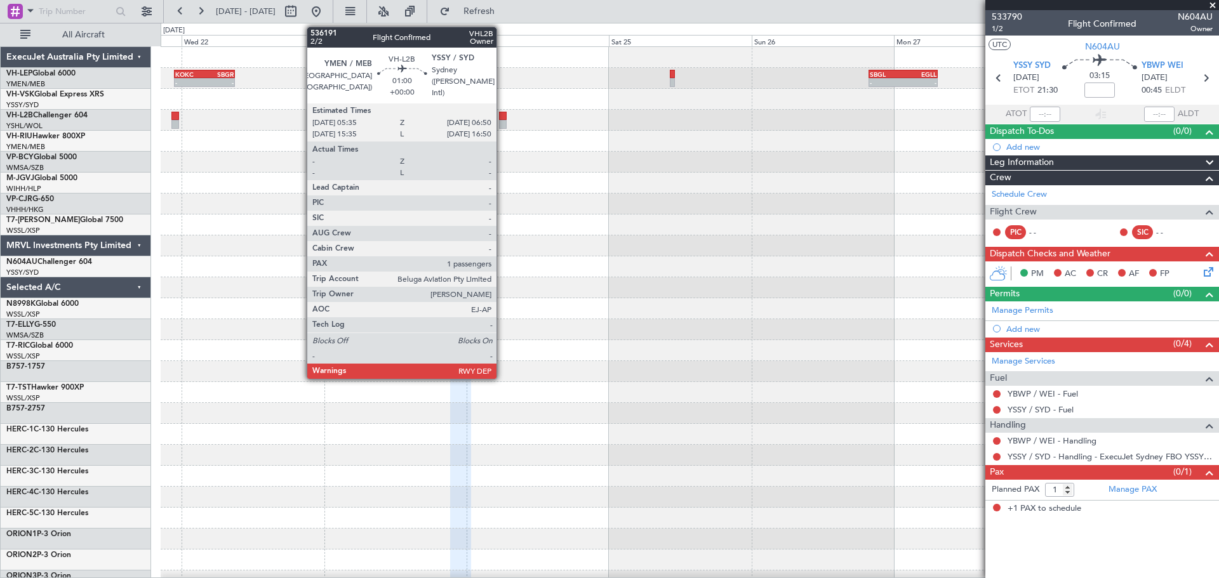
click at [502, 114] on div at bounding box center [503, 116] width 8 height 9
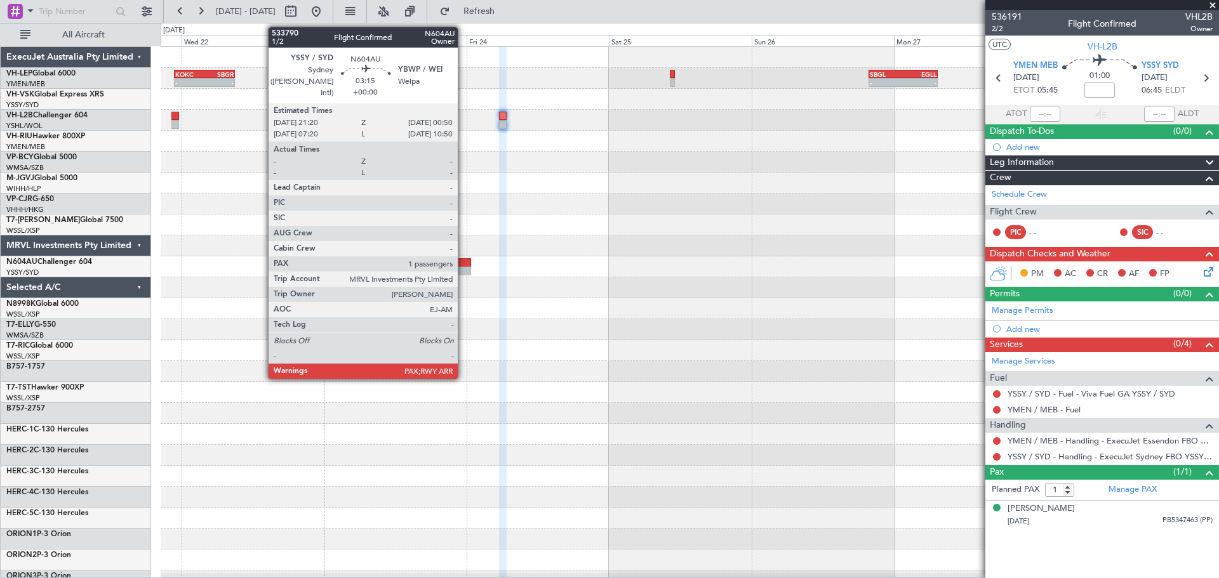
click at [463, 269] on div at bounding box center [460, 271] width 21 height 9
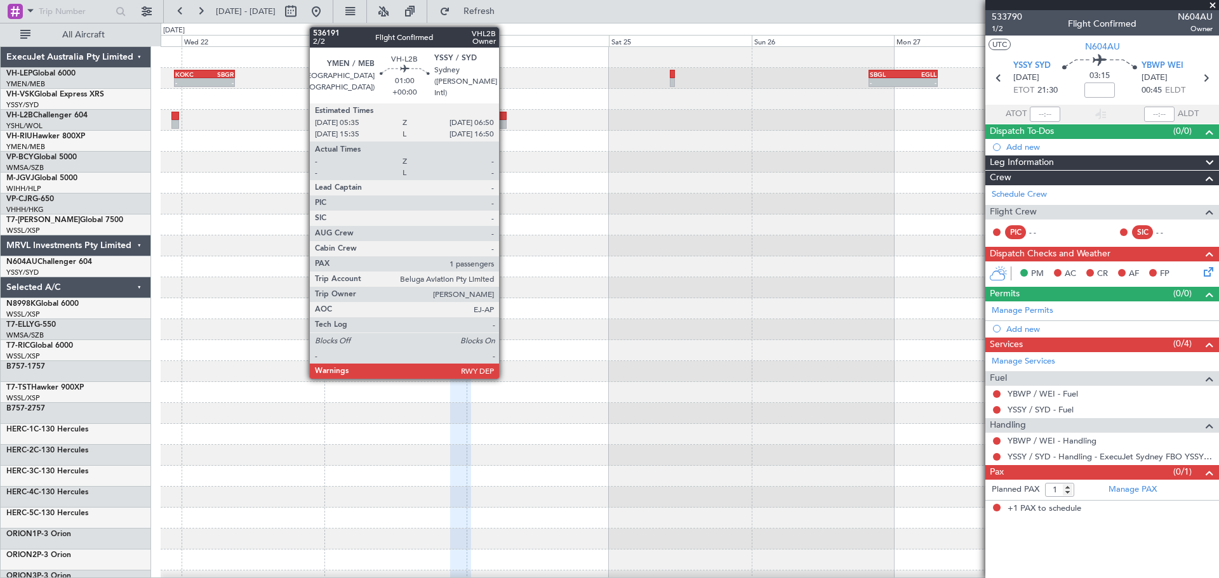
click at [505, 123] on div at bounding box center [503, 124] width 8 height 9
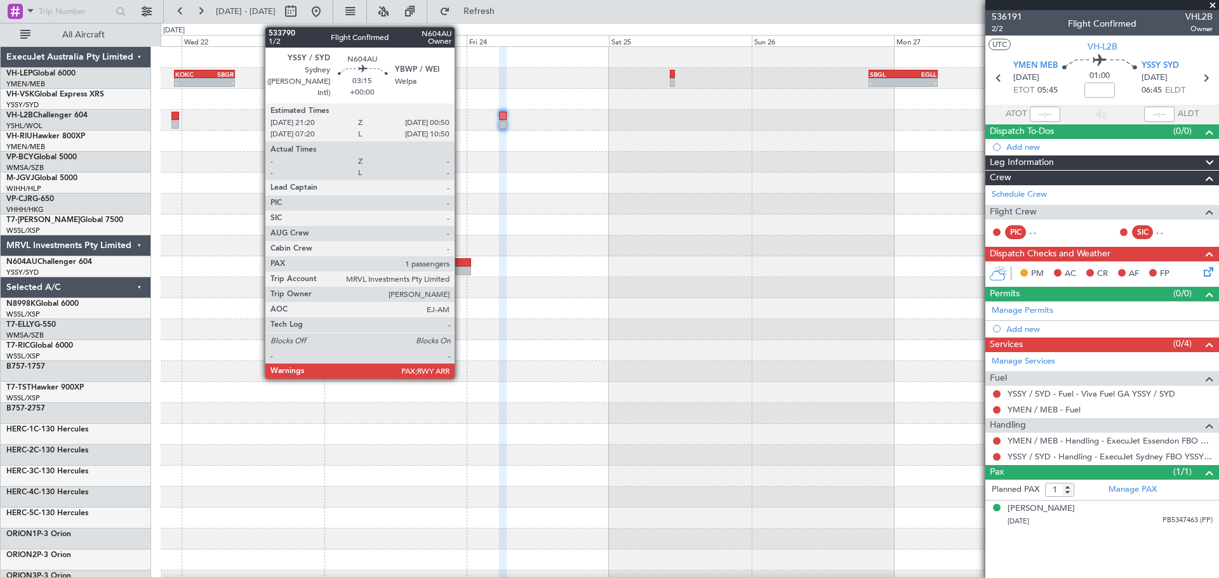
click at [460, 269] on div at bounding box center [460, 271] width 21 height 9
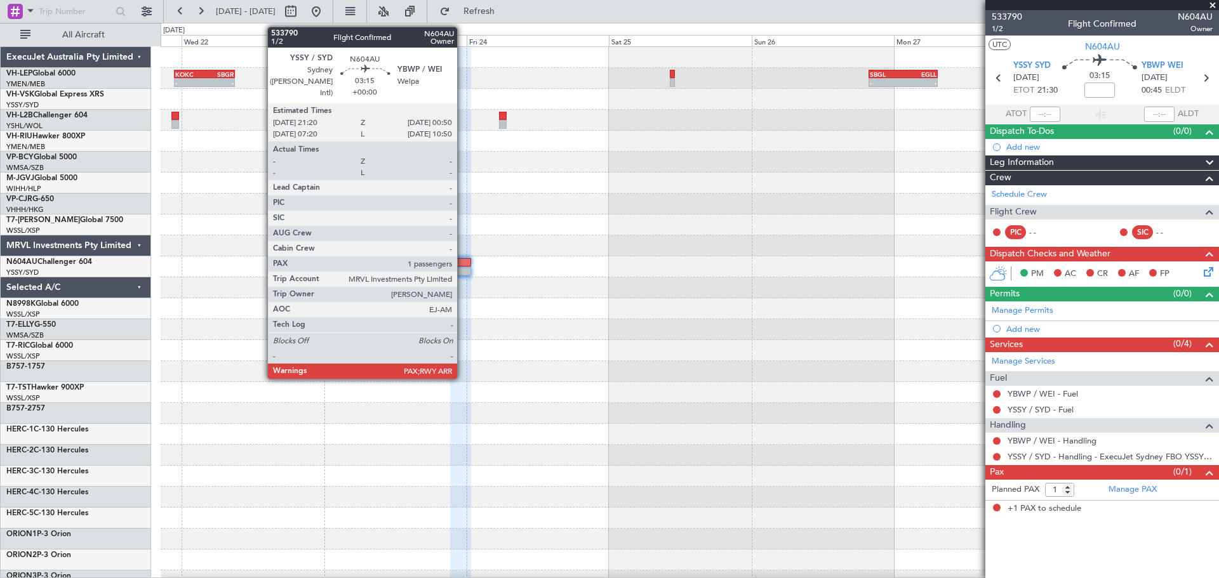
click at [463, 269] on div at bounding box center [460, 271] width 21 height 9
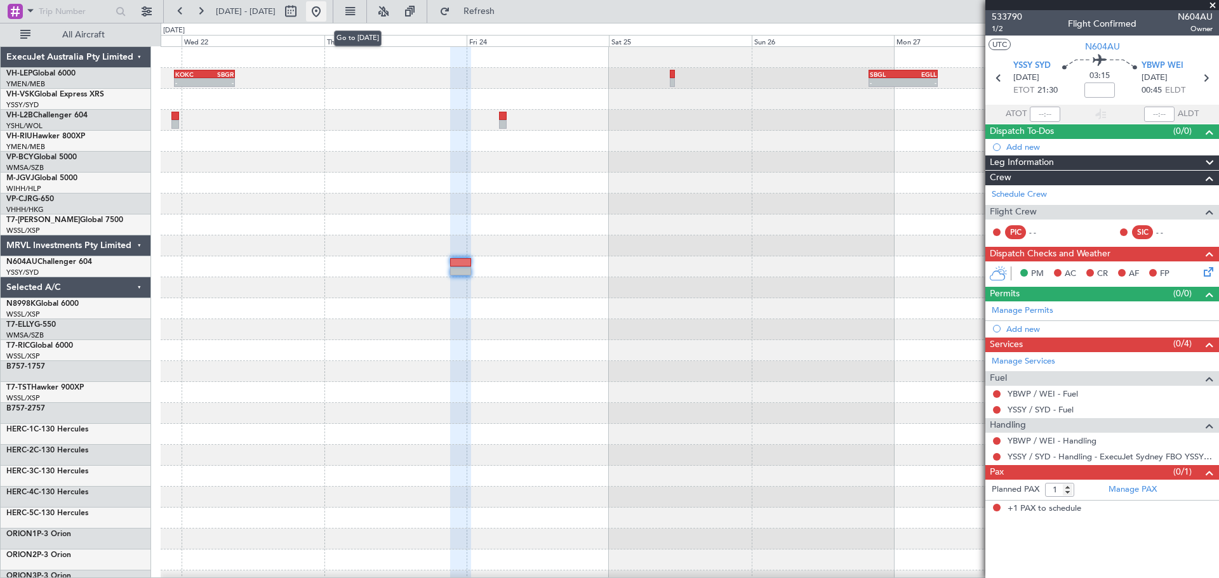
click at [326, 13] on button at bounding box center [316, 11] width 20 height 20
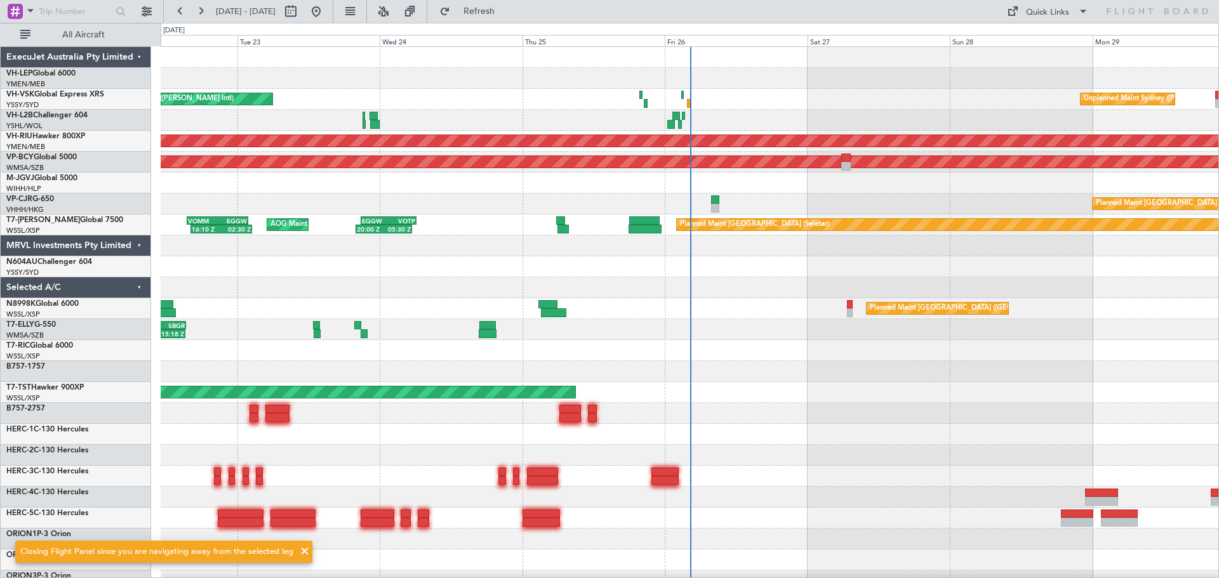
click at [402, 182] on div "Planned Maint Sydney ([PERSON_NAME] Intl) Unplanned Maint Sydney ([PERSON_NAME]…" at bounding box center [690, 392] width 1058 height 691
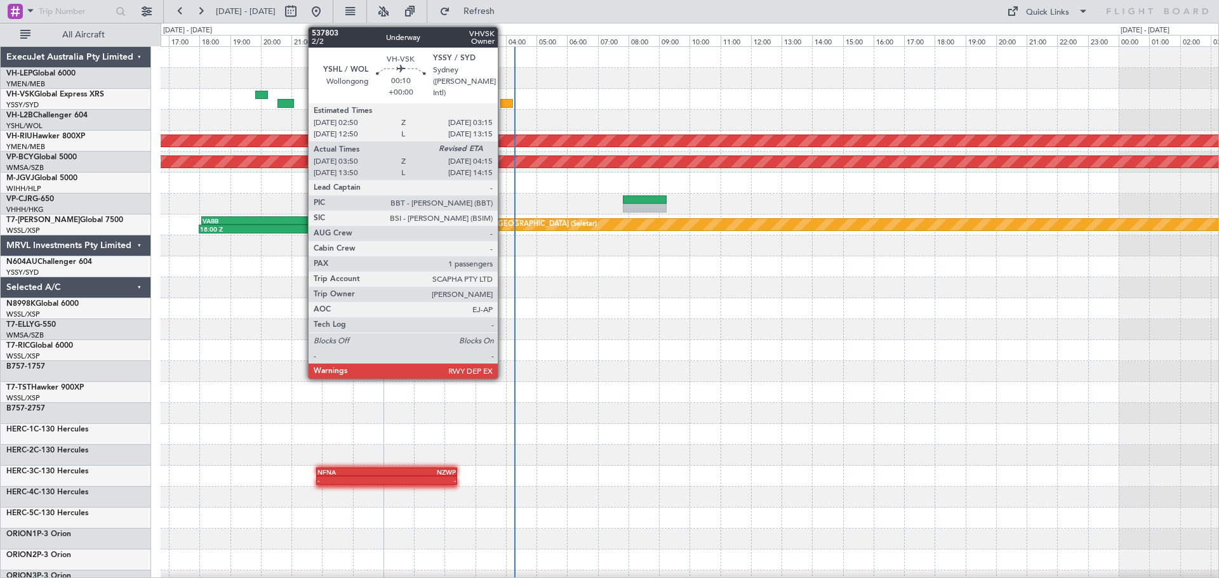
click at [503, 100] on div at bounding box center [506, 103] width 13 height 9
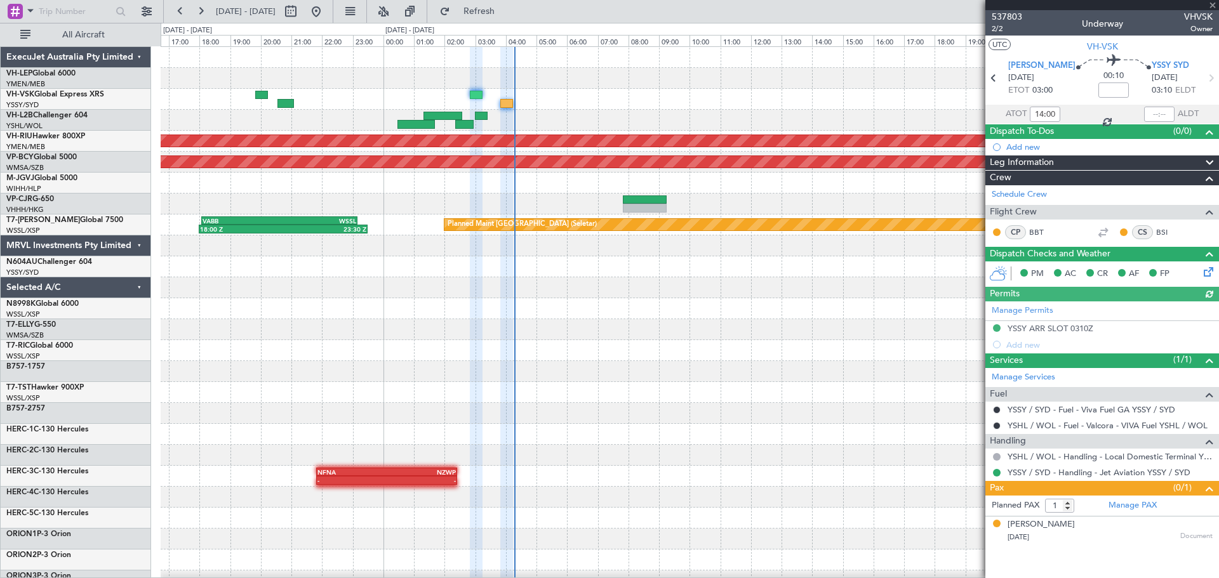
type input "04:00"
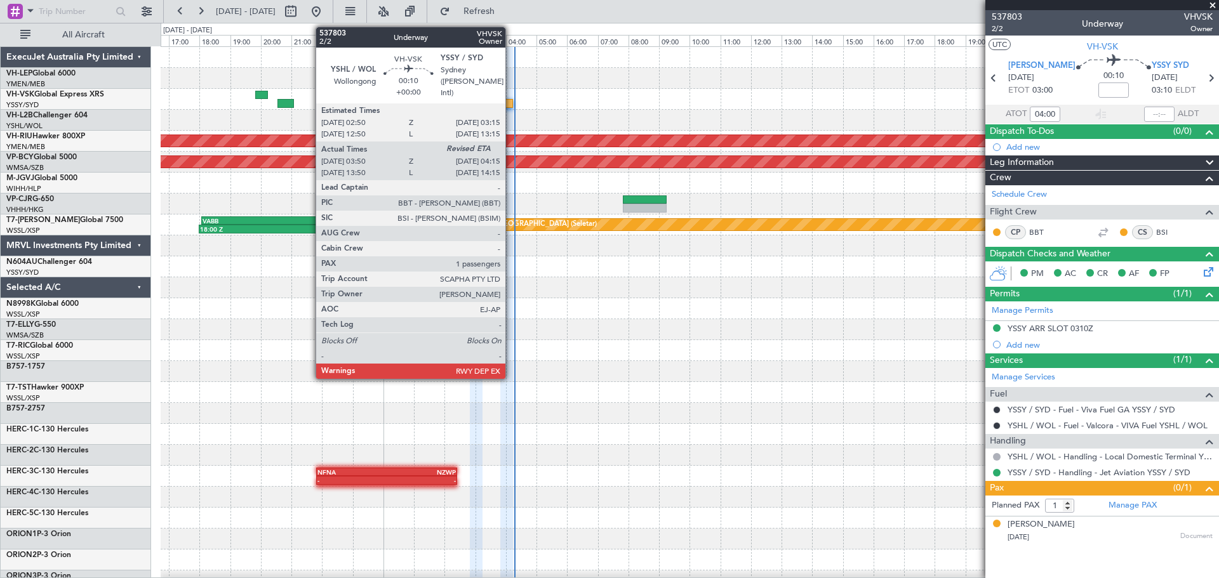
click at [511, 101] on div at bounding box center [506, 103] width 13 height 9
click at [510, 101] on div at bounding box center [506, 103] width 13 height 9
